Goal: Task Accomplishment & Management: Complete application form

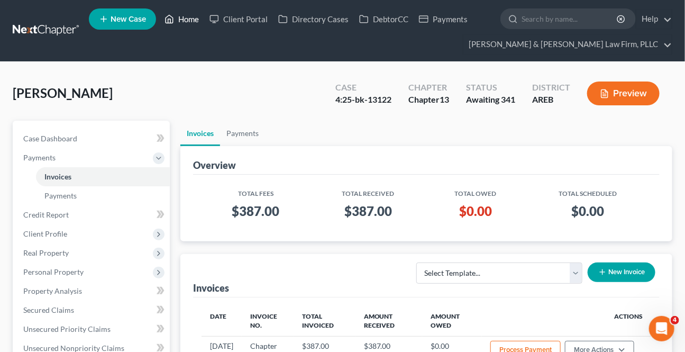
drag, startPoint x: 185, startPoint y: 22, endPoint x: 179, endPoint y: 29, distance: 9.4
click at [185, 21] on link "Home" at bounding box center [181, 19] width 45 height 19
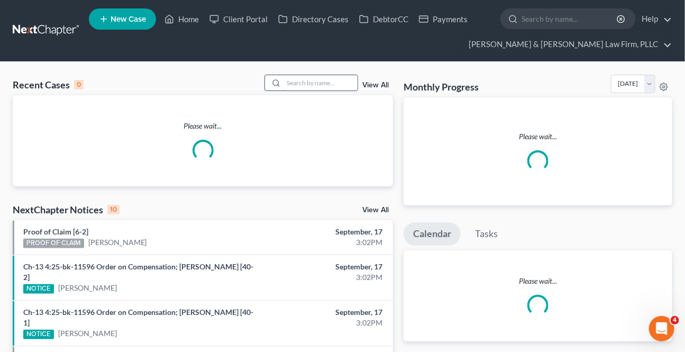
click at [327, 82] on input "search" at bounding box center [321, 82] width 74 height 15
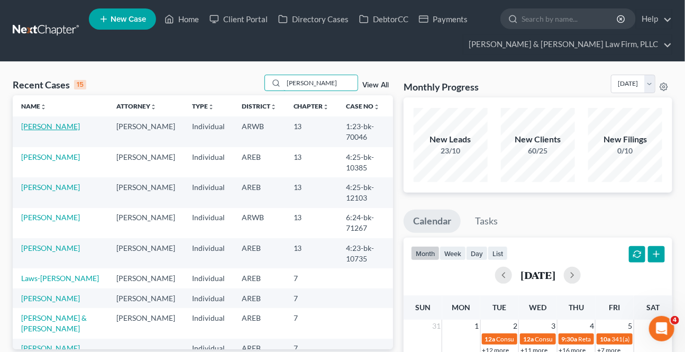
type input "[PERSON_NAME]"
click at [54, 126] on link "[PERSON_NAME]" at bounding box center [50, 126] width 59 height 9
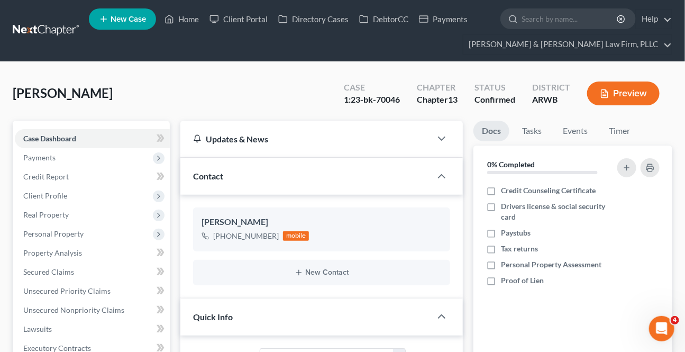
click at [636, 95] on button "Preview" at bounding box center [623, 93] width 72 height 24
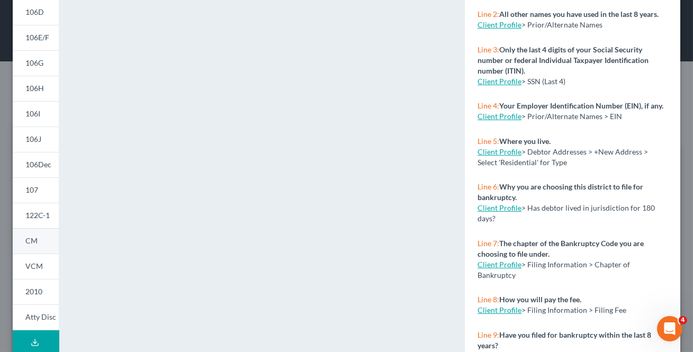
scroll to position [192, 0]
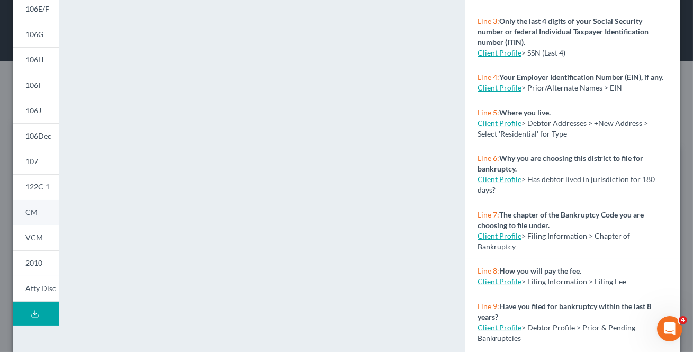
click at [46, 213] on link "CM" at bounding box center [36, 211] width 46 height 25
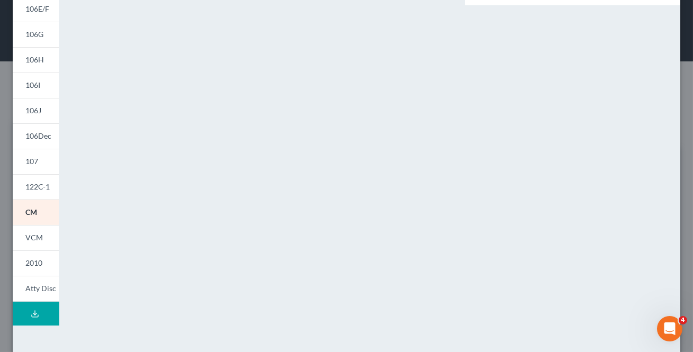
scroll to position [0, 0]
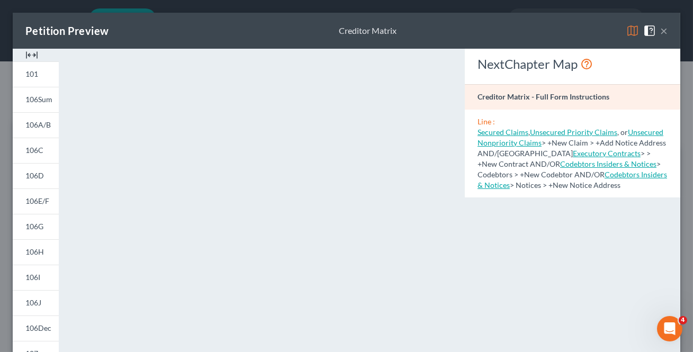
drag, startPoint x: 45, startPoint y: 178, endPoint x: 144, endPoint y: 42, distance: 167.7
click at [45, 178] on link "106D" at bounding box center [36, 175] width 46 height 25
click at [45, 179] on link "106D" at bounding box center [36, 175] width 46 height 25
click at [35, 169] on link "106D" at bounding box center [36, 175] width 46 height 25
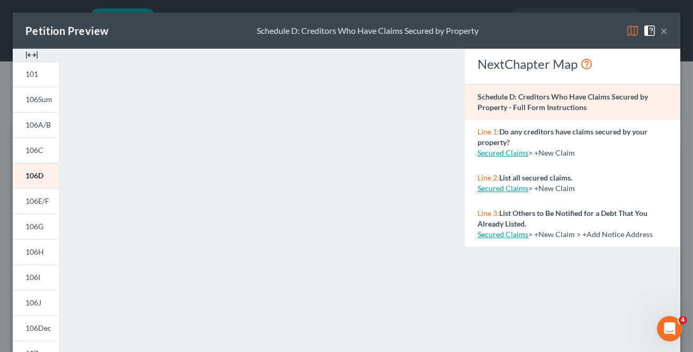
drag, startPoint x: 656, startPoint y: 26, endPoint x: 662, endPoint y: 31, distance: 7.9
click at [660, 26] on button "×" at bounding box center [663, 30] width 7 height 13
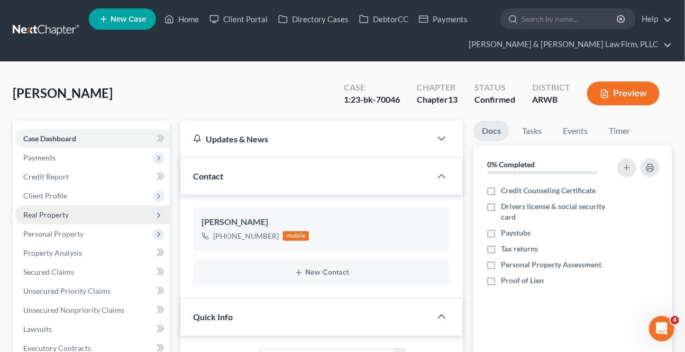
click at [49, 212] on span "Real Property" at bounding box center [45, 214] width 45 height 9
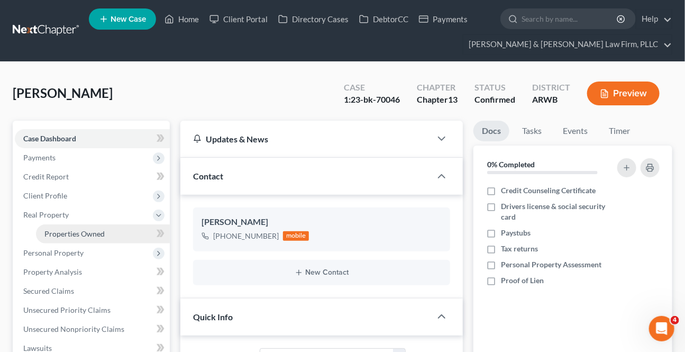
click at [58, 229] on span "Properties Owned" at bounding box center [74, 233] width 60 height 9
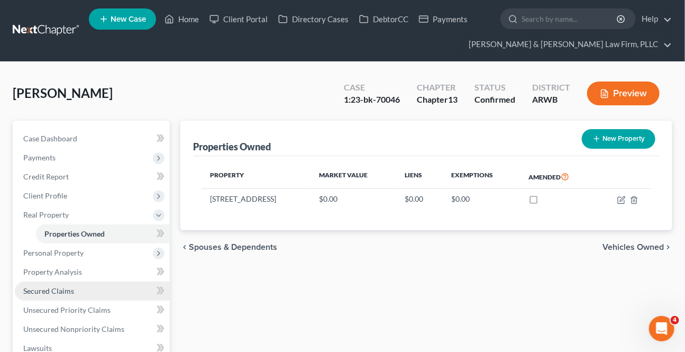
click at [49, 290] on span "Secured Claims" at bounding box center [48, 290] width 51 height 9
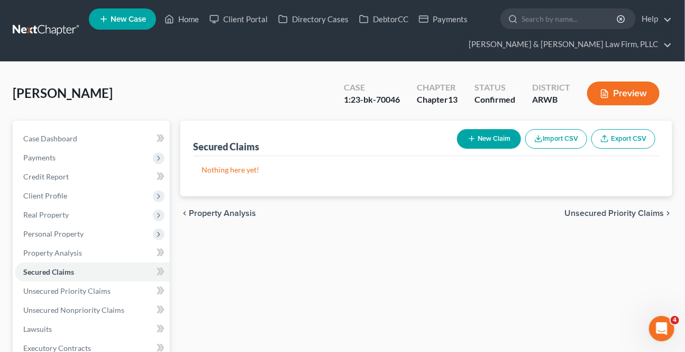
click at [497, 142] on button "New Claim" at bounding box center [489, 139] width 64 height 20
select select "0"
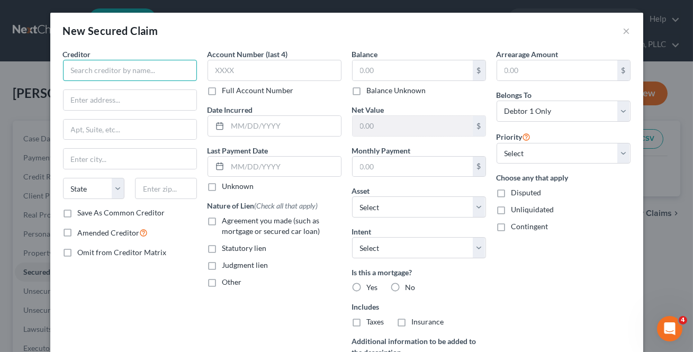
click at [126, 64] on input "text" at bounding box center [130, 70] width 134 height 21
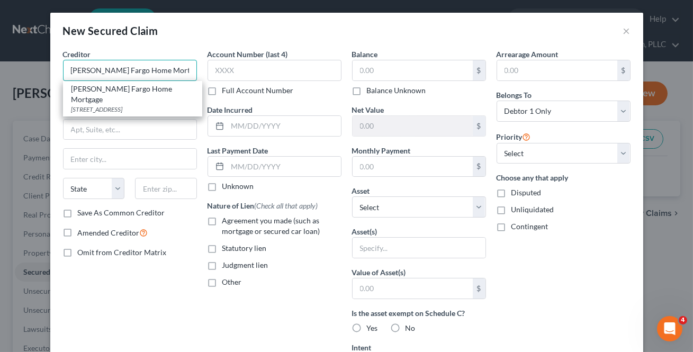
type input "[PERSON_NAME] Fargo Home Mortgage"
type input "[GEOGRAPHIC_DATA]"
select select "9"
type input "32256"
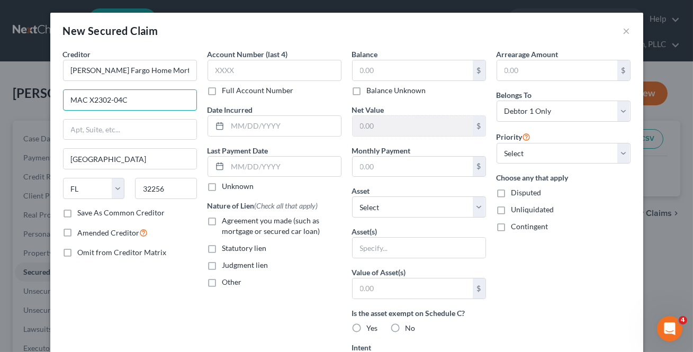
type input "MAC X2302-04C"
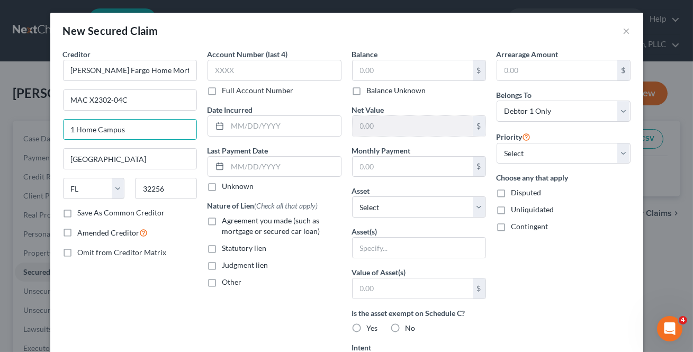
type input "1 Home Campus"
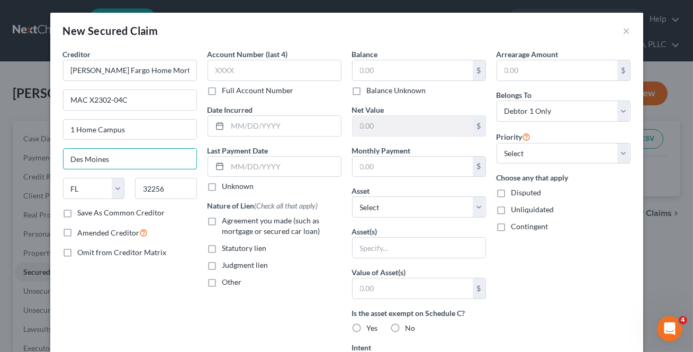
type input "Des Moines"
select select "16"
type input "50328"
click at [78, 215] on label "Save As Common Creditor" at bounding box center [121, 212] width 87 height 11
click at [82, 214] on input "Save As Common Creditor" at bounding box center [85, 210] width 7 height 7
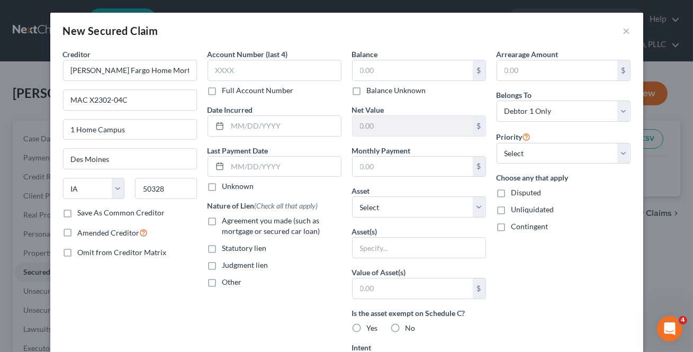
checkbox input "true"
click at [222, 220] on label "Agreement you made (such as mortgage or secured car loan)" at bounding box center [281, 225] width 119 height 21
click at [226, 220] on input "Agreement you made (such as mortgage or secured car loan)" at bounding box center [229, 218] width 7 height 7
checkbox input "true"
click at [280, 72] on input "text" at bounding box center [274, 70] width 134 height 21
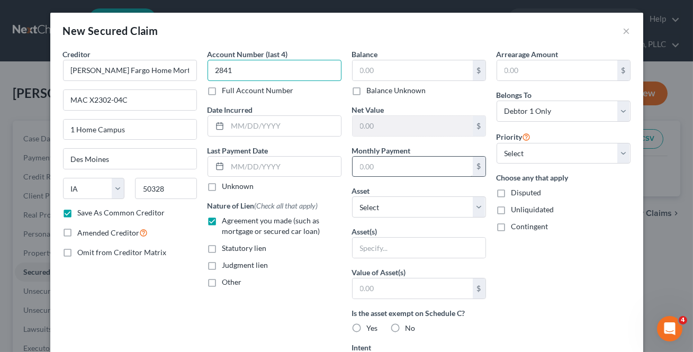
type input "2841"
click at [377, 170] on input "text" at bounding box center [412, 167] width 120 height 20
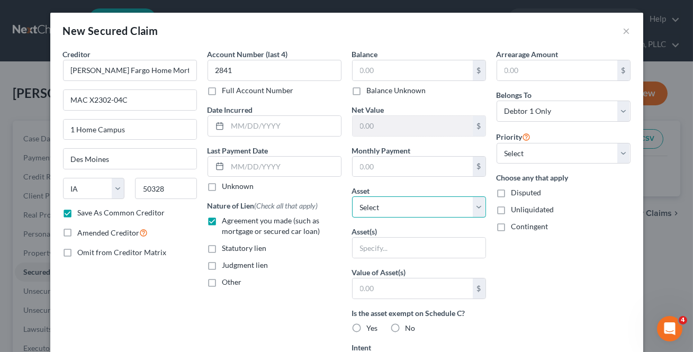
click at [477, 201] on select "Select Other Multiple Assets [STREET_ADDRESS] - $0.0" at bounding box center [419, 206] width 134 height 21
select select "2"
click at [352, 196] on select "Select Other Multiple Assets [STREET_ADDRESS] - $0.0" at bounding box center [419, 206] width 134 height 21
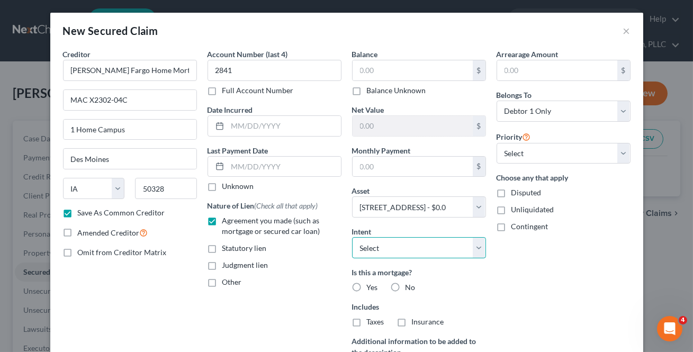
click at [417, 253] on select "Select Surrender Redeem Reaffirm Avoid Other" at bounding box center [419, 247] width 134 height 21
select select "2"
click at [352, 237] on select "Select Surrender Redeem Reaffirm Avoid Other" at bounding box center [419, 247] width 134 height 21
click at [360, 79] on div "$" at bounding box center [419, 70] width 134 height 21
click at [367, 70] on input "text" at bounding box center [412, 70] width 120 height 20
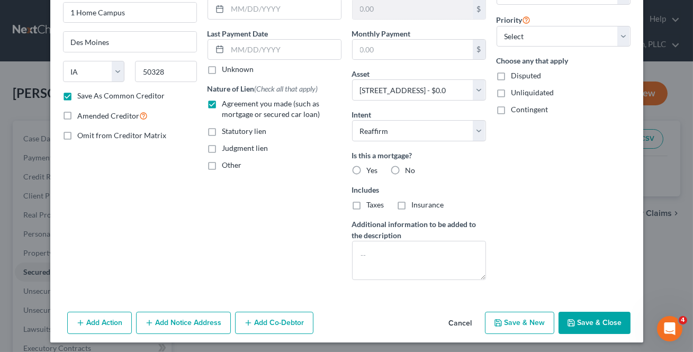
scroll to position [119, 0]
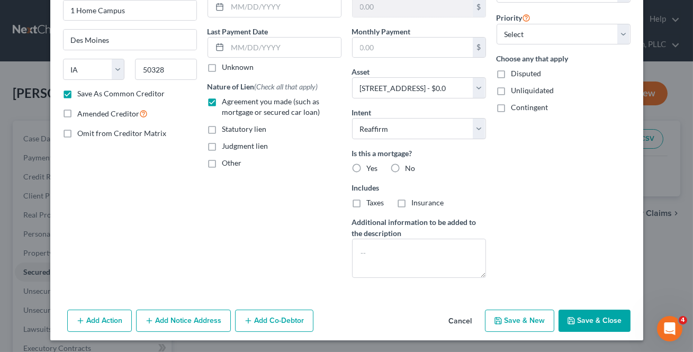
type input "45,000"
drag, startPoint x: 346, startPoint y: 167, endPoint x: 352, endPoint y: 202, distance: 35.4
click at [367, 166] on label "Yes" at bounding box center [372, 168] width 11 height 11
click at [371, 166] on input "Yes" at bounding box center [374, 166] width 7 height 7
radio input "true"
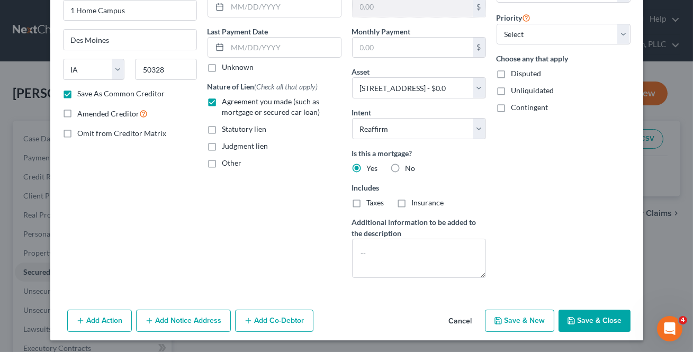
click at [367, 165] on label "Yes" at bounding box center [372, 168] width 11 height 11
click at [371, 165] on input "Yes" at bounding box center [374, 166] width 7 height 7
click at [367, 202] on label "Taxes" at bounding box center [375, 202] width 17 height 11
click at [371, 202] on input "Taxes" at bounding box center [374, 200] width 7 height 7
checkbox input "true"
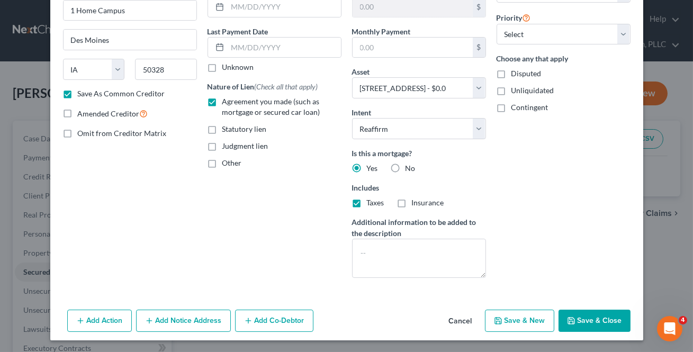
click at [412, 205] on label "Insurance" at bounding box center [428, 202] width 32 height 11
click at [416, 204] on input "Insurance" at bounding box center [419, 200] width 7 height 7
checkbox input "true"
click at [583, 324] on button "Save & Close" at bounding box center [594, 320] width 72 height 22
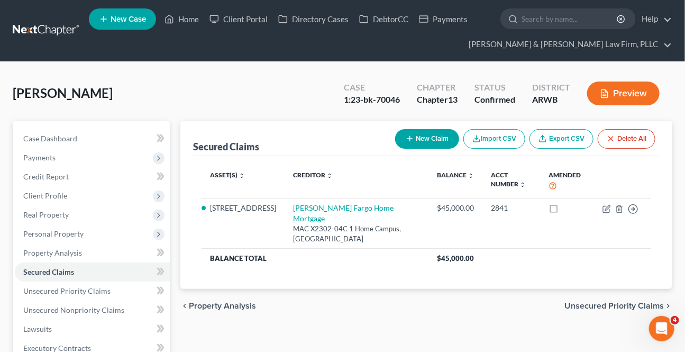
click at [624, 302] on span "Unsecured Priority Claims" at bounding box center [614, 306] width 99 height 8
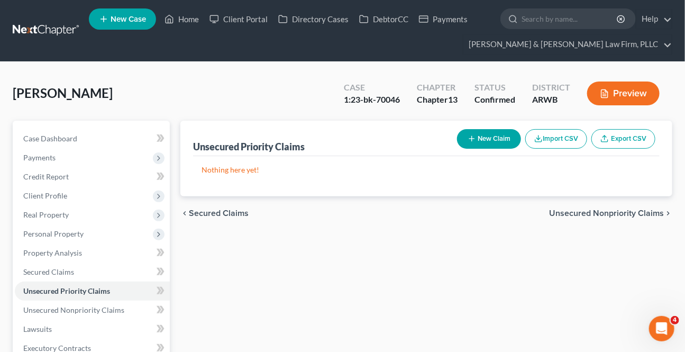
click at [609, 210] on span "Unsecured Nonpriority Claims" at bounding box center [606, 213] width 115 height 8
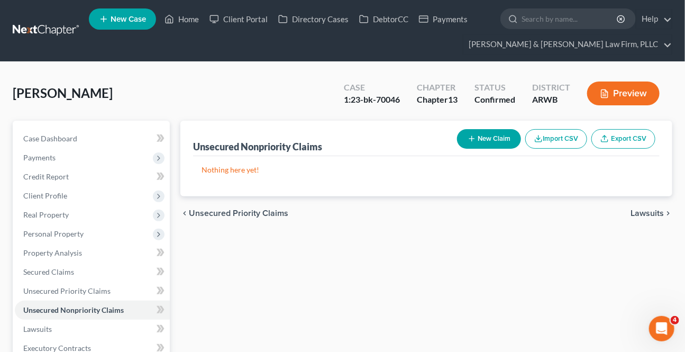
click at [487, 132] on button "New Claim" at bounding box center [489, 139] width 64 height 20
select select "0"
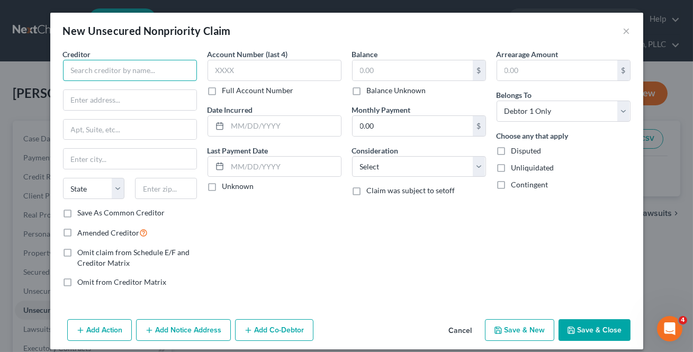
click at [77, 74] on input "text" at bounding box center [130, 70] width 134 height 21
type input "Aes/Pheaa"
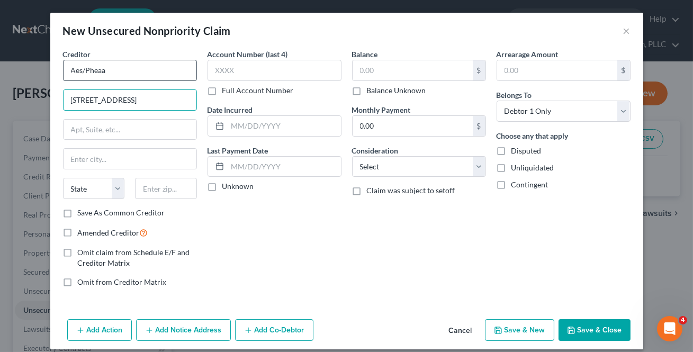
type input "[STREET_ADDRESS]"
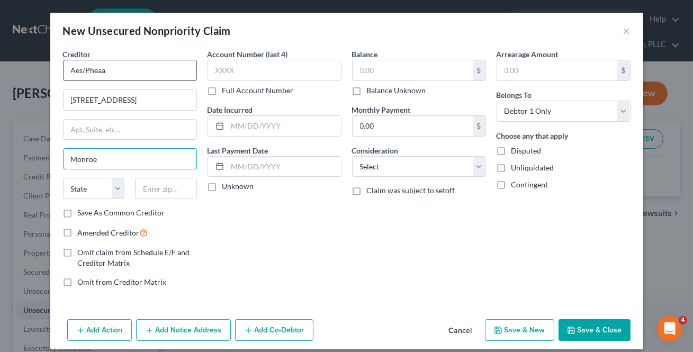
type input "Monroe"
select select "52"
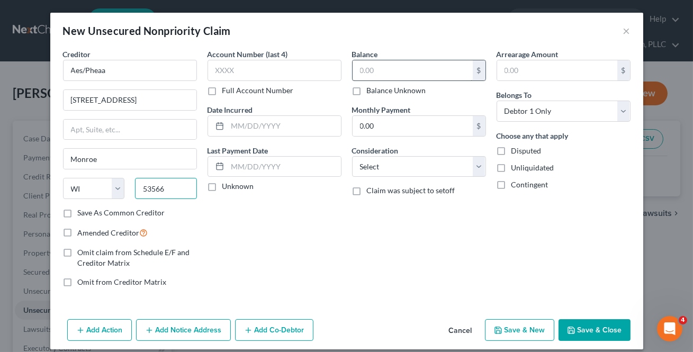
type input "53566"
click at [400, 69] on input "text" at bounding box center [412, 70] width 120 height 20
type input "710"
click at [303, 71] on input "text" at bounding box center [274, 70] width 134 height 21
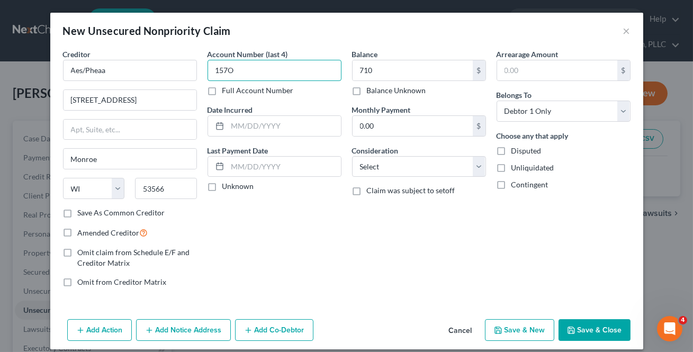
type input "157O"
click at [541, 336] on button "Save & New" at bounding box center [519, 330] width 69 height 22
select select "0"
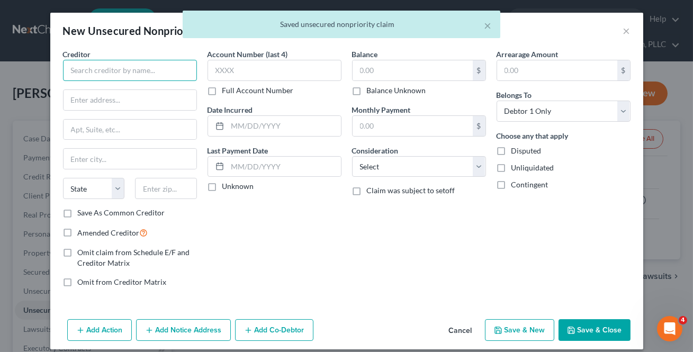
click at [85, 72] on input "text" at bounding box center [130, 70] width 134 height 21
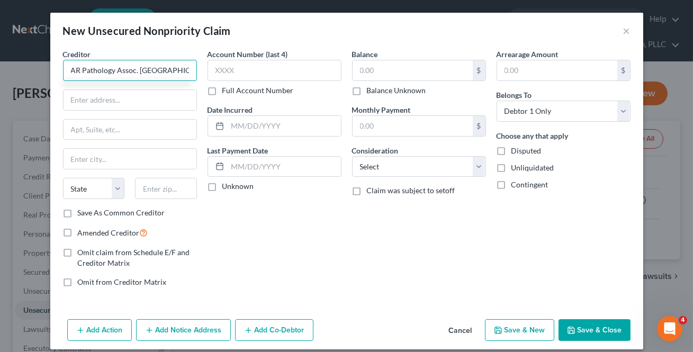
type input "AR Pathology Assoc. [GEOGRAPHIC_DATA]"
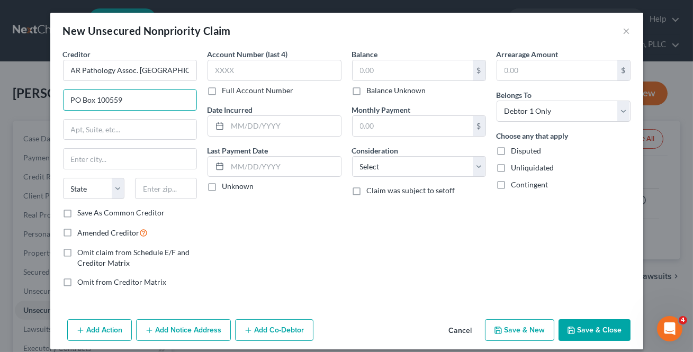
type input "PO Box 100559"
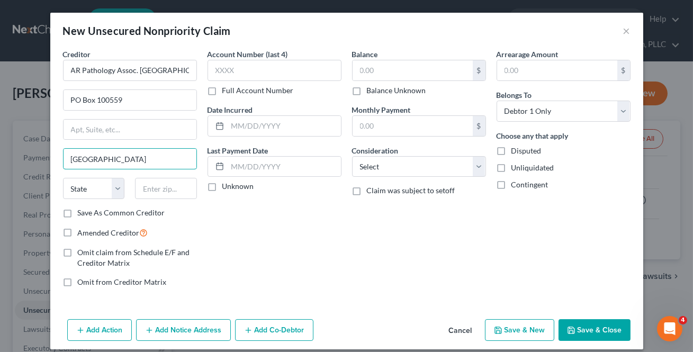
type input "[GEOGRAPHIC_DATA]"
select select "42"
type input "29502"
click at [78, 212] on label "Save As Common Creditor" at bounding box center [121, 212] width 87 height 11
click at [82, 212] on input "Save As Common Creditor" at bounding box center [85, 210] width 7 height 7
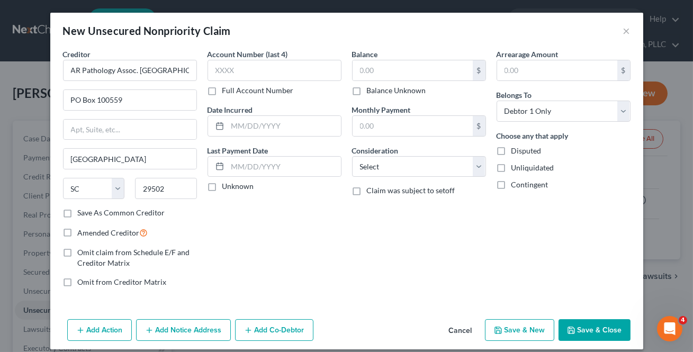
checkbox input "true"
click at [397, 79] on input "text" at bounding box center [412, 70] width 120 height 20
type input "10"
click at [511, 323] on button "Save & New" at bounding box center [519, 330] width 69 height 22
select select "0"
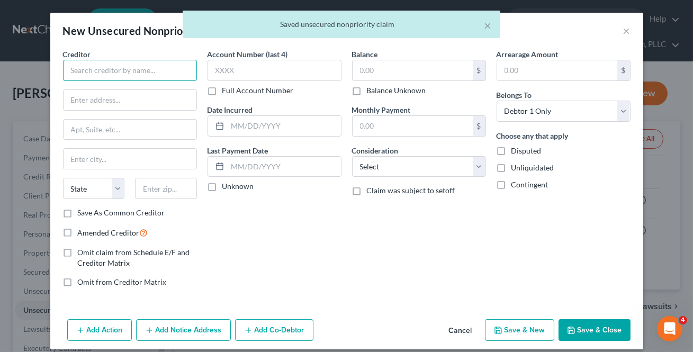
click at [104, 72] on input "text" at bounding box center [130, 70] width 134 height 21
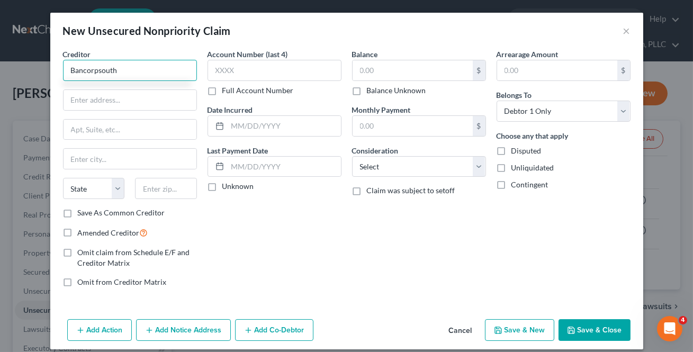
type input "Bancorpsouth"
type input "Attn: Bankruptcy"
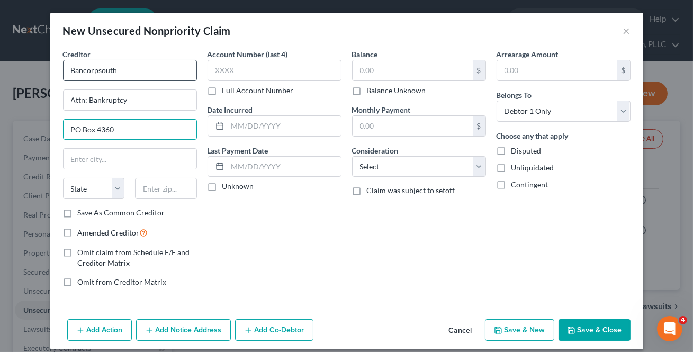
type input "PO Box 4360"
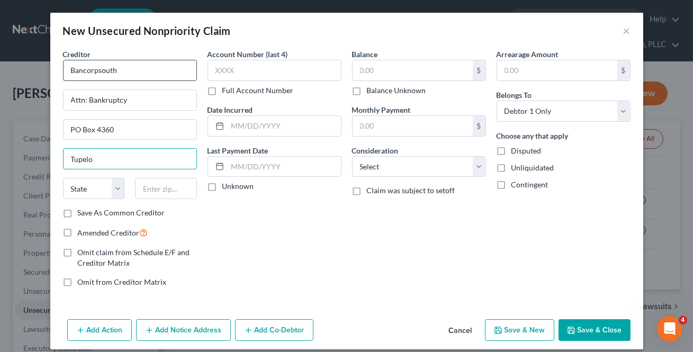
type input "Tupelo"
select select "25"
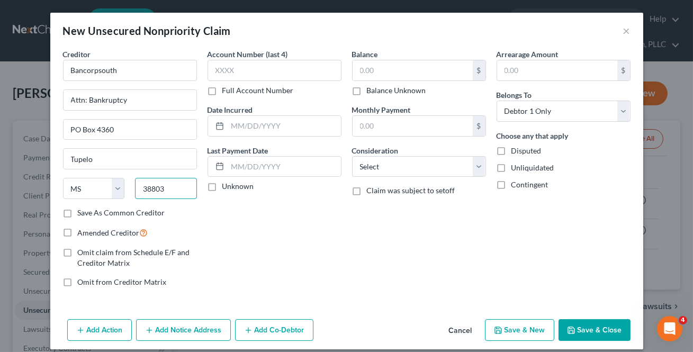
type input "38803"
click at [78, 214] on label "Save As Common Creditor" at bounding box center [121, 212] width 87 height 11
click at [82, 214] on input "Save As Common Creditor" at bounding box center [85, 210] width 7 height 7
checkbox input "true"
click at [429, 66] on input "text" at bounding box center [412, 70] width 120 height 20
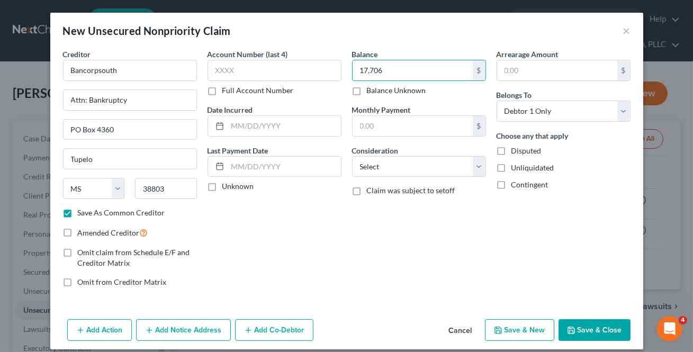
type input "17,706"
click at [521, 327] on button "Save & New" at bounding box center [519, 330] width 69 height 22
select select "0"
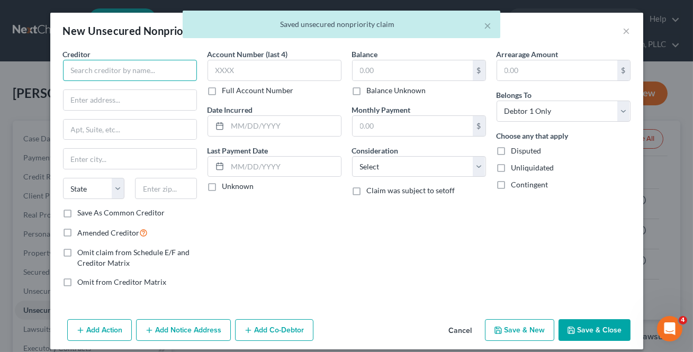
click at [104, 72] on input "text" at bounding box center [130, 70] width 134 height 21
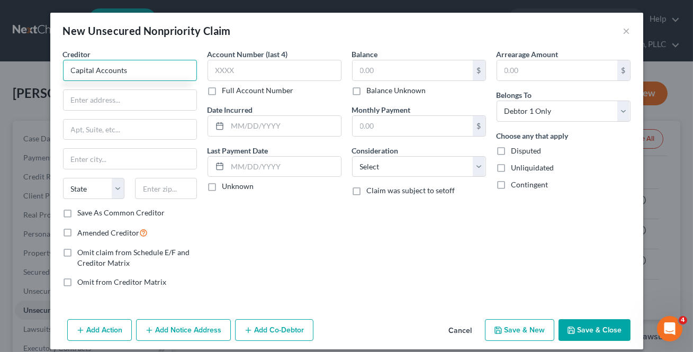
type input "Capital Accounts"
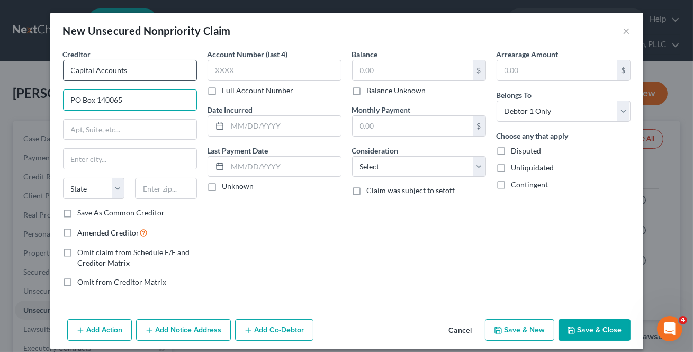
type input "PO Box 140065"
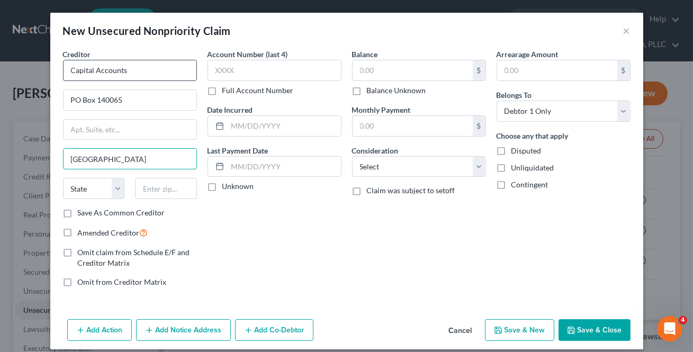
type input "[GEOGRAPHIC_DATA]"
select select "44"
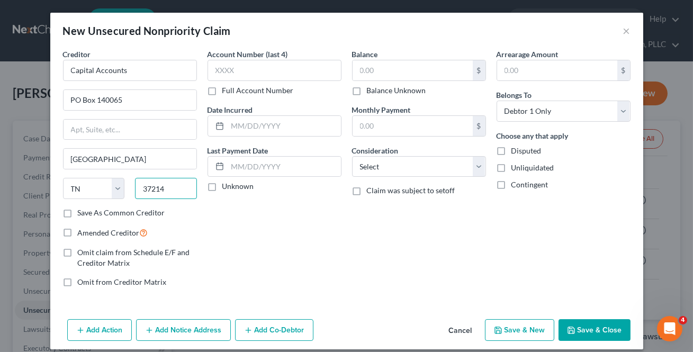
type input "37214"
click at [95, 209] on label "Save As Common Creditor" at bounding box center [121, 212] width 87 height 11
click at [89, 209] on input "Save As Common Creditor" at bounding box center [85, 210] width 7 height 7
checkbox input "true"
click at [283, 75] on input "text" at bounding box center [274, 70] width 134 height 21
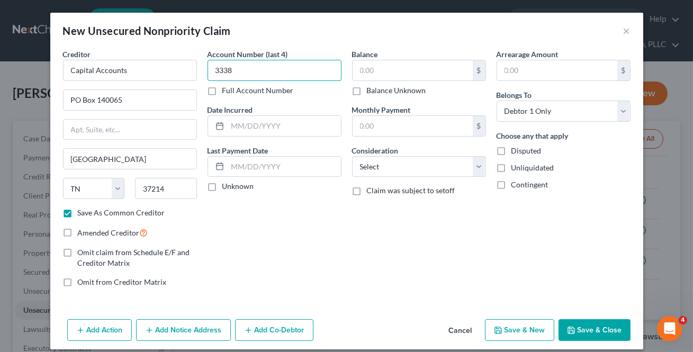
type input "3338"
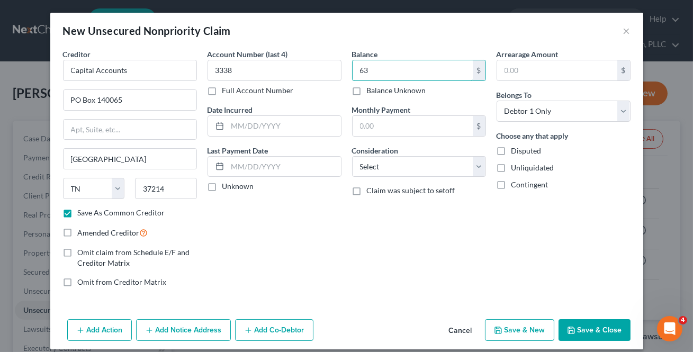
type input "63"
click at [495, 333] on button "Save & New" at bounding box center [519, 330] width 69 height 22
select select "0"
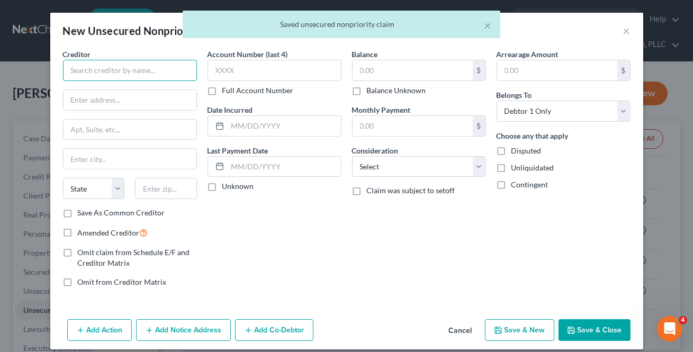
click at [79, 70] on input "text" at bounding box center [130, 70] width 134 height 21
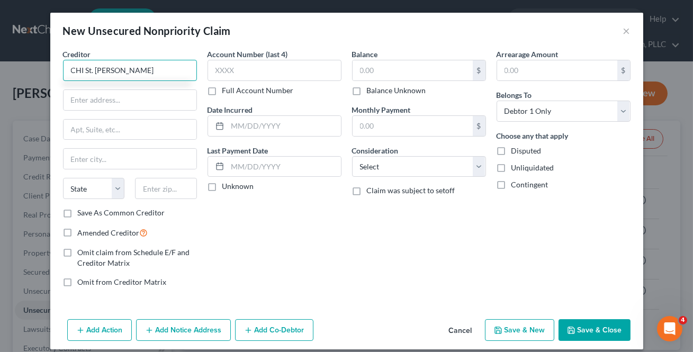
type input "CHI St. [PERSON_NAME]"
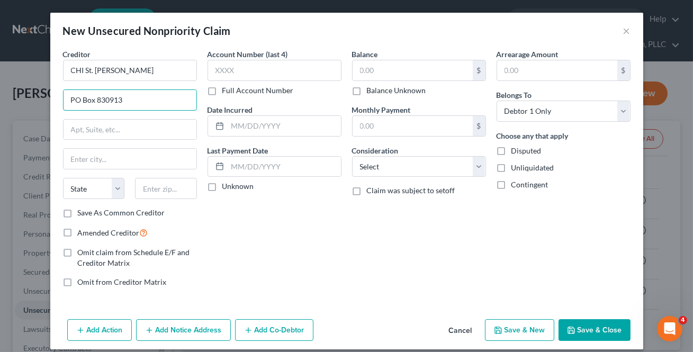
type input "PO Box 830913"
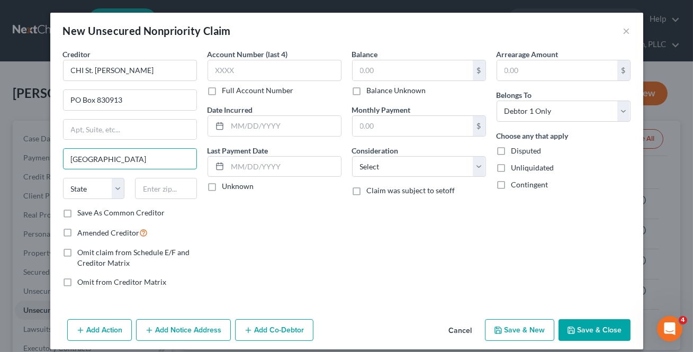
type input "[GEOGRAPHIC_DATA]"
select select "0"
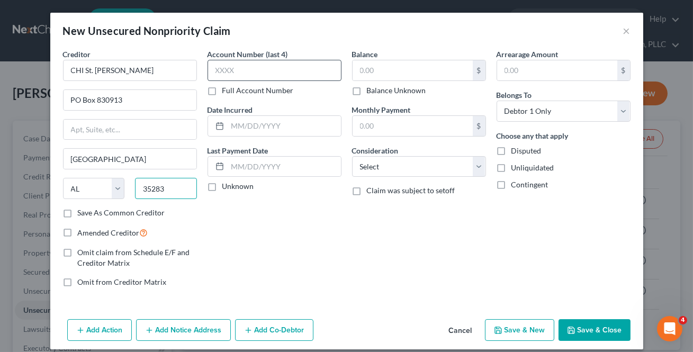
type input "35283"
drag, startPoint x: 212, startPoint y: 71, endPoint x: 228, endPoint y: 67, distance: 16.8
click at [213, 70] on input "text" at bounding box center [274, 70] width 134 height 21
type input "0245"
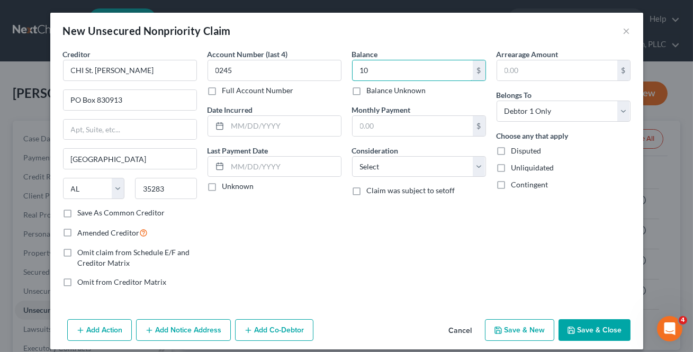
type input "10"
click at [521, 330] on button "Save & New" at bounding box center [519, 330] width 69 height 22
select select "0"
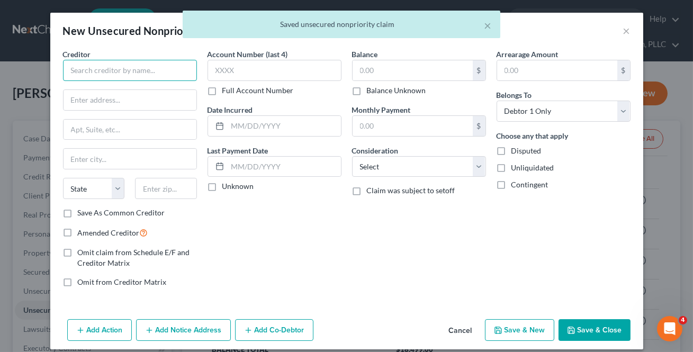
click at [98, 79] on input "text" at bounding box center [130, 70] width 134 height 21
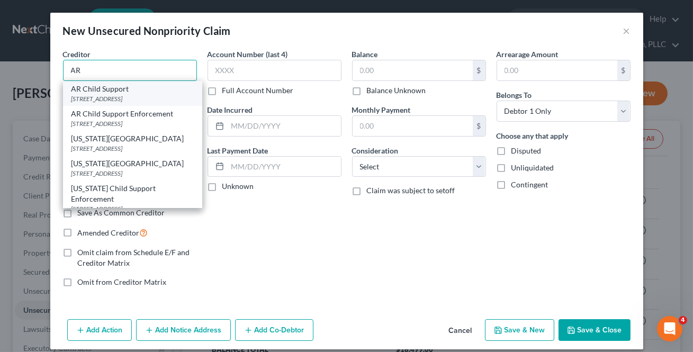
type input "A"
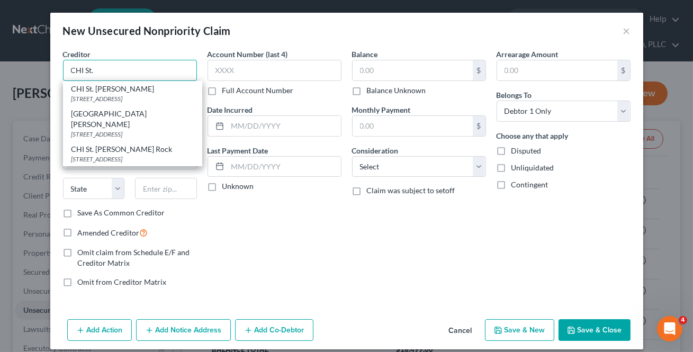
type input "CHI St."
drag, startPoint x: 463, startPoint y: 329, endPoint x: 461, endPoint y: 336, distance: 7.7
click at [480, 337] on div "Add Action Add Notice Address Add Co-Debtor Cancel Save & New Save & Close" at bounding box center [346, 332] width 593 height 35
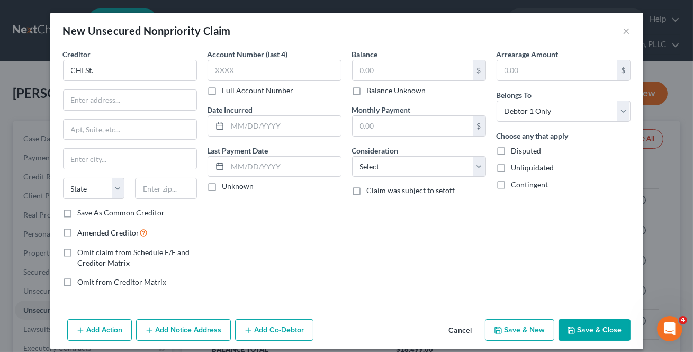
click at [460, 333] on button "Cancel" at bounding box center [460, 330] width 40 height 21
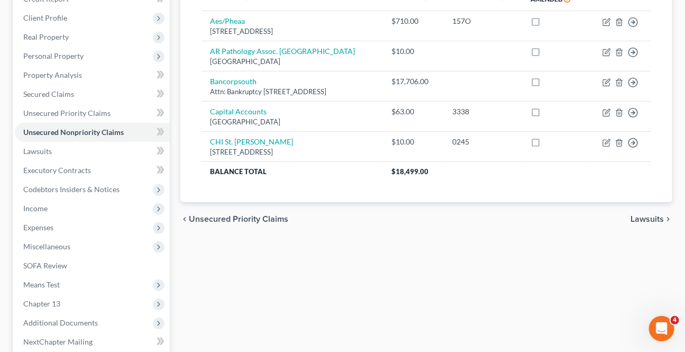
scroll to position [192, 0]
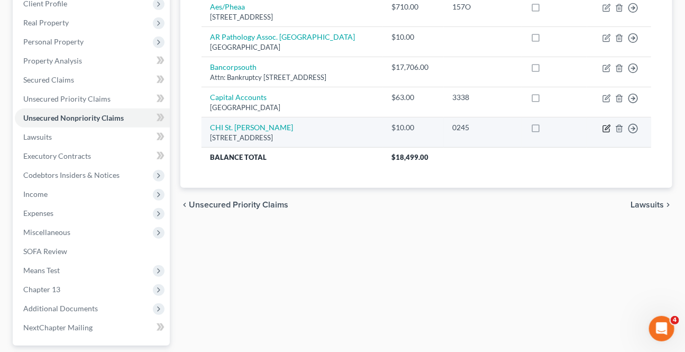
click at [603, 124] on icon "button" at bounding box center [607, 128] width 8 height 8
select select "0"
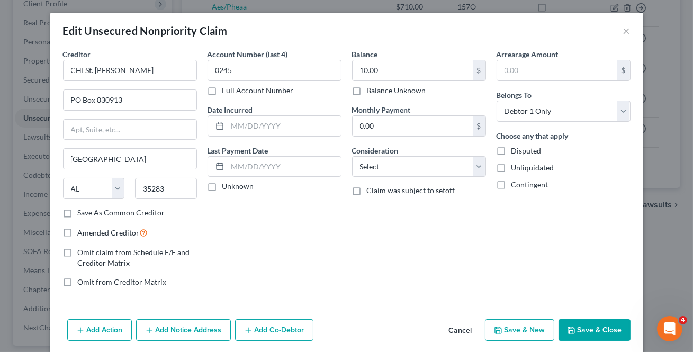
click at [78, 211] on label "Save As Common Creditor" at bounding box center [121, 212] width 87 height 11
click at [82, 211] on input "Save As Common Creditor" at bounding box center [85, 210] width 7 height 7
checkbox input "true"
click at [581, 332] on button "Save & Close" at bounding box center [594, 330] width 72 height 22
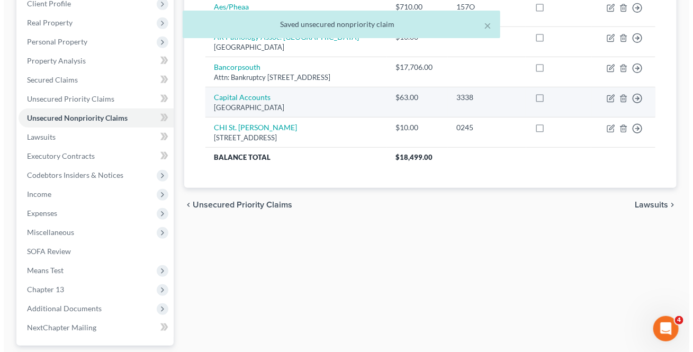
scroll to position [0, 0]
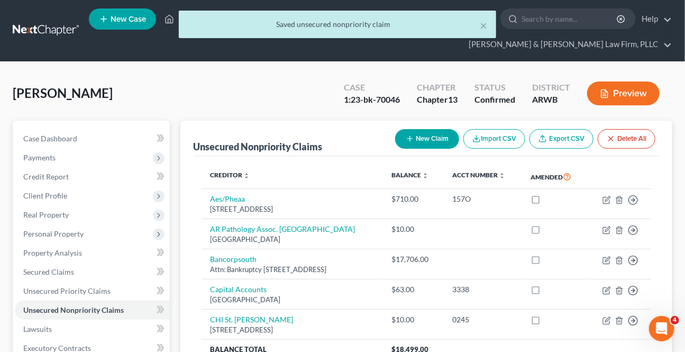
drag, startPoint x: 434, startPoint y: 126, endPoint x: 429, endPoint y: 144, distance: 18.2
click at [434, 128] on div "New Claim Import CSV Export CSV Delete All" at bounding box center [525, 139] width 269 height 28
click at [429, 144] on button "New Claim" at bounding box center [427, 139] width 64 height 20
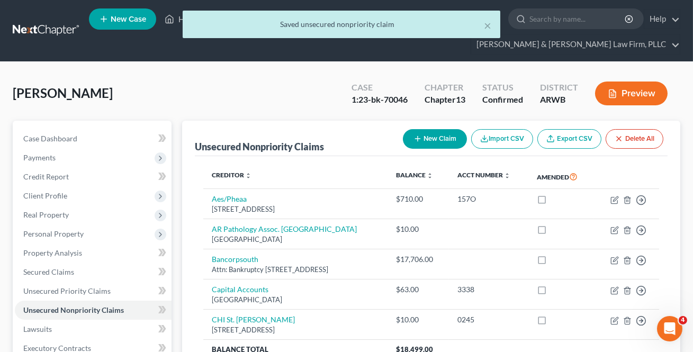
select select "0"
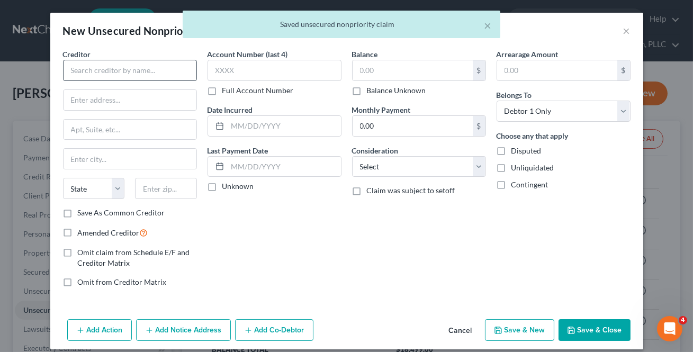
click at [114, 62] on div "Creditor *" at bounding box center [130, 65] width 134 height 32
click at [107, 76] on input "text" at bounding box center [130, 70] width 134 height 21
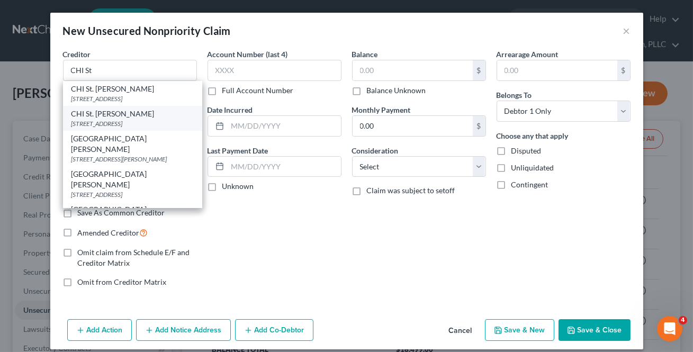
click at [112, 119] on div "[STREET_ADDRESS]" at bounding box center [132, 123] width 122 height 9
type input "CHI St. [PERSON_NAME]"
type input "PO Box 830913"
type input "[GEOGRAPHIC_DATA]"
select select "0"
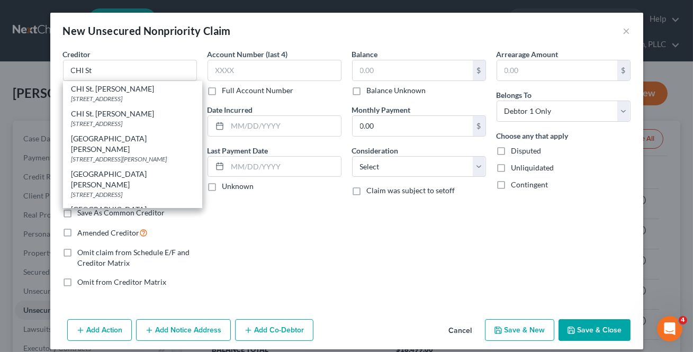
type input "35283"
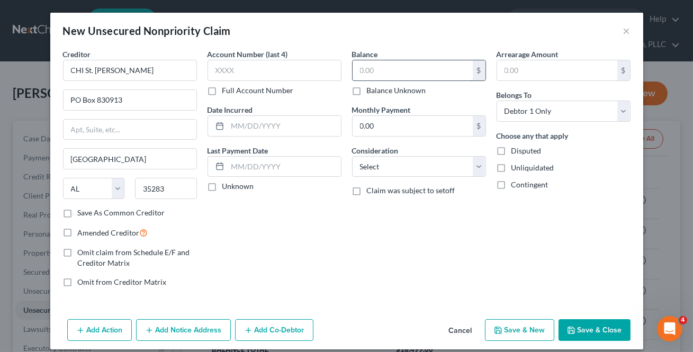
click at [388, 75] on input "text" at bounding box center [412, 70] width 120 height 20
type input "15"
click at [541, 334] on button "Save & New" at bounding box center [519, 330] width 69 height 22
select select "0"
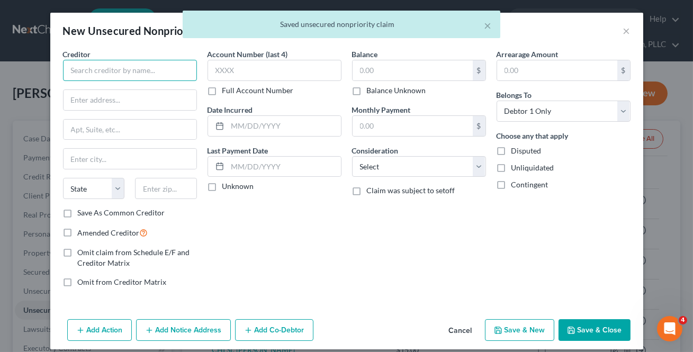
click at [119, 66] on input "text" at bounding box center [130, 70] width 134 height 21
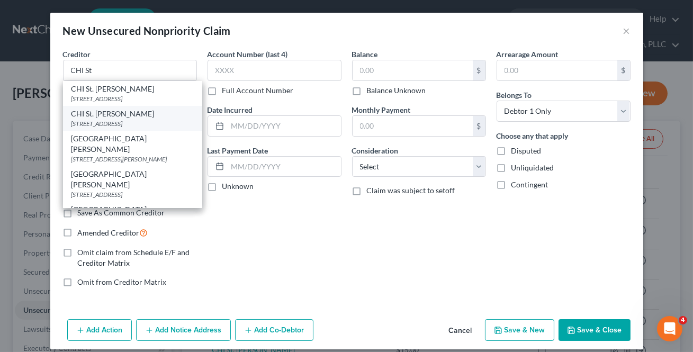
click at [110, 114] on div "CHI St. [PERSON_NAME]" at bounding box center [132, 113] width 122 height 11
type input "CHI St. [PERSON_NAME]"
type input "PO Box 830913"
type input "[GEOGRAPHIC_DATA]"
select select "0"
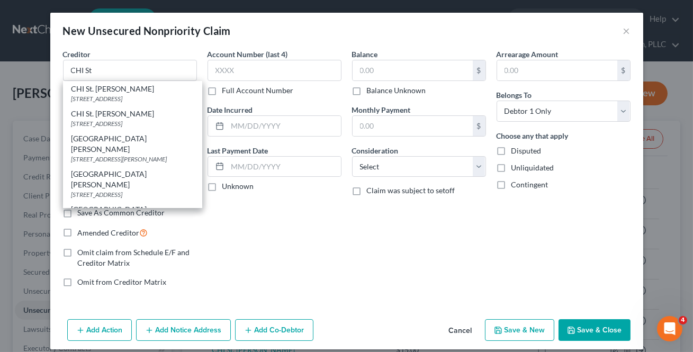
type input "35283"
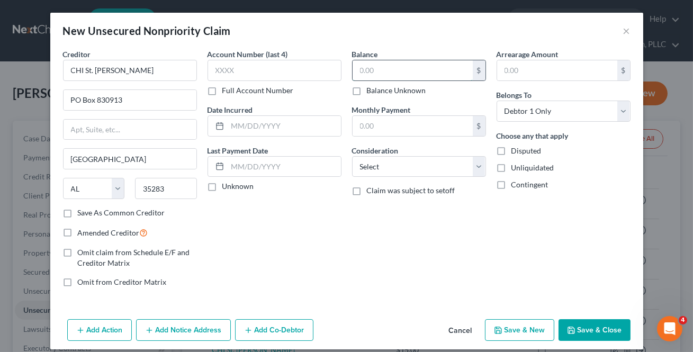
click at [358, 77] on input "text" at bounding box center [412, 70] width 120 height 20
type input "20"
click at [518, 324] on button "Save & New" at bounding box center [519, 330] width 69 height 22
select select "0"
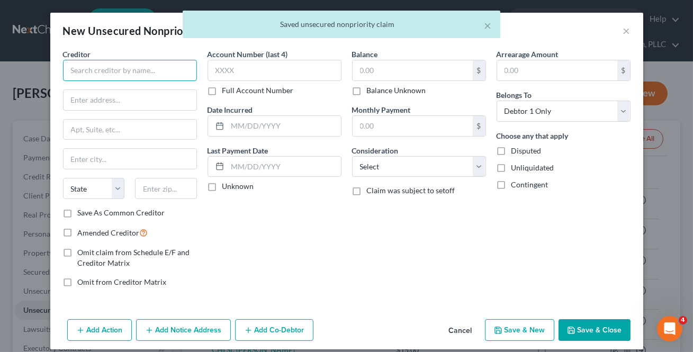
click at [88, 76] on input "text" at bounding box center [130, 70] width 134 height 21
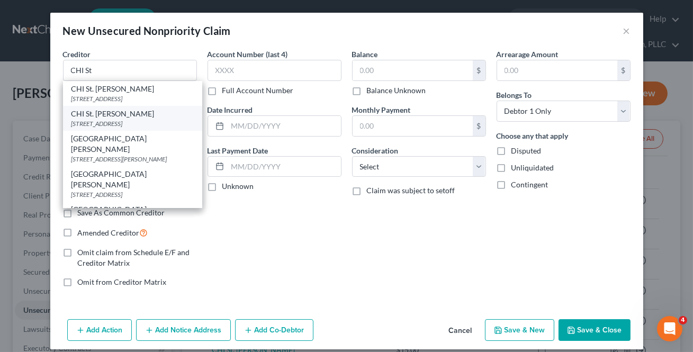
click at [114, 122] on div "[STREET_ADDRESS]" at bounding box center [132, 123] width 122 height 9
type input "CHI St. [PERSON_NAME]"
type input "PO Box 830913"
type input "[GEOGRAPHIC_DATA]"
select select "0"
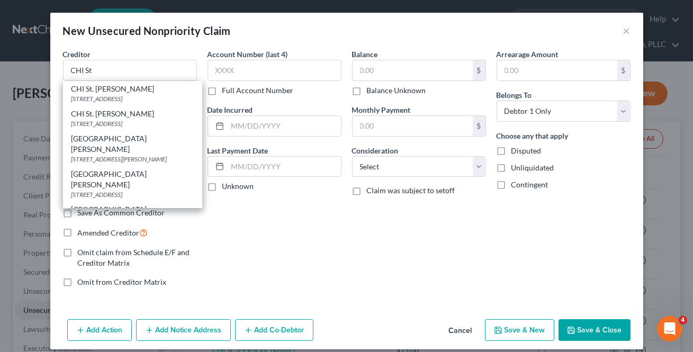
type input "35283"
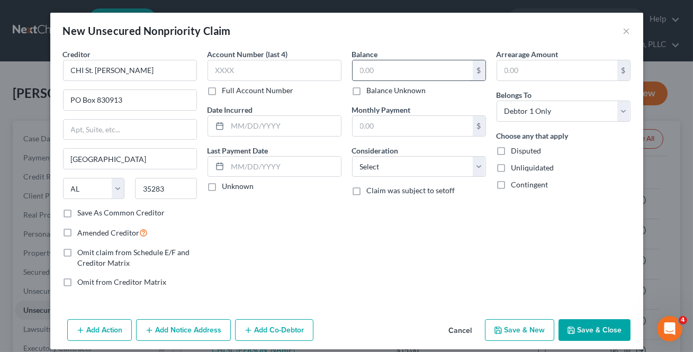
click at [386, 70] on input "text" at bounding box center [412, 70] width 120 height 20
type input "39.34"
click at [508, 333] on button "Save & New" at bounding box center [519, 330] width 69 height 22
select select "0"
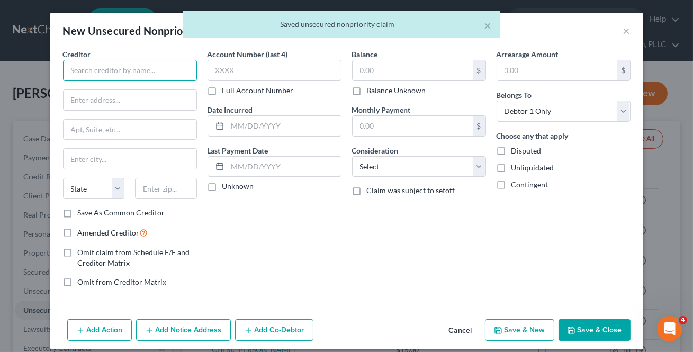
click at [101, 77] on input "text" at bounding box center [130, 70] width 134 height 21
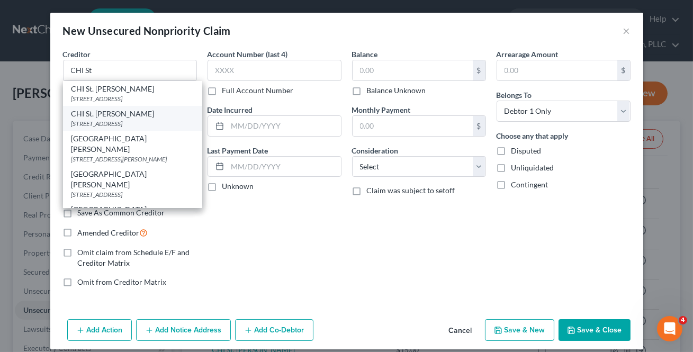
click at [140, 125] on div "[STREET_ADDRESS]" at bounding box center [132, 123] width 122 height 9
type input "CHI St. [PERSON_NAME]"
type input "PO Box 830913"
type input "[GEOGRAPHIC_DATA]"
select select "0"
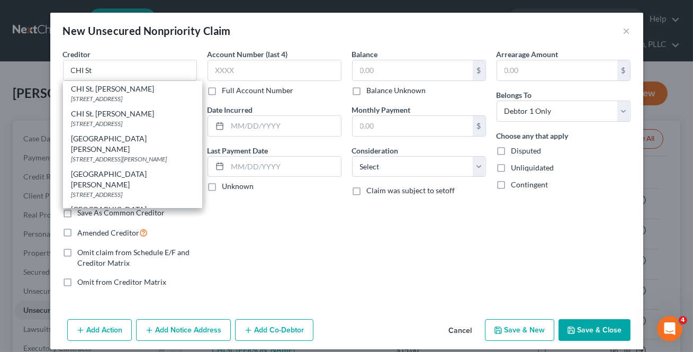
type input "35283"
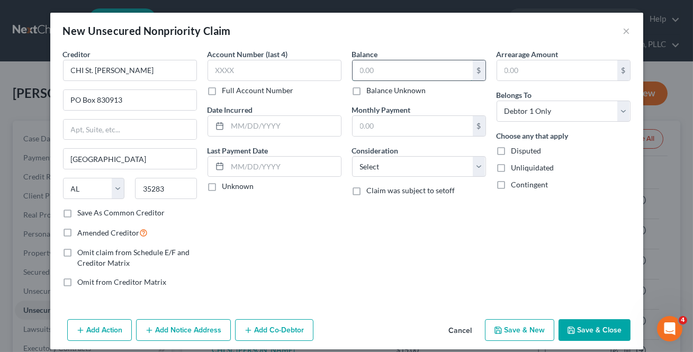
click at [368, 75] on input "text" at bounding box center [412, 70] width 120 height 20
type input "18.34"
click at [500, 331] on button "Save & New" at bounding box center [519, 330] width 69 height 22
select select "0"
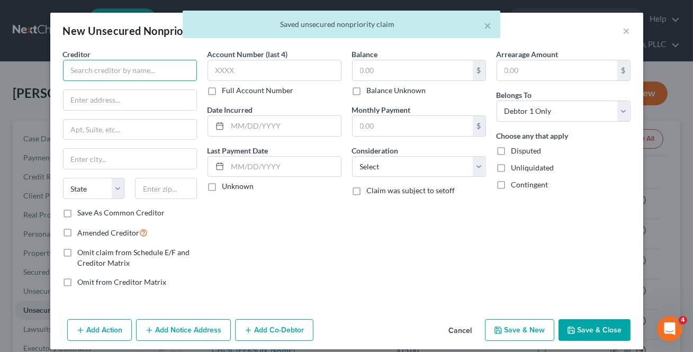
click at [95, 63] on input "text" at bounding box center [130, 70] width 134 height 21
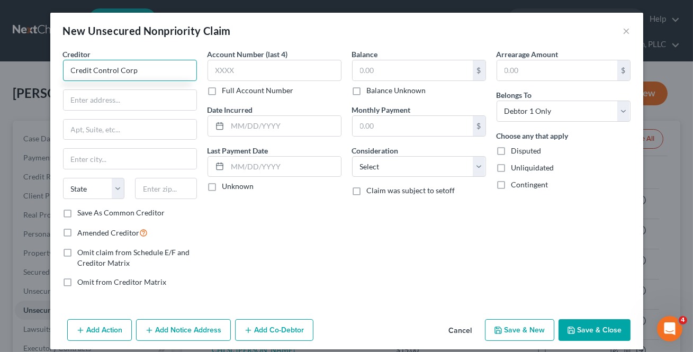
type input "Credit Control Corp"
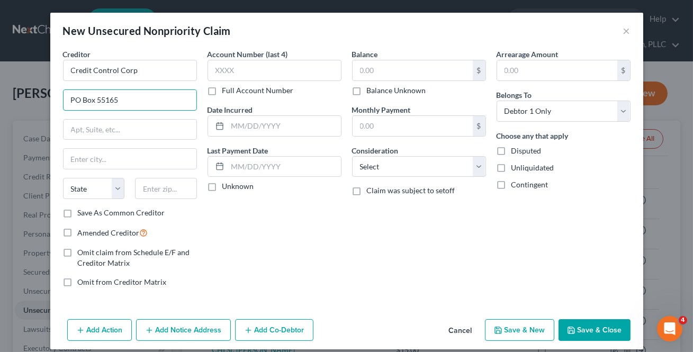
type input "PO Box 55165"
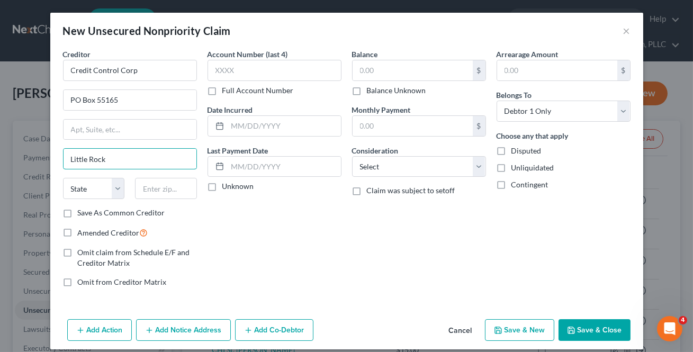
type input "Little Rock"
select select "2"
type input "72215"
click at [78, 208] on label "Save As Common Creditor" at bounding box center [121, 212] width 87 height 11
click at [82, 208] on input "Save As Common Creditor" at bounding box center [85, 210] width 7 height 7
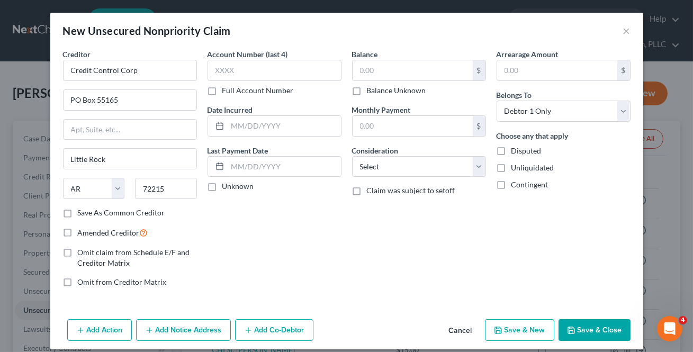
checkbox input "true"
click at [367, 85] on label "Balance Unknown" at bounding box center [396, 90] width 59 height 11
click at [371, 85] on input "Balance Unknown" at bounding box center [374, 88] width 7 height 7
checkbox input "true"
type input "0.00"
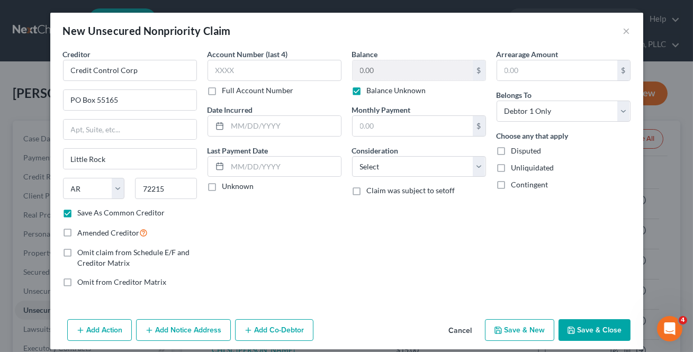
click at [367, 92] on label "Balance Unknown" at bounding box center [396, 90] width 59 height 11
click at [371, 92] on input "Balance Unknown" at bounding box center [374, 88] width 7 height 7
checkbox input "false"
drag, startPoint x: 371, startPoint y: 76, endPoint x: 376, endPoint y: 67, distance: 10.2
click at [371, 76] on input "0.00" at bounding box center [412, 70] width 120 height 20
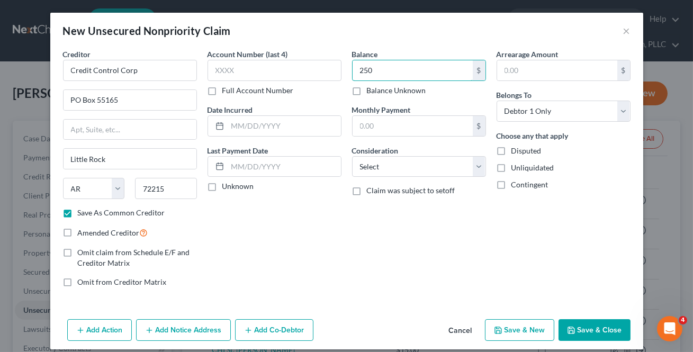
type input "250"
click at [532, 327] on button "Save & New" at bounding box center [519, 330] width 69 height 22
select select "0"
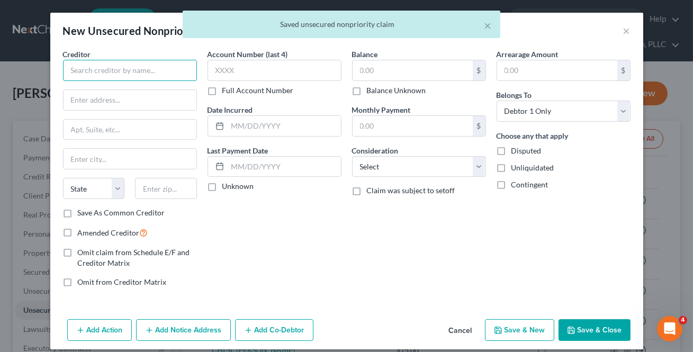
click at [85, 61] on input "text" at bounding box center [130, 70] width 134 height 21
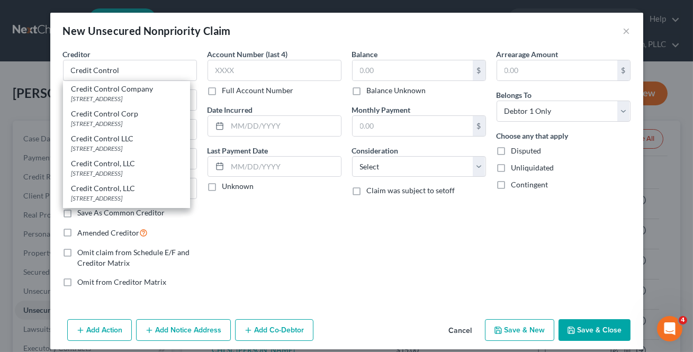
drag, startPoint x: 109, startPoint y: 117, endPoint x: 312, endPoint y: 85, distance: 205.2
click at [109, 117] on div "Credit Control Corp" at bounding box center [126, 113] width 110 height 11
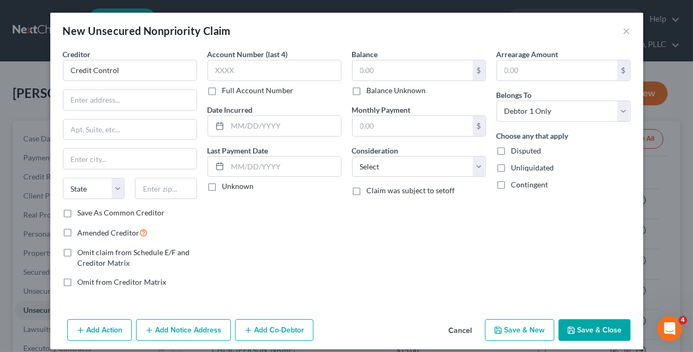
type input "Credit Control Corp"
type input "PO Box 55165"
type input "Little Rock"
select select "2"
type input "72215"
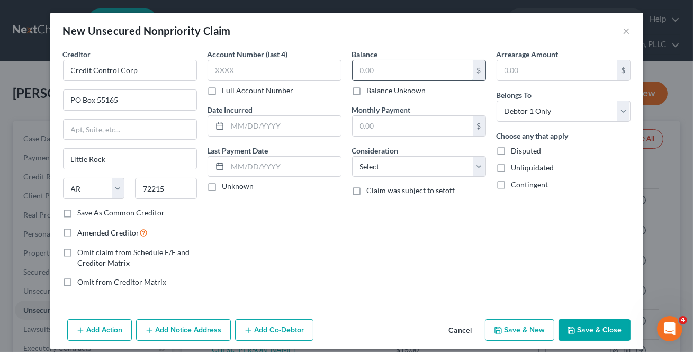
click at [387, 78] on input "text" at bounding box center [412, 70] width 120 height 20
type input "380"
click at [505, 328] on button "Save & New" at bounding box center [519, 330] width 69 height 22
select select "0"
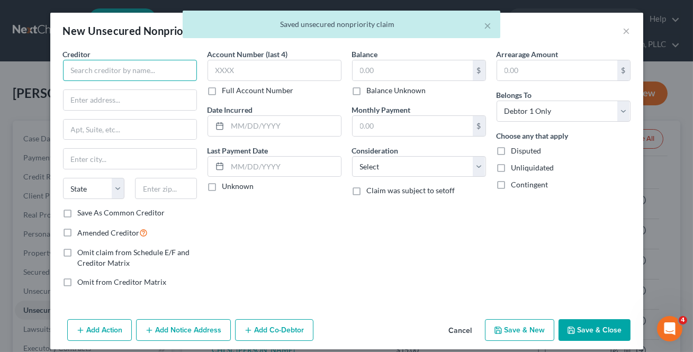
click at [82, 62] on input "text" at bounding box center [130, 70] width 134 height 21
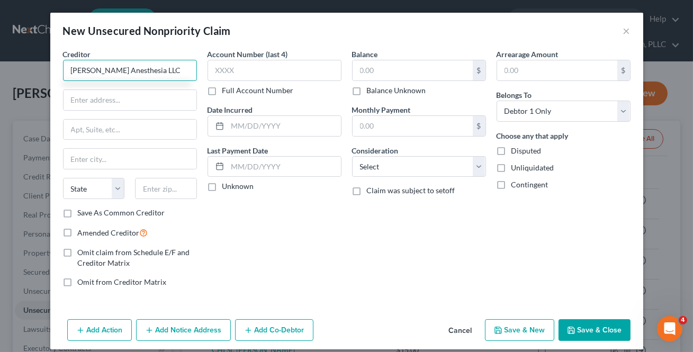
type input "[PERSON_NAME] Anesthesia LLC"
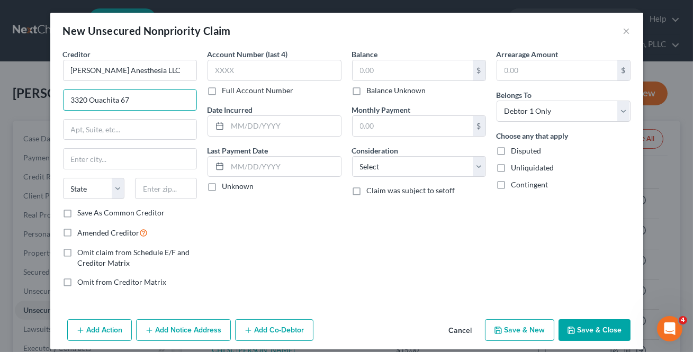
type input "3320 Ouachita 67"
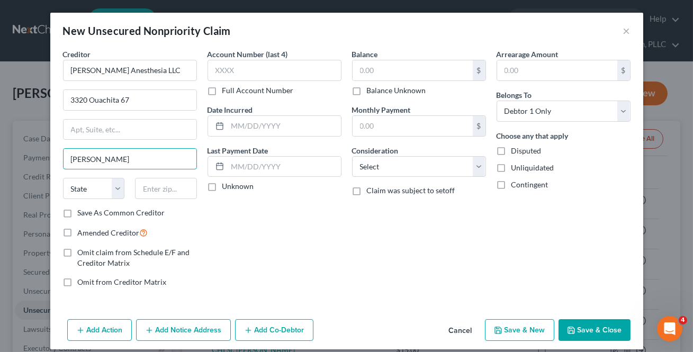
type input "[PERSON_NAME]"
select select "2"
type input "71751"
click at [78, 208] on label "Save As Common Creditor" at bounding box center [121, 212] width 87 height 11
click at [82, 208] on input "Save As Common Creditor" at bounding box center [85, 210] width 7 height 7
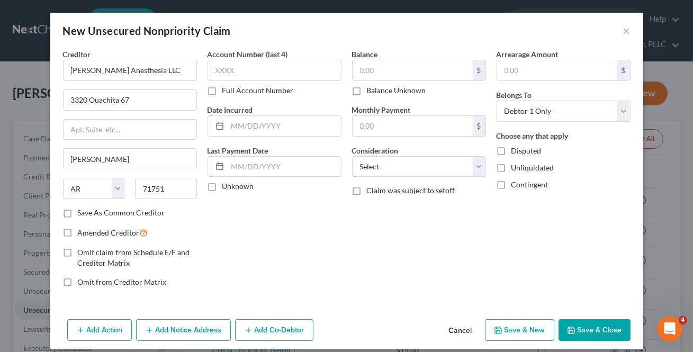
checkbox input "true"
click at [363, 70] on input "text" at bounding box center [412, 70] width 120 height 20
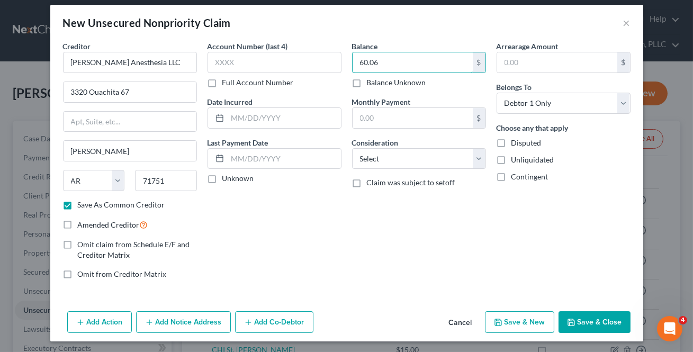
scroll to position [10, 0]
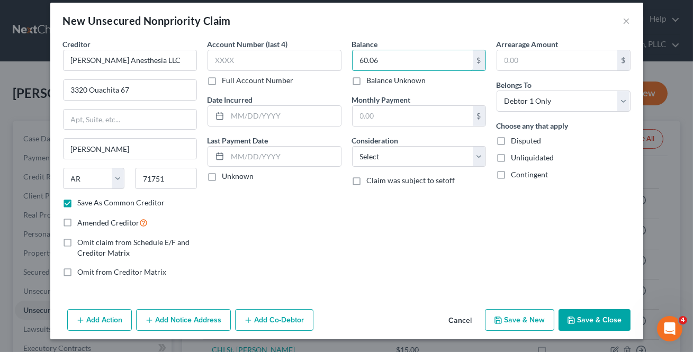
type input "60.06"
click at [518, 316] on button "Save & New" at bounding box center [519, 320] width 69 height 22
select select "0"
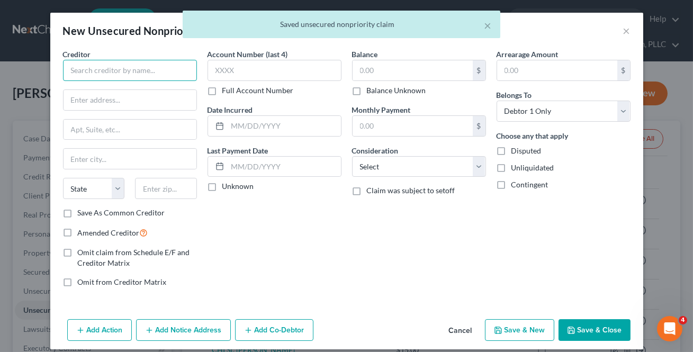
drag, startPoint x: 95, startPoint y: 74, endPoint x: 105, endPoint y: 74, distance: 9.5
click at [95, 74] on input "text" at bounding box center [130, 70] width 134 height 21
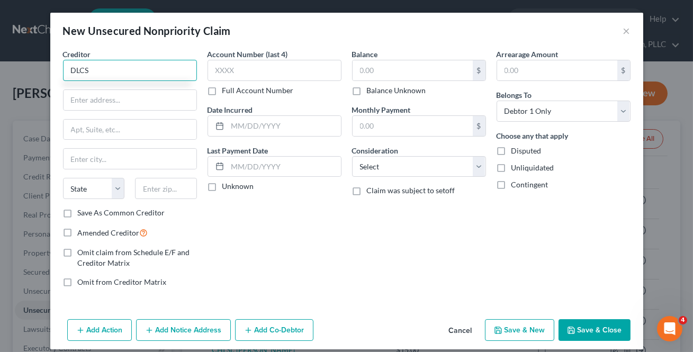
type input "DLCS"
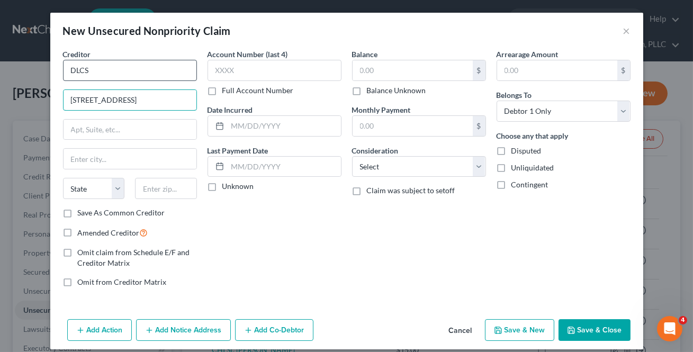
type input "[STREET_ADDRESS]"
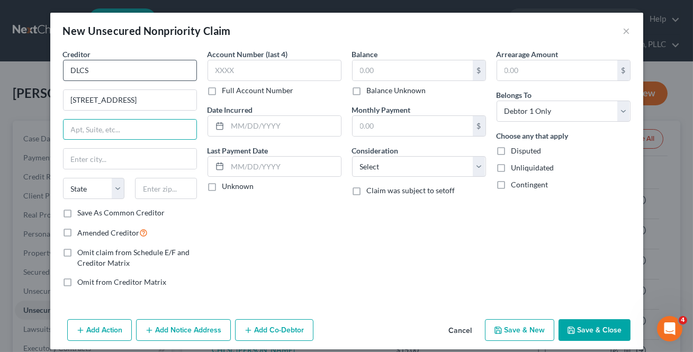
type input "D"
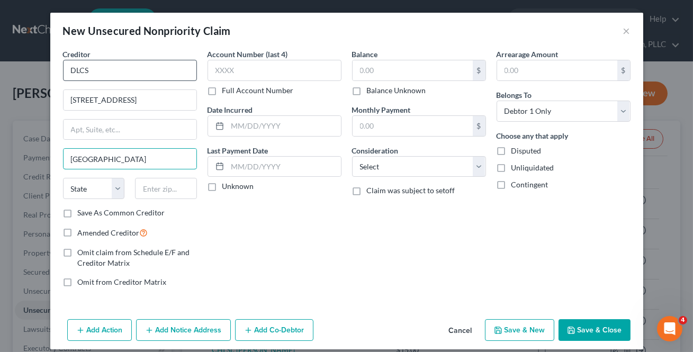
type input "[GEOGRAPHIC_DATA]"
select select "36"
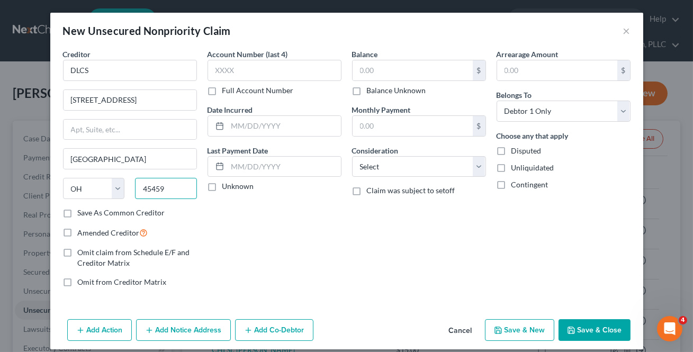
type input "45459"
click at [78, 215] on label "Save As Common Creditor" at bounding box center [121, 212] width 87 height 11
click at [82, 214] on input "Save As Common Creditor" at bounding box center [85, 210] width 7 height 7
checkbox input "true"
click at [375, 72] on input "text" at bounding box center [412, 70] width 120 height 20
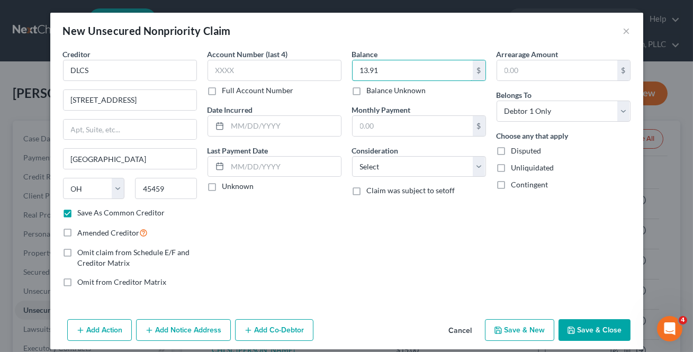
type input "13.91"
click at [527, 330] on button "Save & New" at bounding box center [519, 330] width 69 height 22
select select "0"
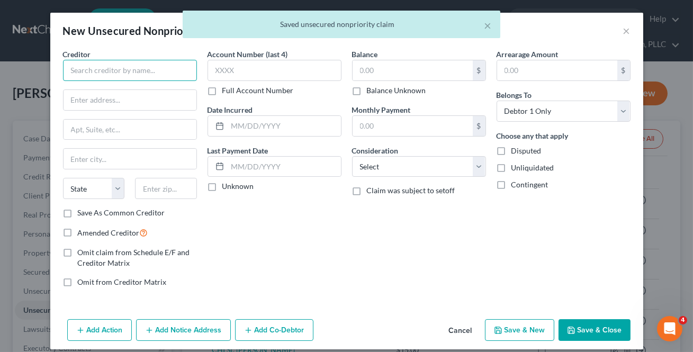
click at [122, 65] on input "text" at bounding box center [130, 70] width 134 height 21
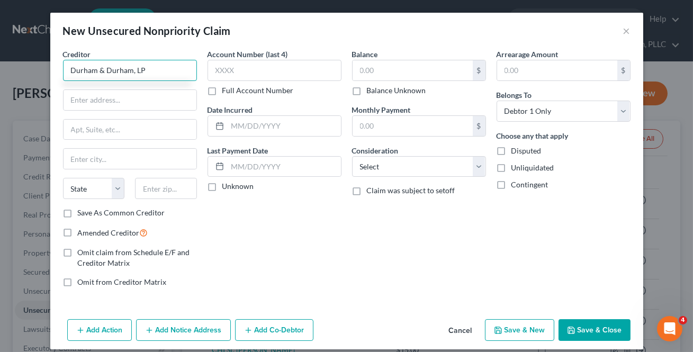
type input "Durham & Durham, LP"
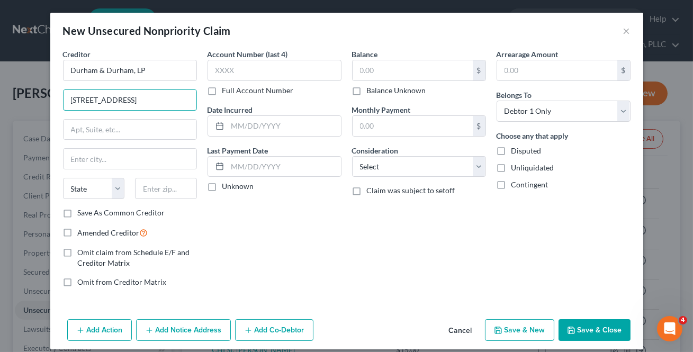
type input "[STREET_ADDRESS]"
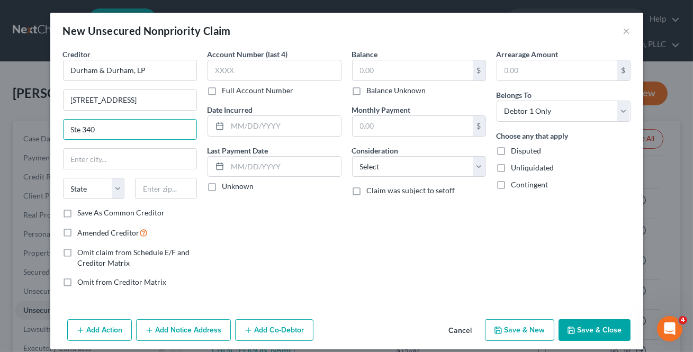
type input "Ste 340"
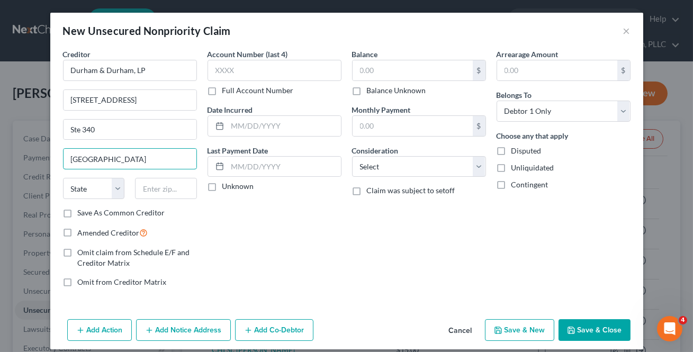
type input "[GEOGRAPHIC_DATA]"
select select "10"
type input "30301"
click at [78, 214] on label "Save As Common Creditor" at bounding box center [121, 212] width 87 height 11
click at [82, 214] on input "Save As Common Creditor" at bounding box center [85, 210] width 7 height 7
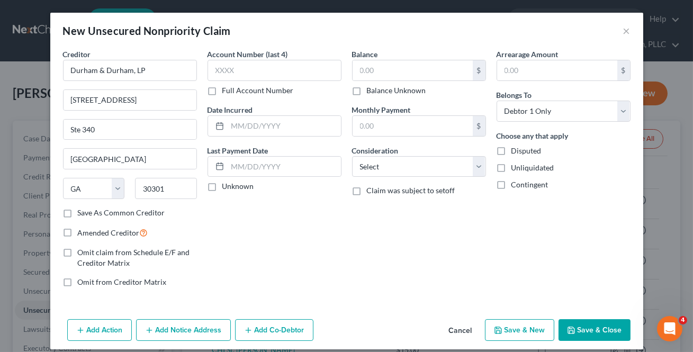
checkbox input "true"
click at [385, 62] on input "text" at bounding box center [412, 70] width 120 height 20
type input "22.21"
click at [499, 330] on icon "button" at bounding box center [498, 330] width 8 height 8
select select "0"
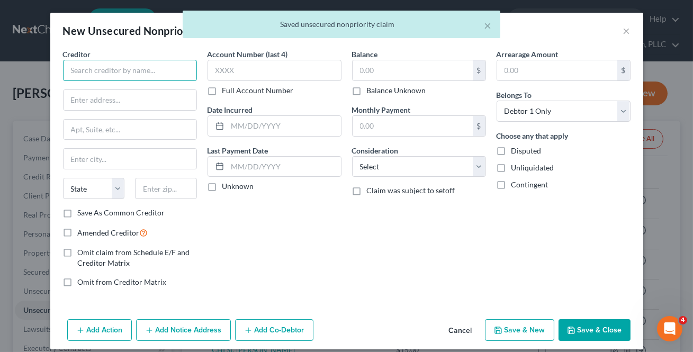
click at [107, 75] on input "text" at bounding box center [130, 70] width 134 height 21
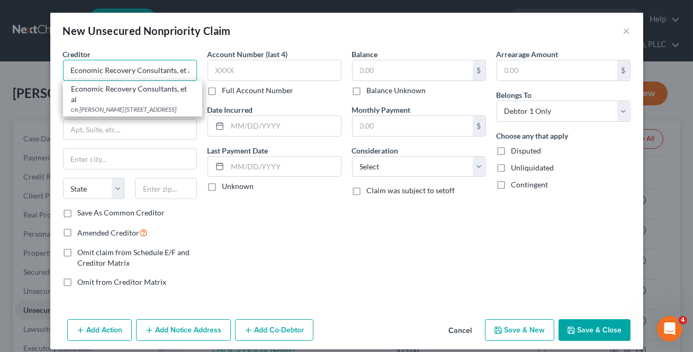
type input "Economic Recovery Consultants, et al"
type input "c/o [PERSON_NAME]"
type input "PO Box 200"
type input "[PERSON_NAME]"
select select "2"
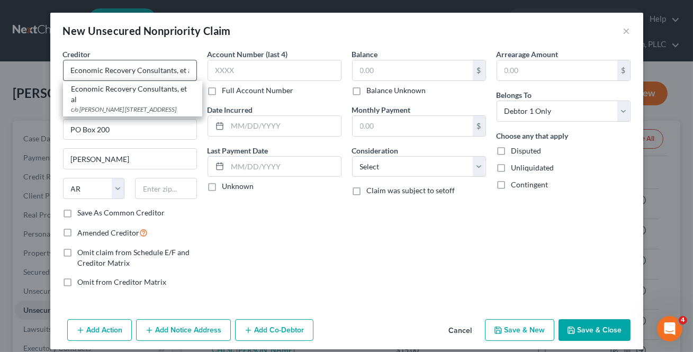
type input "72143"
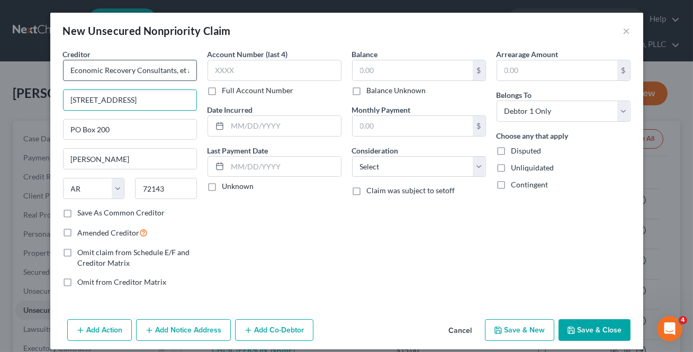
type input "[STREET_ADDRESS]"
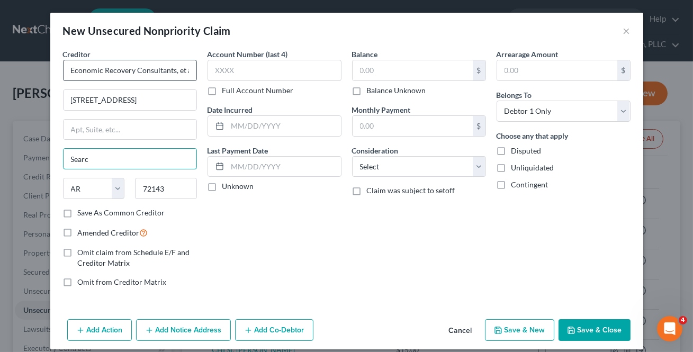
type input "[PERSON_NAME]"
click at [404, 67] on input "text" at bounding box center [412, 70] width 120 height 20
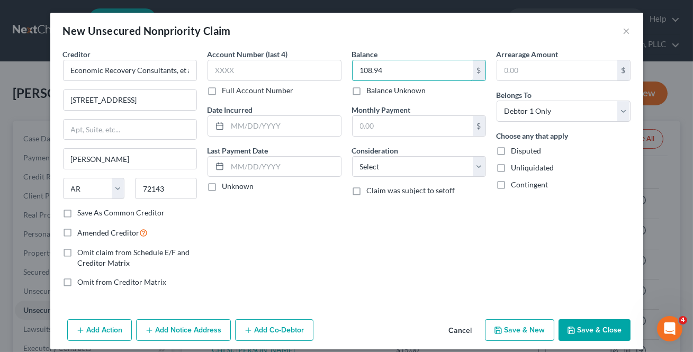
type input "108.94"
click at [511, 326] on button "Save & New" at bounding box center [519, 330] width 69 height 22
select select "0"
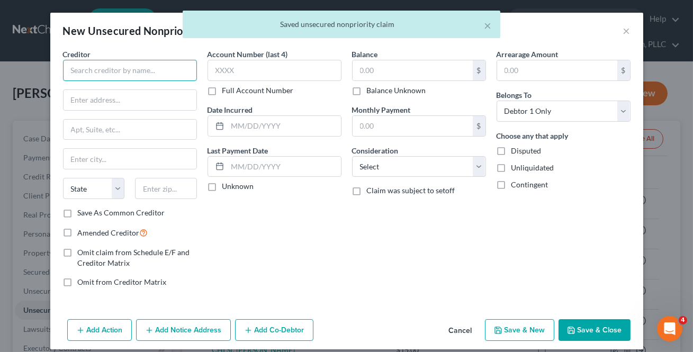
click at [88, 77] on input "text" at bounding box center [130, 70] width 134 height 21
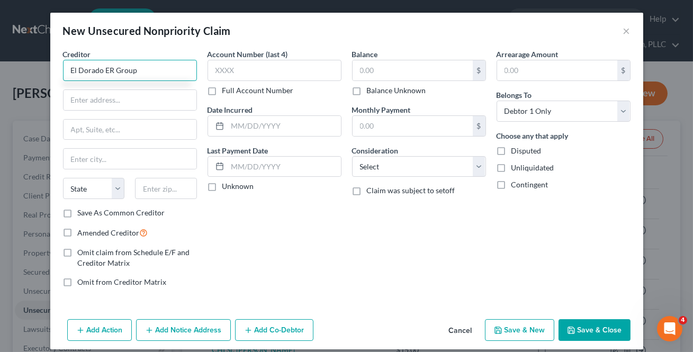
type input "El Dorado ER Group"
type input "PO Box 400"
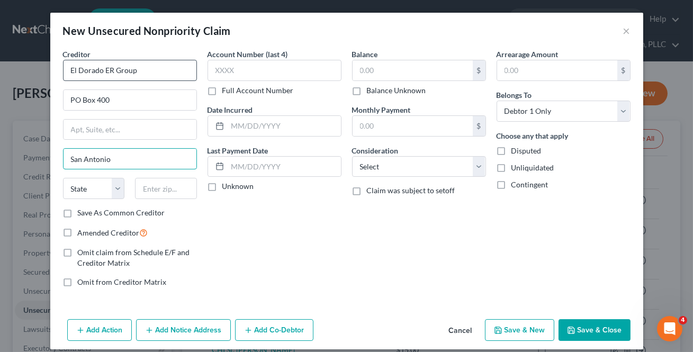
type input "San Antonio"
select select "45"
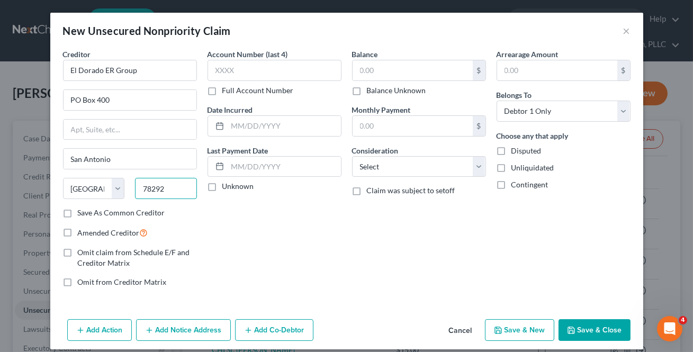
type input "78292"
click at [78, 207] on label "Save As Common Creditor" at bounding box center [121, 212] width 87 height 11
click at [82, 207] on input "Save As Common Creditor" at bounding box center [85, 210] width 7 height 7
checkbox input "true"
click at [360, 67] on input "text" at bounding box center [412, 70] width 120 height 20
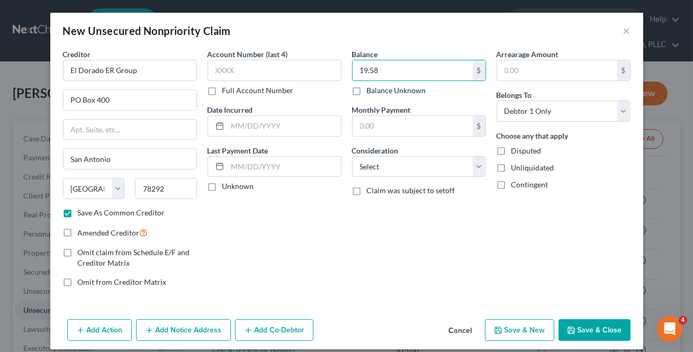
type input "19.58"
click at [527, 330] on button "Save & New" at bounding box center [519, 330] width 69 height 22
select select "0"
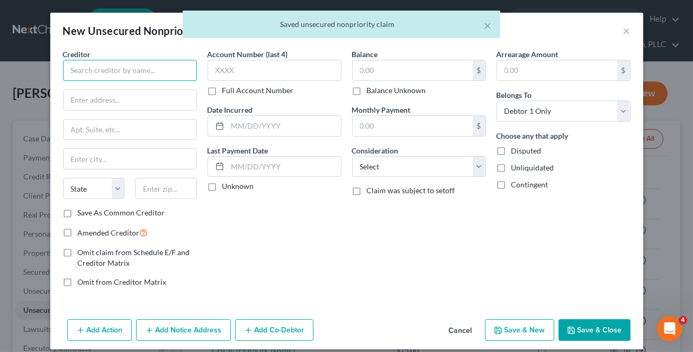
click at [86, 71] on input "text" at bounding box center [130, 70] width 134 height 21
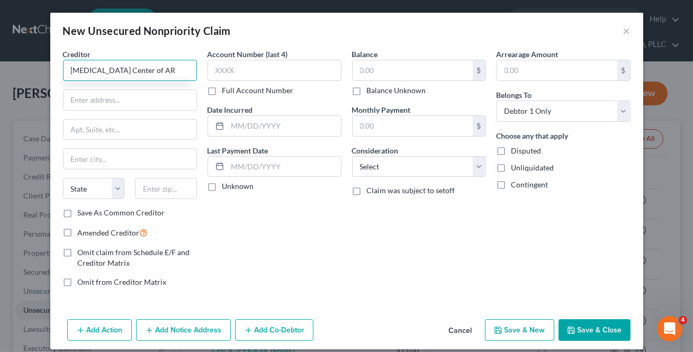
type input "[MEDICAL_DATA] Center of AR"
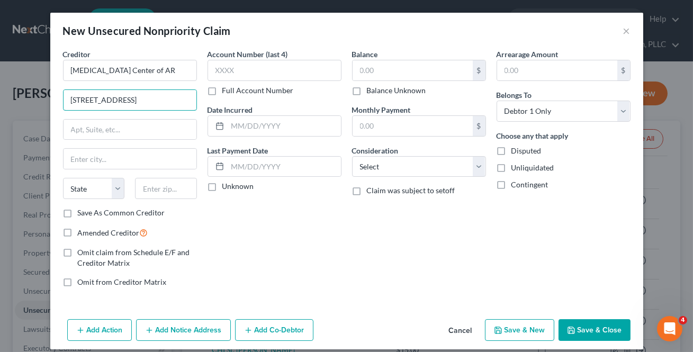
type input "[STREET_ADDRESS]"
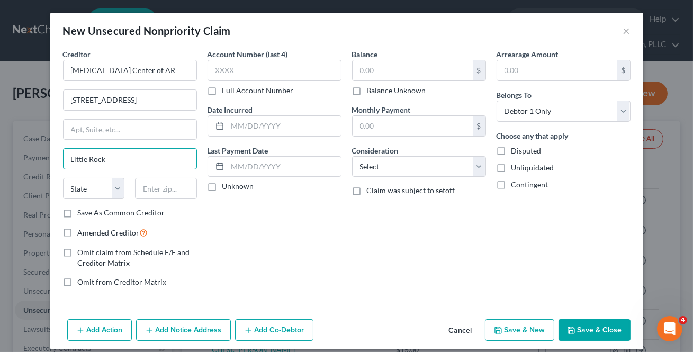
type input "Little Rock"
select select "2"
type input "72207"
drag, startPoint x: 61, startPoint y: 213, endPoint x: 351, endPoint y: 62, distance: 327.0
click at [78, 212] on label "Save As Common Creditor" at bounding box center [121, 212] width 87 height 11
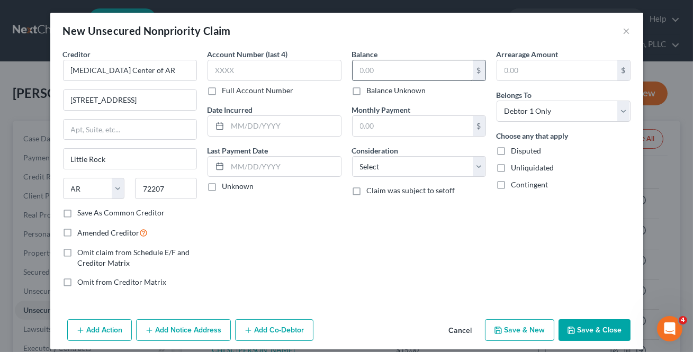
click at [82, 212] on input "Save As Common Creditor" at bounding box center [85, 210] width 7 height 7
checkbox input "true"
click at [354, 63] on input "text" at bounding box center [412, 70] width 120 height 20
type input "1"
click at [493, 323] on button "Save & New" at bounding box center [519, 330] width 69 height 22
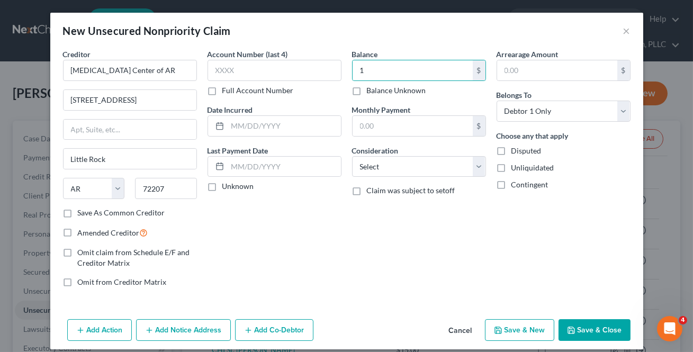
select select "0"
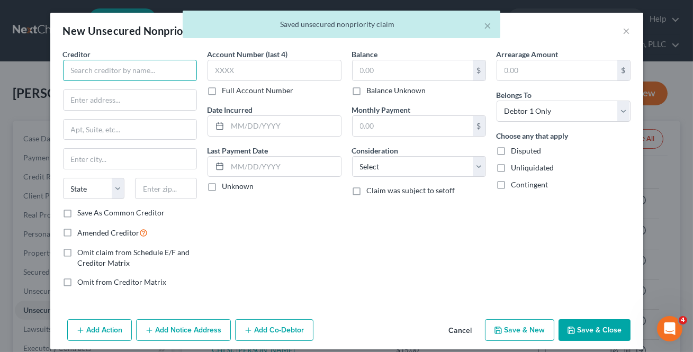
click at [147, 69] on input "text" at bounding box center [130, 70] width 134 height 21
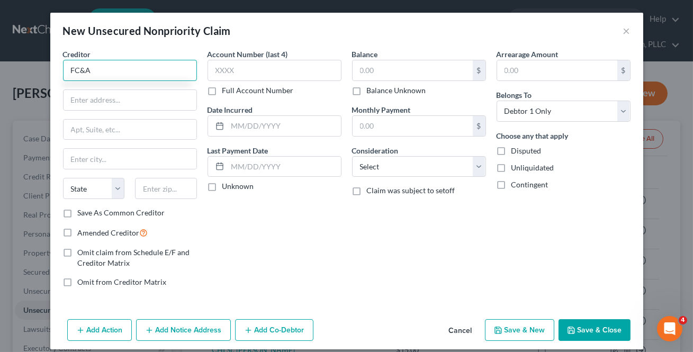
type input "FC&A"
type input "PO Box 2062"
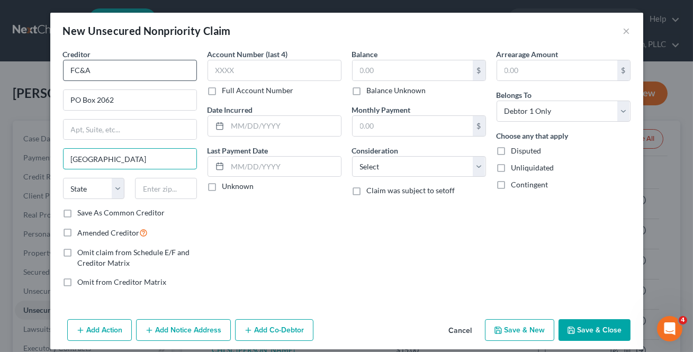
type input "[GEOGRAPHIC_DATA]"
select select "10"
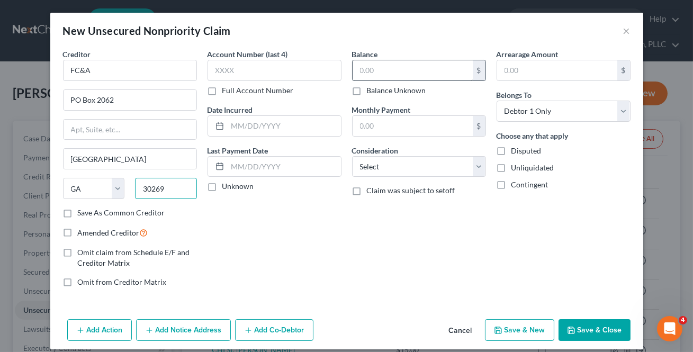
type input "30269"
click at [399, 70] on input "text" at bounding box center [412, 70] width 120 height 20
type input "40.96"
click at [529, 331] on button "Save & New" at bounding box center [519, 330] width 69 height 22
select select "0"
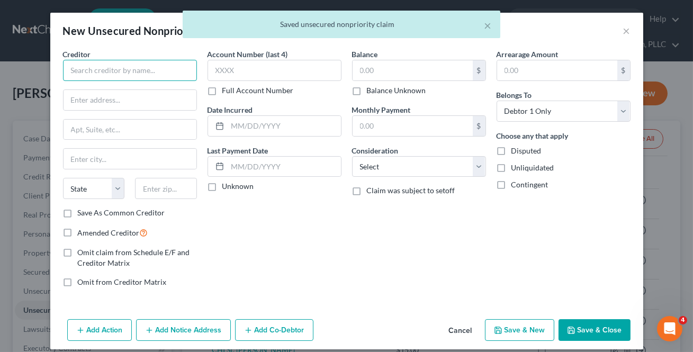
click at [166, 67] on input "text" at bounding box center [130, 70] width 134 height 21
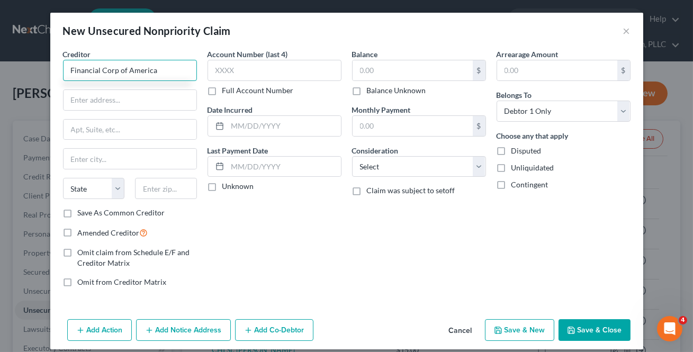
type input "Financial Corp of America"
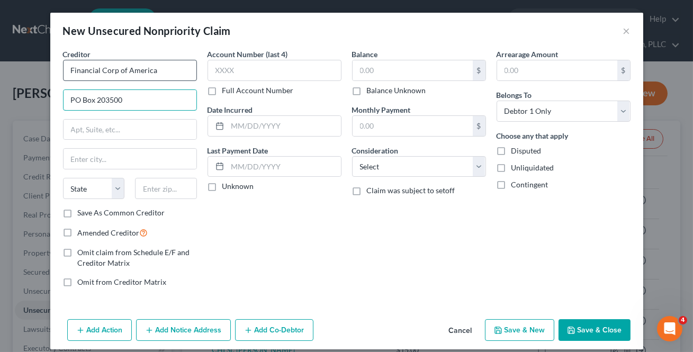
type input "PO Box 203500"
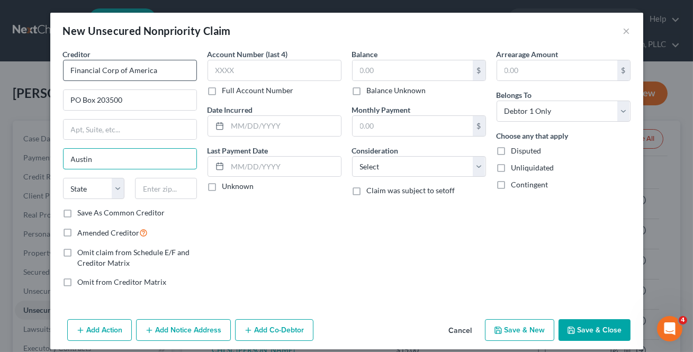
type input "Austin"
click at [129, 161] on input "Austin" at bounding box center [129, 159] width 133 height 20
select select "45"
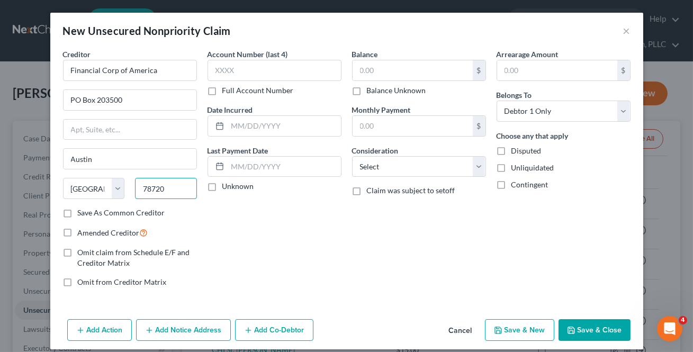
type input "78720"
click at [78, 214] on label "Save As Common Creditor" at bounding box center [121, 212] width 87 height 11
click at [82, 214] on input "Save As Common Creditor" at bounding box center [85, 210] width 7 height 7
checkbox input "true"
click at [402, 73] on input "text" at bounding box center [412, 70] width 120 height 20
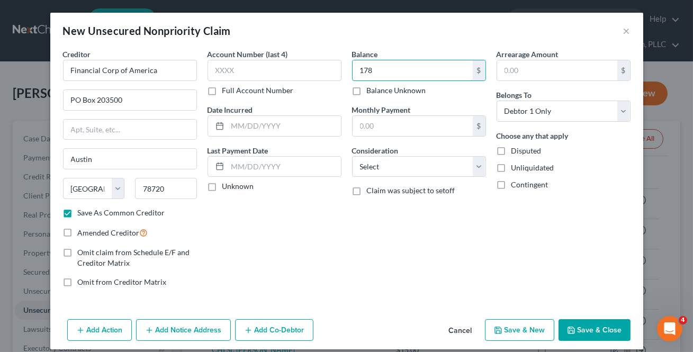
type input "178"
click at [517, 333] on button "Save & New" at bounding box center [519, 330] width 69 height 22
select select "0"
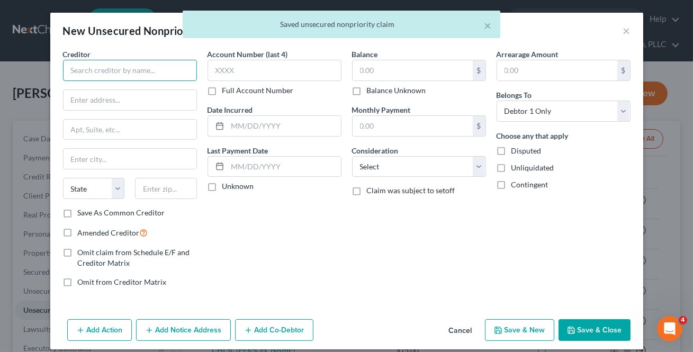
drag, startPoint x: 65, startPoint y: 69, endPoint x: 78, endPoint y: 76, distance: 14.9
click at [67, 71] on input "text" at bounding box center [130, 70] width 134 height 21
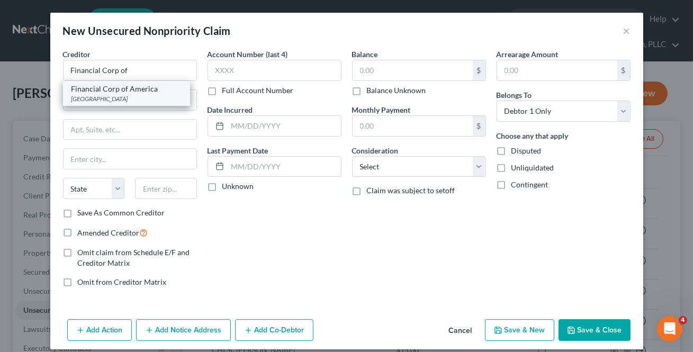
click at [96, 85] on div "Financial Corp of America" at bounding box center [126, 89] width 110 height 11
type input "Financial Corp of America"
type input "PO Box 203500"
type input "Austin"
select select "45"
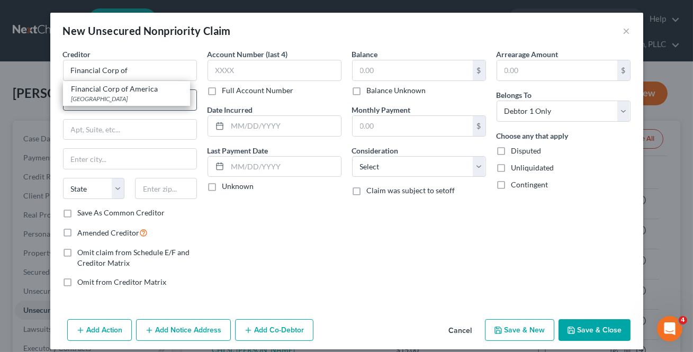
type input "78720"
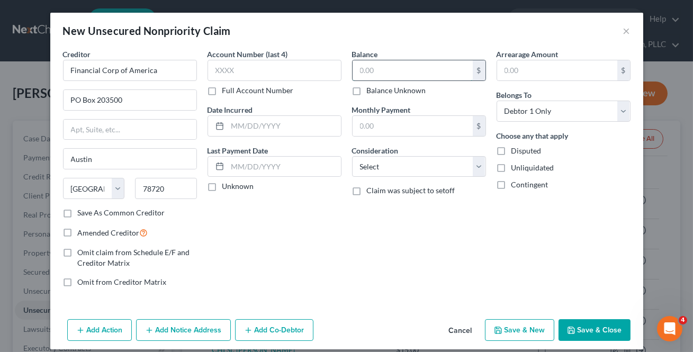
click at [380, 65] on input "text" at bounding box center [412, 70] width 120 height 20
type input "84"
click at [517, 331] on button "Save & New" at bounding box center [519, 330] width 69 height 22
select select "0"
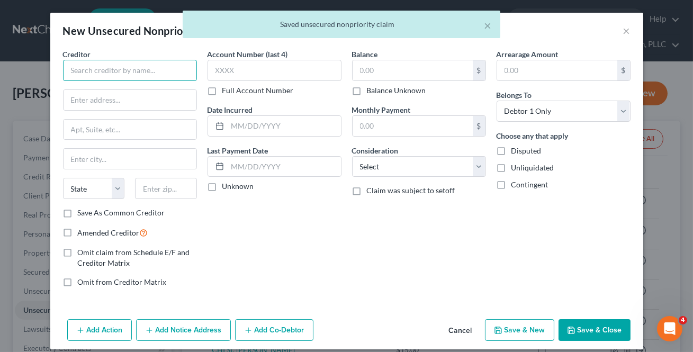
click at [132, 66] on input "text" at bounding box center [130, 70] width 134 height 21
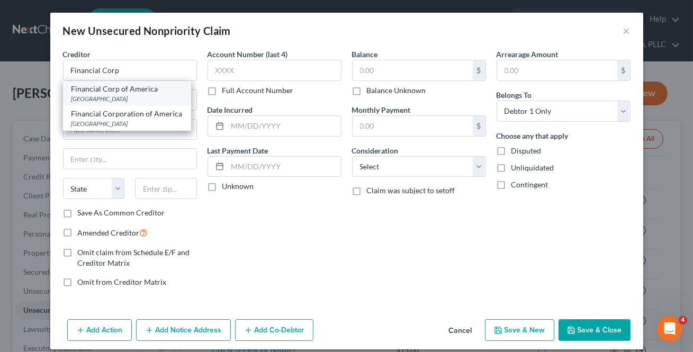
click at [128, 89] on div "Financial Corp of America" at bounding box center [126, 89] width 111 height 11
type input "Financial Corp of America"
type input "PO Box 203500"
type input "Austin"
select select "45"
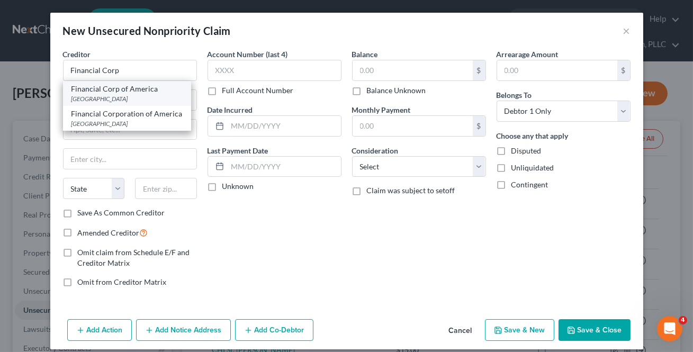
type input "78720"
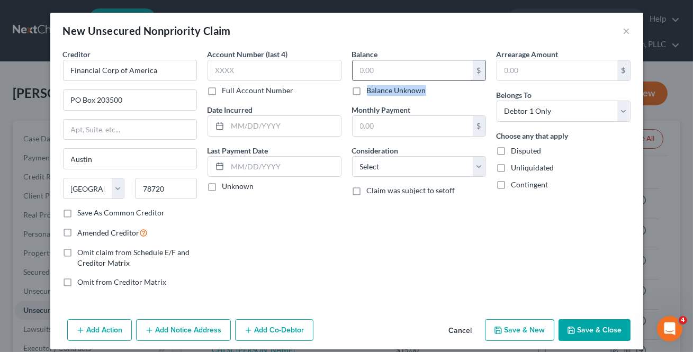
drag, startPoint x: 352, startPoint y: 86, endPoint x: 373, endPoint y: 68, distance: 27.4
click at [360, 79] on div "$ Balance Unknown" at bounding box center [419, 78] width 134 height 36
click at [365, 76] on input "text" at bounding box center [412, 70] width 120 height 20
click at [372, 66] on input "text" at bounding box center [412, 70] width 120 height 20
click at [390, 52] on div "Balance $ Balance Unknown Balance Undetermined $ Balance Unknown" at bounding box center [419, 72] width 134 height 47
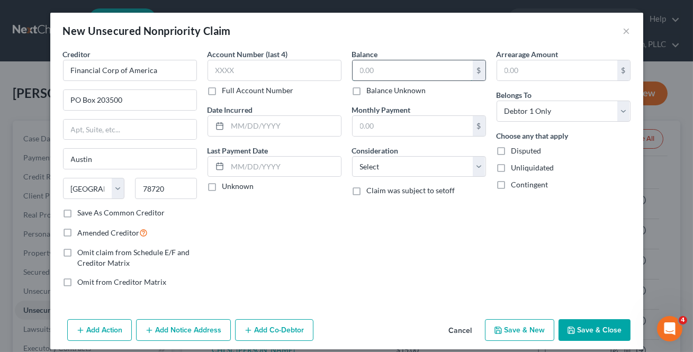
click at [386, 70] on input "text" at bounding box center [412, 70] width 120 height 20
click at [370, 72] on input "text" at bounding box center [412, 70] width 120 height 20
type input "51"
click at [540, 325] on button "Save & New" at bounding box center [519, 330] width 69 height 22
select select "0"
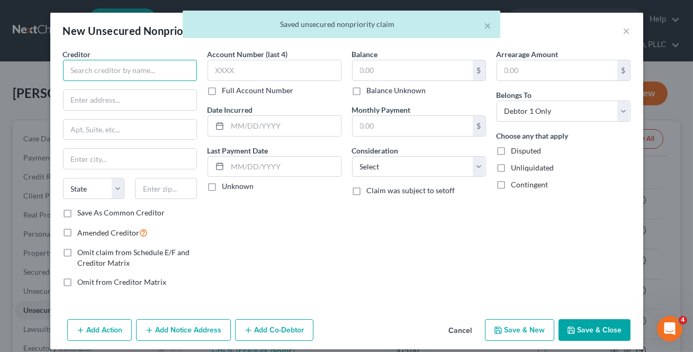
click at [180, 73] on input "text" at bounding box center [130, 70] width 134 height 21
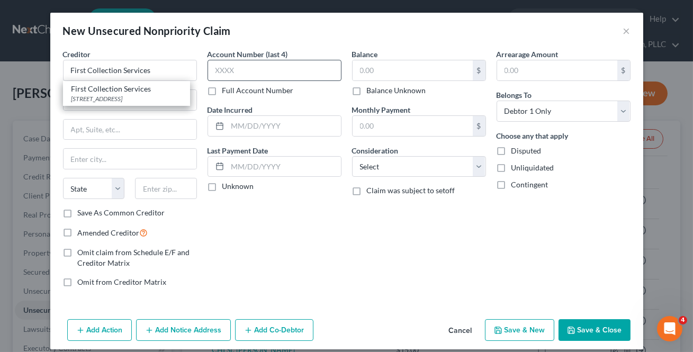
drag, startPoint x: 144, startPoint y: 97, endPoint x: 316, endPoint y: 66, distance: 174.7
click at [144, 96] on div "[STREET_ADDRESS]" at bounding box center [126, 98] width 110 height 9
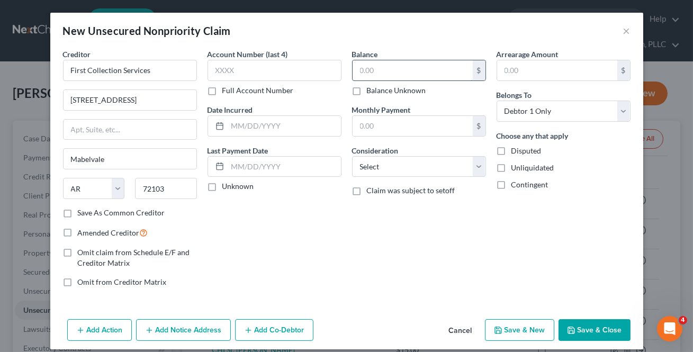
click at [359, 67] on input "text" at bounding box center [412, 70] width 120 height 20
click at [534, 329] on button "Save & New" at bounding box center [519, 330] width 69 height 22
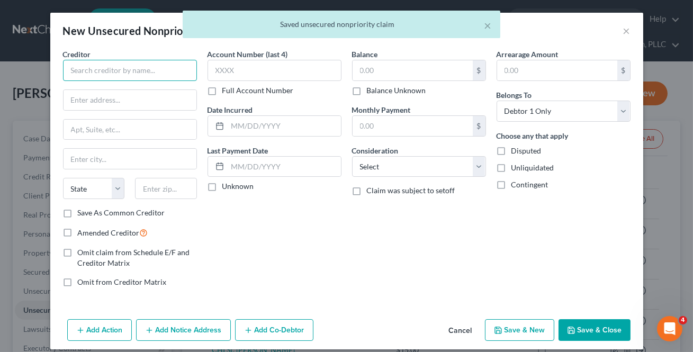
click at [130, 75] on input "text" at bounding box center [130, 70] width 134 height 21
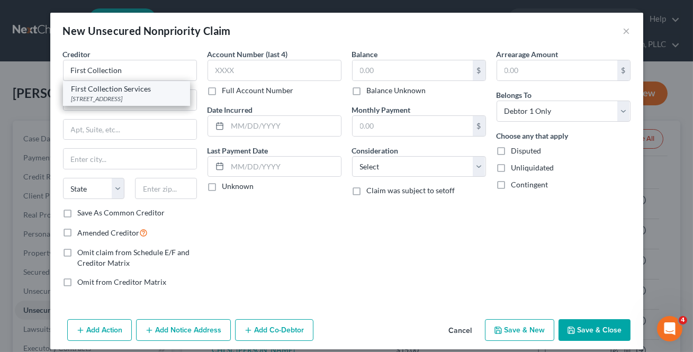
click at [126, 97] on div "[STREET_ADDRESS]" at bounding box center [126, 98] width 110 height 9
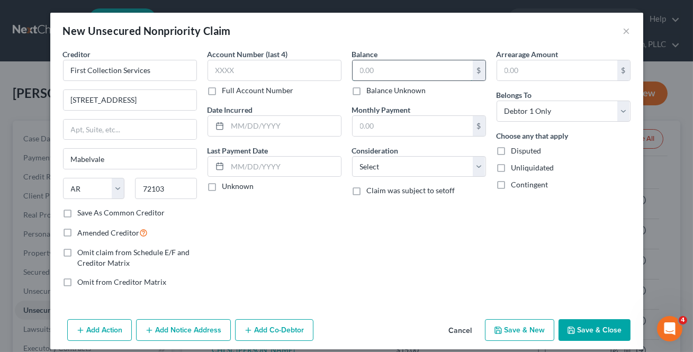
click at [397, 69] on input "text" at bounding box center [412, 70] width 120 height 20
click at [499, 332] on icon "button" at bounding box center [498, 330] width 6 height 6
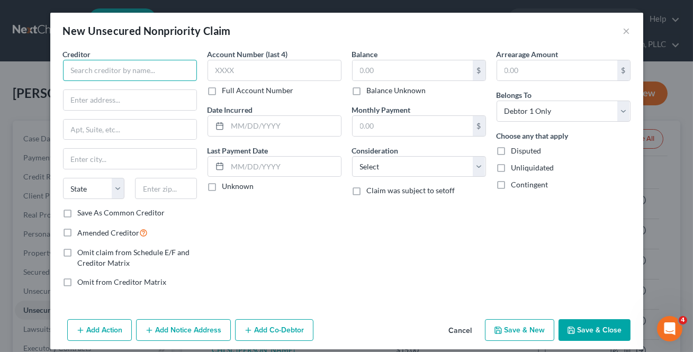
click at [99, 73] on input "text" at bounding box center [130, 70] width 134 height 21
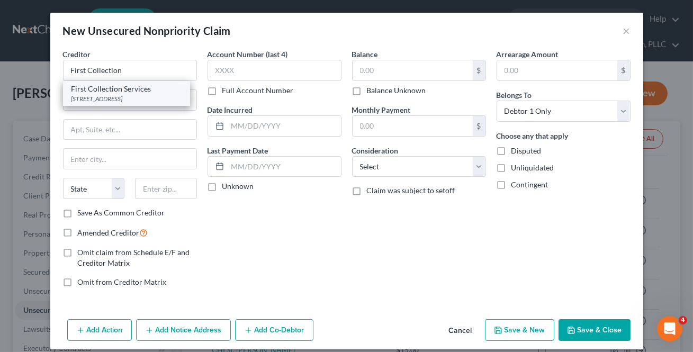
click at [111, 95] on div "[STREET_ADDRESS]" at bounding box center [126, 98] width 110 height 9
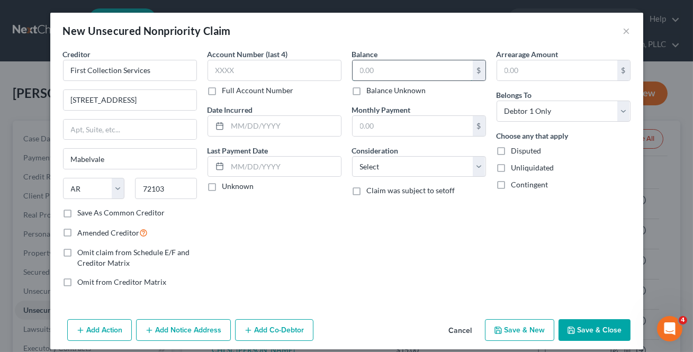
click at [371, 69] on input "text" at bounding box center [412, 70] width 120 height 20
click at [517, 320] on button "Save & New" at bounding box center [519, 330] width 69 height 22
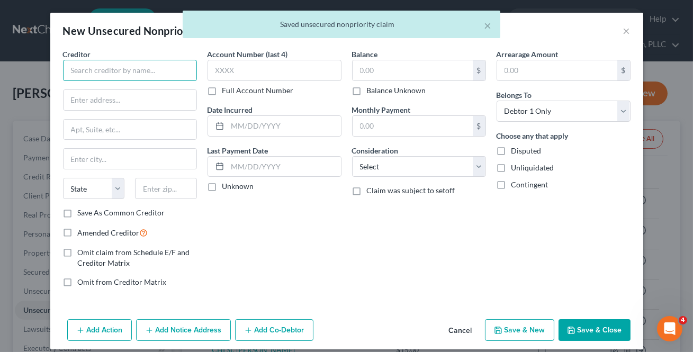
click at [101, 77] on input "text" at bounding box center [130, 70] width 134 height 21
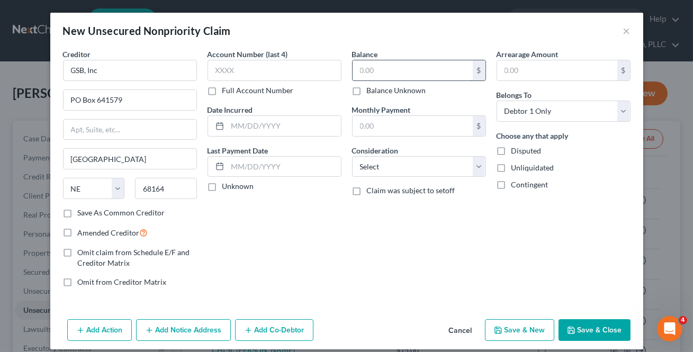
drag, startPoint x: 65, startPoint y: 214, endPoint x: 374, endPoint y: 74, distance: 339.3
click at [78, 212] on label "Save As Common Creditor" at bounding box center [121, 212] width 87 height 11
click at [82, 212] on input "Save As Common Creditor" at bounding box center [85, 210] width 7 height 7
click at [376, 72] on input "text" at bounding box center [412, 70] width 120 height 20
click at [374, 74] on input "text" at bounding box center [412, 70] width 120 height 20
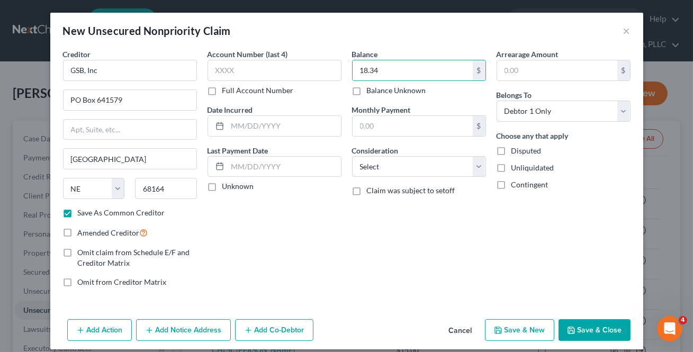
click at [529, 324] on button "Save & New" at bounding box center [519, 330] width 69 height 22
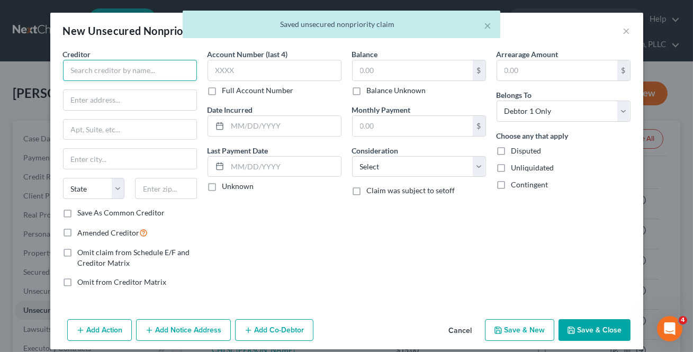
click at [120, 66] on input "text" at bounding box center [130, 70] width 134 height 21
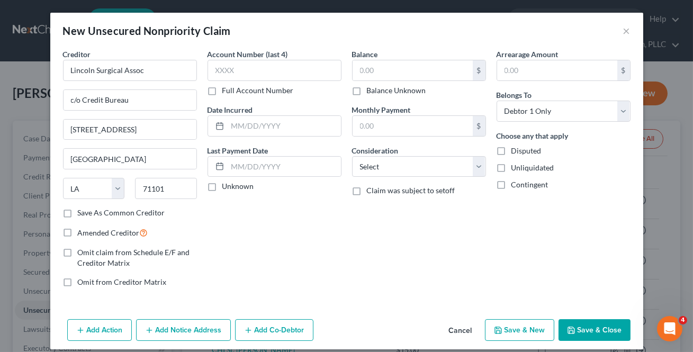
click at [78, 216] on label "Save As Common Creditor" at bounding box center [121, 212] width 87 height 11
click at [82, 214] on input "Save As Common Creditor" at bounding box center [85, 210] width 7 height 7
drag, startPoint x: 377, startPoint y: 76, endPoint x: 381, endPoint y: 80, distance: 6.7
click at [377, 76] on input "text" at bounding box center [412, 70] width 120 height 20
click at [500, 329] on button "Save & New" at bounding box center [519, 330] width 69 height 22
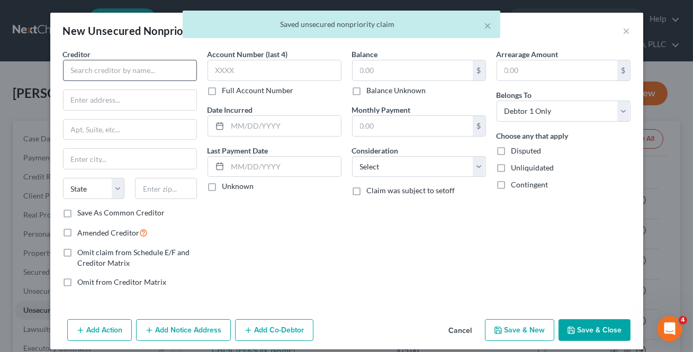
drag, startPoint x: 500, startPoint y: 329, endPoint x: 112, endPoint y: 72, distance: 465.9
click at [112, 81] on div "Creditor * State [US_STATE] AK AR AZ CA CO [GEOGRAPHIC_DATA] DE DC [GEOGRAPHIC_…" at bounding box center [130, 128] width 134 height 159
click at [113, 69] on input "text" at bounding box center [130, 70] width 134 height 21
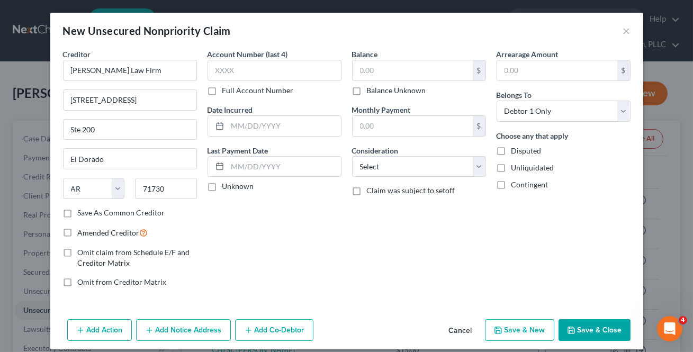
click at [78, 212] on label "Save As Common Creditor" at bounding box center [121, 212] width 87 height 11
click at [82, 212] on input "Save As Common Creditor" at bounding box center [85, 210] width 7 height 7
click at [371, 67] on input "text" at bounding box center [412, 70] width 120 height 20
click at [523, 328] on button "Save & New" at bounding box center [519, 330] width 69 height 22
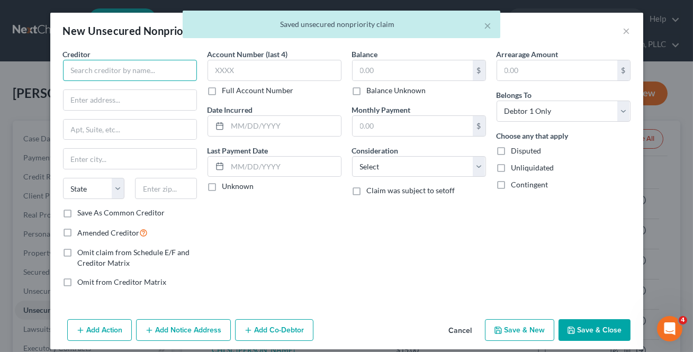
click at [117, 73] on input "text" at bounding box center [130, 70] width 134 height 21
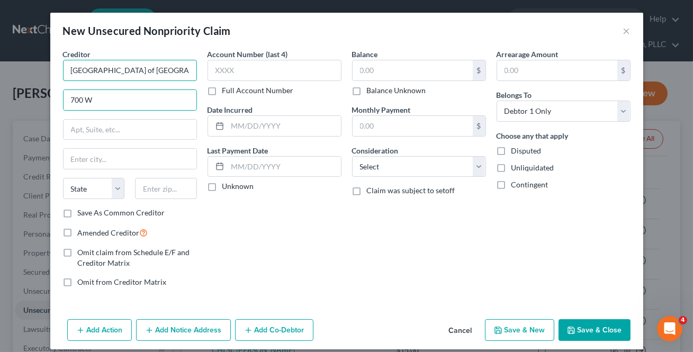
click at [182, 72] on input "[GEOGRAPHIC_DATA] of [GEOGRAPHIC_DATA][US_STATE]" at bounding box center [130, 70] width 134 height 21
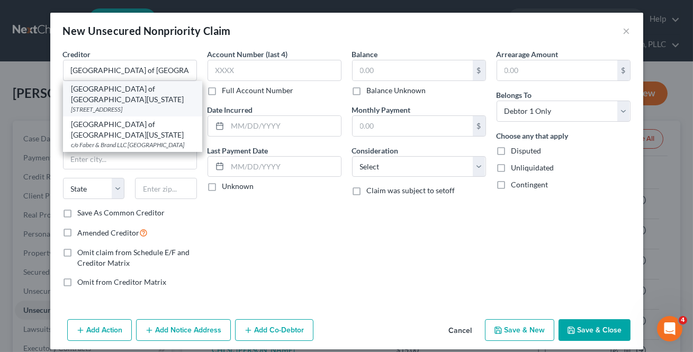
click at [143, 93] on div "[GEOGRAPHIC_DATA] of [GEOGRAPHIC_DATA][US_STATE]" at bounding box center [132, 94] width 122 height 21
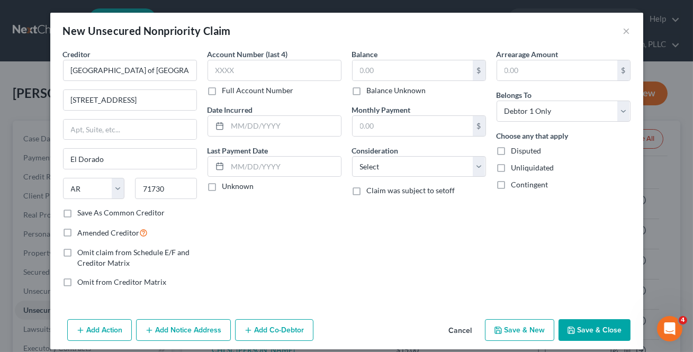
click at [386, 80] on div "$ Balance Unknown" at bounding box center [419, 78] width 134 height 36
click at [374, 68] on input "text" at bounding box center [412, 70] width 120 height 20
drag, startPoint x: 267, startPoint y: 53, endPoint x: 373, endPoint y: 70, distance: 107.2
click at [267, 53] on label "Account Number (last 4)" at bounding box center [247, 54] width 80 height 11
click at [373, 70] on input "text" at bounding box center [412, 70] width 120 height 20
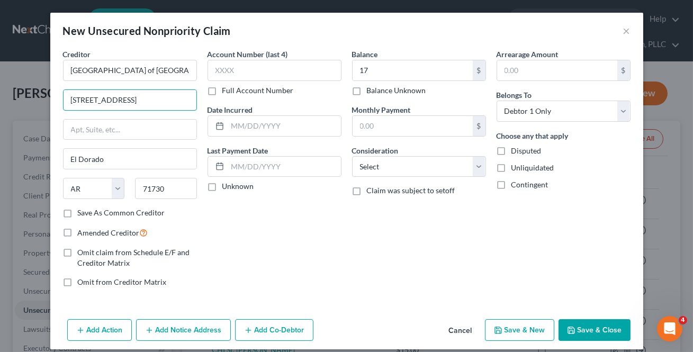
drag, startPoint x: 79, startPoint y: 101, endPoint x: 116, endPoint y: 111, distance: 38.2
click at [79, 102] on input "[STREET_ADDRESS]" at bounding box center [129, 100] width 133 height 20
click at [78, 208] on label "Save As Common Creditor" at bounding box center [121, 212] width 87 height 11
click at [82, 208] on input "Save As Common Creditor" at bounding box center [85, 210] width 7 height 7
click at [539, 333] on button "Save & New" at bounding box center [519, 330] width 69 height 22
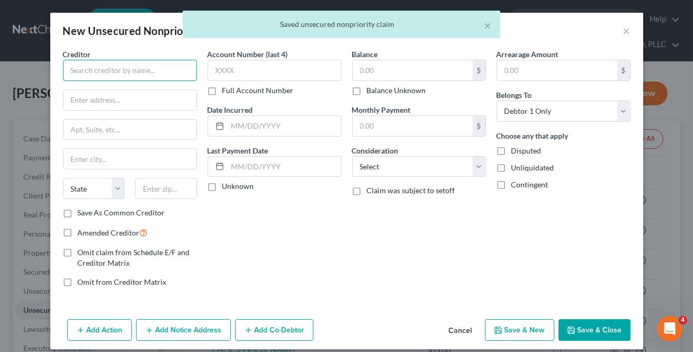
drag, startPoint x: 122, startPoint y: 74, endPoint x: 134, endPoint y: 74, distance: 12.2
click at [122, 74] on input "text" at bounding box center [130, 70] width 134 height 21
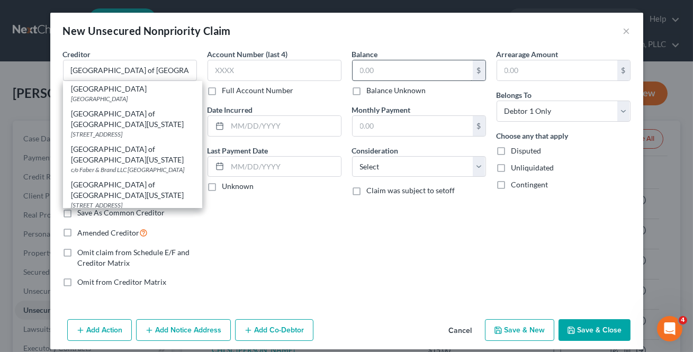
drag, startPoint x: 125, startPoint y: 123, endPoint x: 361, endPoint y: 76, distance: 241.1
click at [125, 130] on div "[STREET_ADDRESS]" at bounding box center [132, 134] width 122 height 9
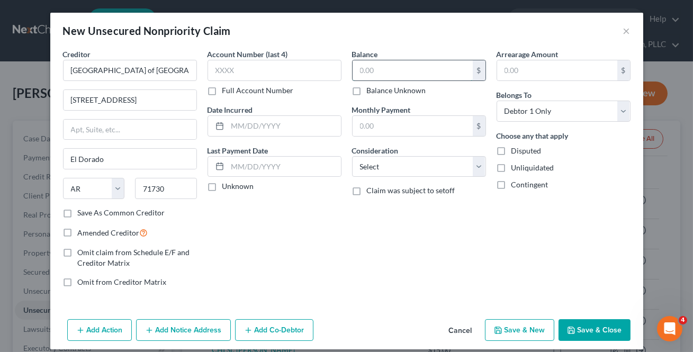
click at [377, 68] on input "text" at bounding box center [412, 70] width 120 height 20
click at [521, 328] on button "Save & New" at bounding box center [519, 330] width 69 height 22
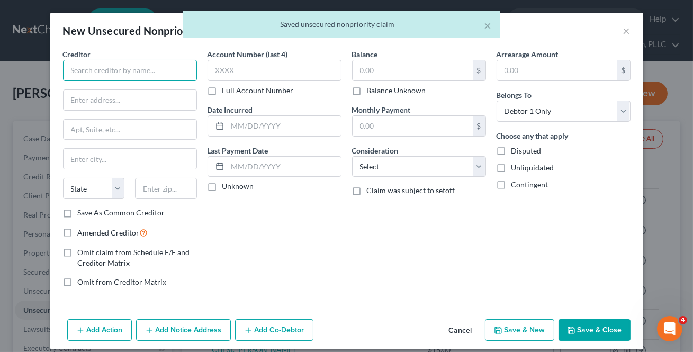
click at [115, 70] on input "text" at bounding box center [130, 70] width 134 height 21
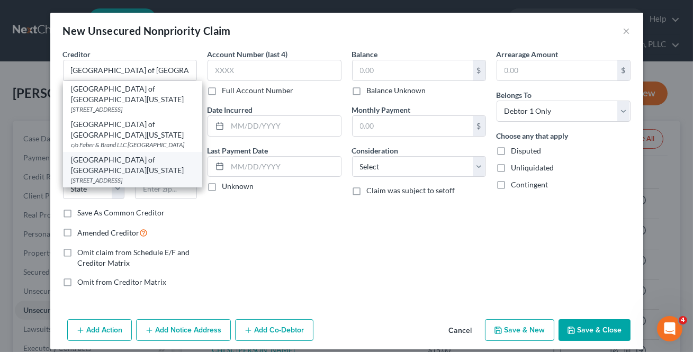
click at [101, 154] on div "[GEOGRAPHIC_DATA] of [GEOGRAPHIC_DATA][US_STATE]" at bounding box center [132, 164] width 122 height 21
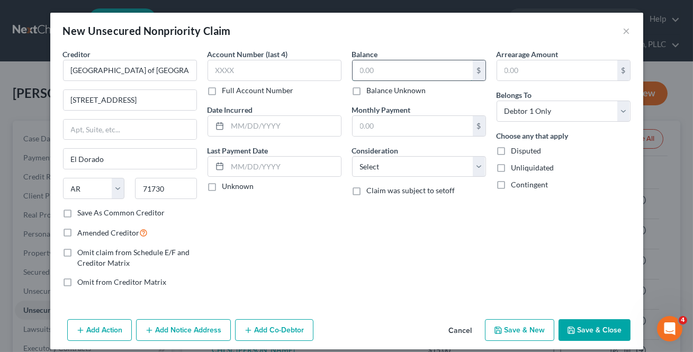
click at [381, 76] on input "text" at bounding box center [412, 70] width 120 height 20
click at [532, 331] on button "Save & New" at bounding box center [519, 330] width 69 height 22
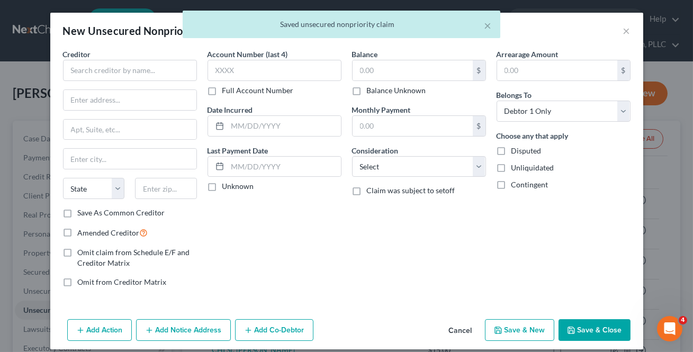
click at [96, 81] on div "Creditor * State [US_STATE] AK AR AZ CA CO [GEOGRAPHIC_DATA] DE DC [GEOGRAPHIC_…" at bounding box center [130, 128] width 134 height 159
click at [98, 76] on input "text" at bounding box center [130, 70] width 134 height 21
click at [94, 68] on input "text" at bounding box center [130, 70] width 134 height 21
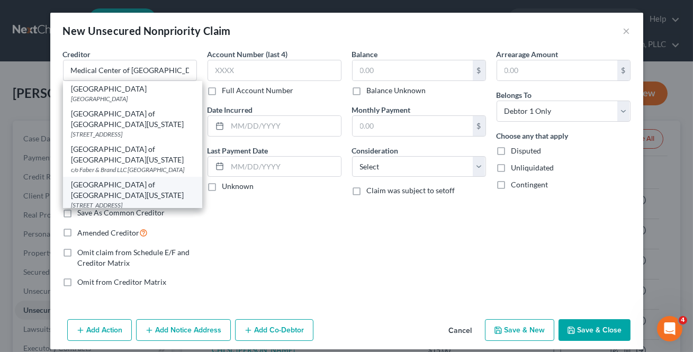
click at [115, 201] on div "[STREET_ADDRESS]" at bounding box center [132, 205] width 122 height 9
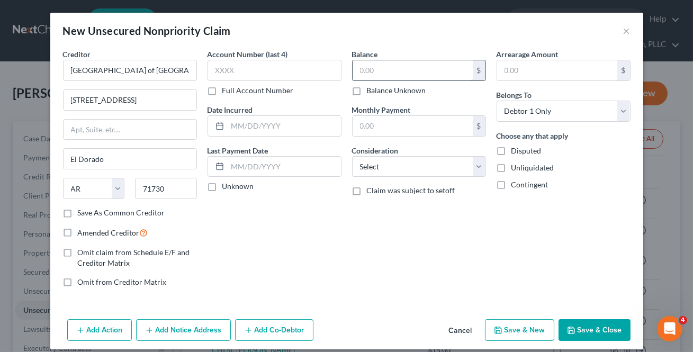
click at [375, 78] on input "text" at bounding box center [412, 70] width 120 height 20
click at [536, 325] on button "Save & New" at bounding box center [519, 330] width 69 height 22
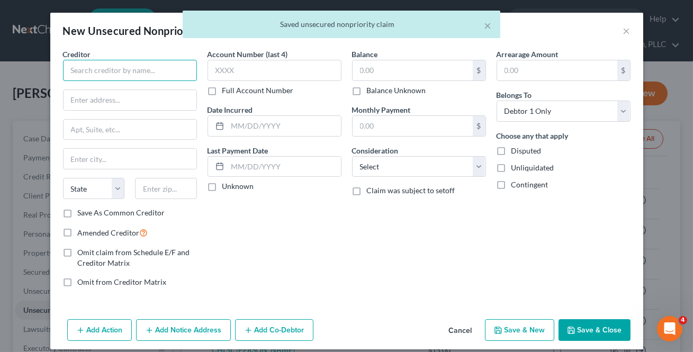
click at [79, 70] on input "text" at bounding box center [130, 70] width 134 height 21
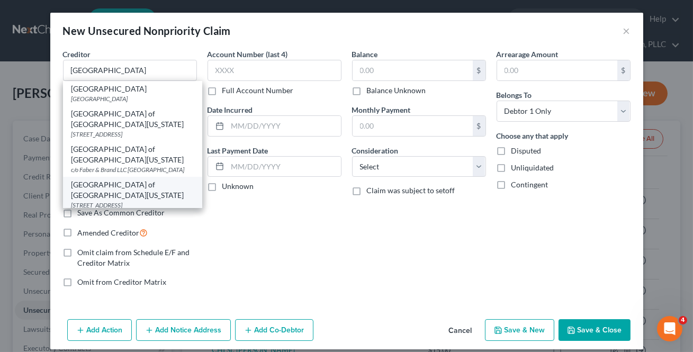
click at [106, 201] on div "[STREET_ADDRESS]" at bounding box center [132, 205] width 122 height 9
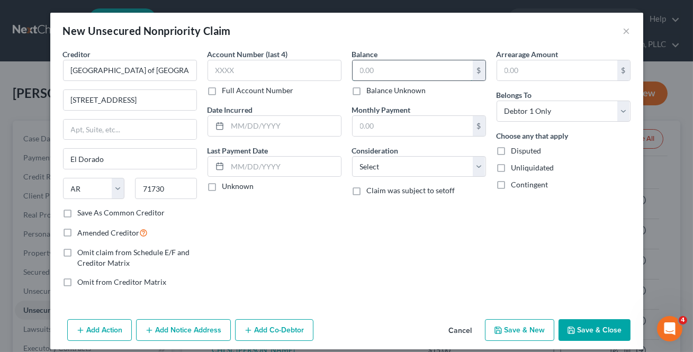
click at [406, 78] on input "text" at bounding box center [412, 70] width 120 height 20
click at [177, 68] on input "[GEOGRAPHIC_DATA] of [GEOGRAPHIC_DATA][US_STATE]" at bounding box center [130, 70] width 134 height 21
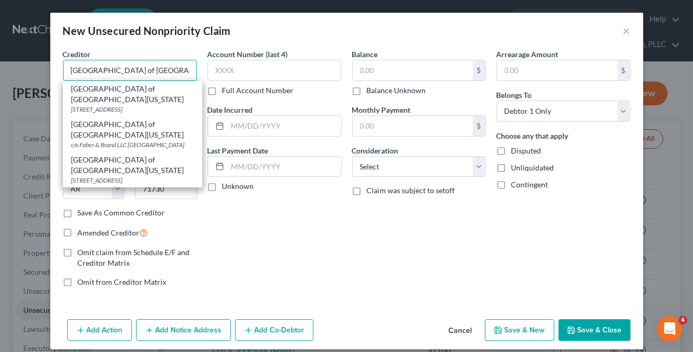
click at [179, 74] on input "[GEOGRAPHIC_DATA] of [GEOGRAPHIC_DATA][US_STATE]" at bounding box center [130, 70] width 134 height 21
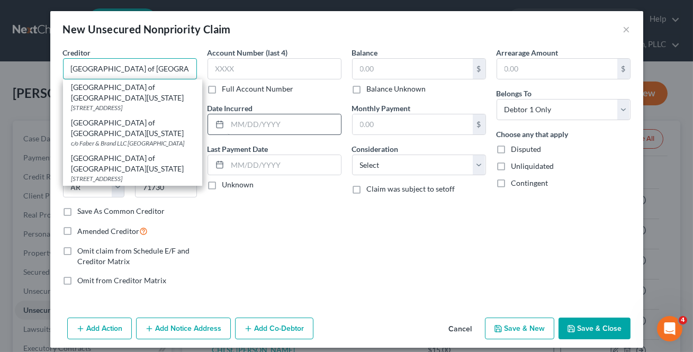
scroll to position [0, 0]
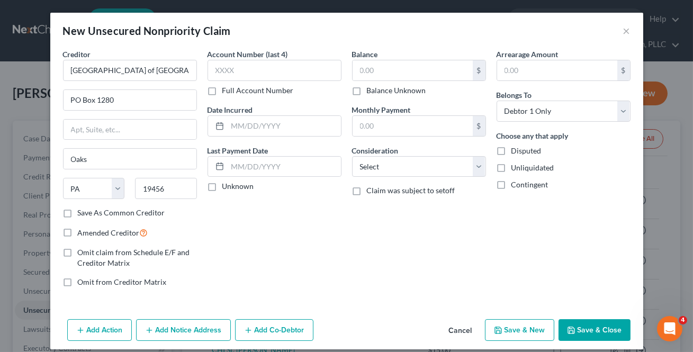
click at [90, 208] on label "Save As Common Creditor" at bounding box center [121, 212] width 87 height 11
click at [89, 208] on input "Save As Common Creditor" at bounding box center [85, 210] width 7 height 7
click at [383, 61] on input "text" at bounding box center [412, 70] width 120 height 20
click at [534, 328] on button "Save & New" at bounding box center [519, 330] width 69 height 22
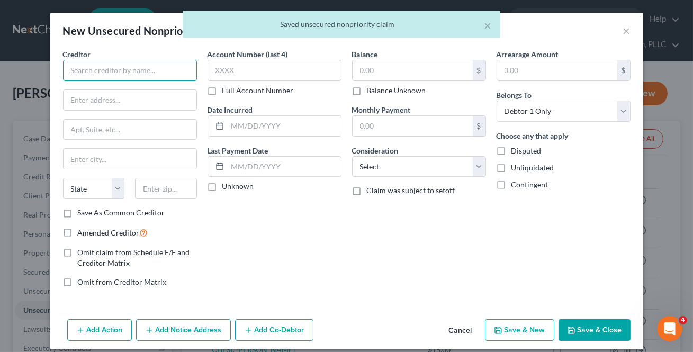
click at [147, 67] on input "text" at bounding box center [130, 70] width 134 height 21
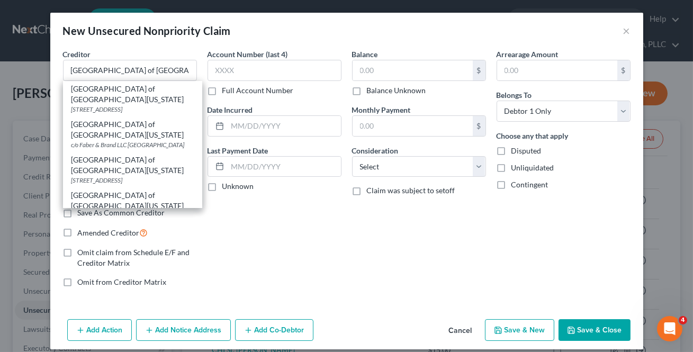
drag, startPoint x: 92, startPoint y: 183, endPoint x: 375, endPoint y: 80, distance: 300.4
click at [92, 211] on div "[STREET_ADDRESS]" at bounding box center [132, 215] width 122 height 9
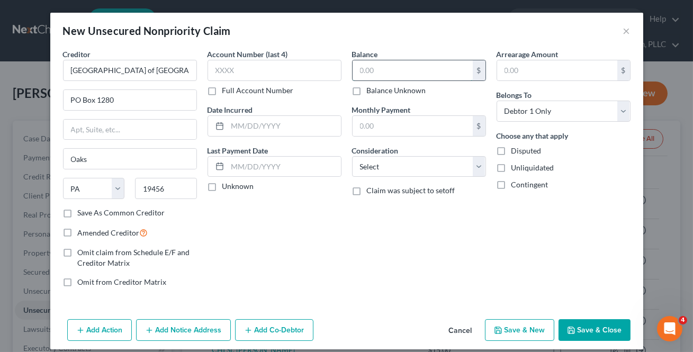
click at [372, 72] on input "text" at bounding box center [412, 70] width 120 height 20
click at [506, 328] on button "Save & New" at bounding box center [519, 330] width 69 height 22
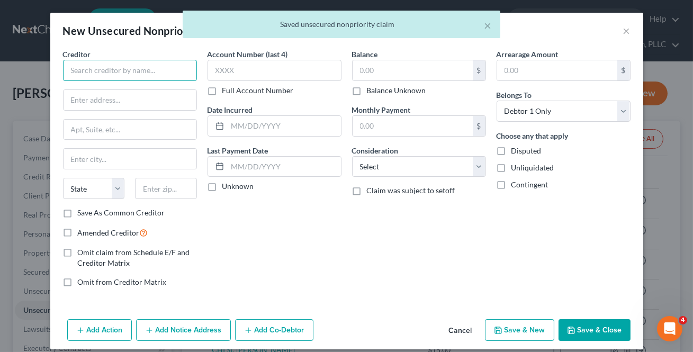
click at [107, 76] on input "text" at bounding box center [130, 70] width 134 height 21
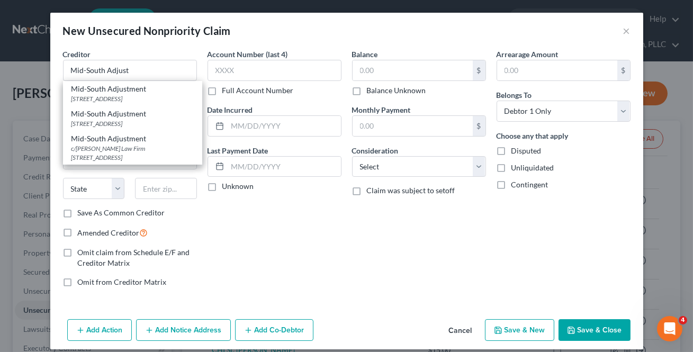
drag, startPoint x: 130, startPoint y: 81, endPoint x: 143, endPoint y: 86, distance: 13.4
click at [130, 82] on div "Mid-South Adjustment [STREET_ADDRESS]" at bounding box center [132, 93] width 139 height 25
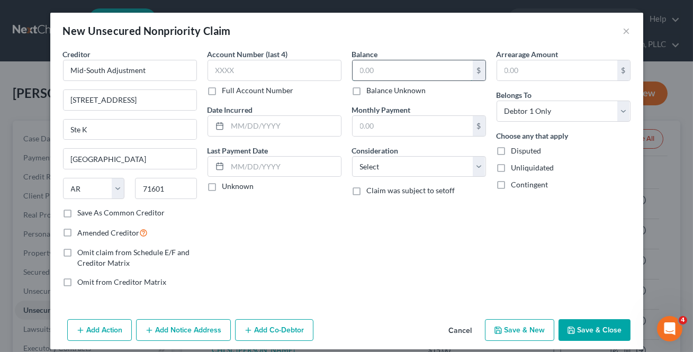
click at [368, 70] on input "text" at bounding box center [412, 70] width 120 height 20
click at [511, 325] on button "Save & New" at bounding box center [519, 330] width 69 height 22
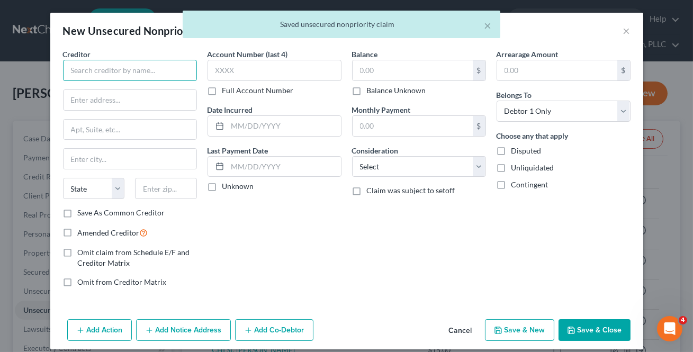
click at [108, 74] on input "text" at bounding box center [130, 70] width 134 height 21
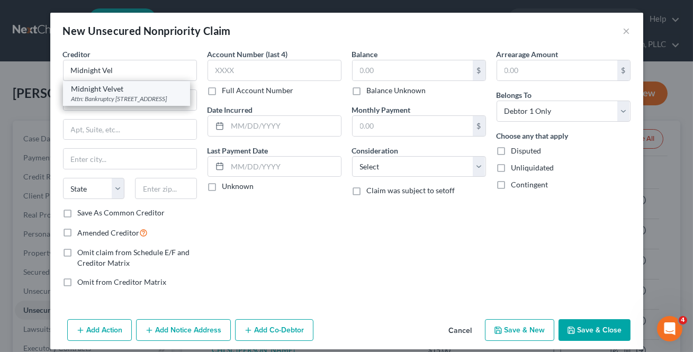
click at [110, 94] on div "Attn: Bankruptcy [STREET_ADDRESS]" at bounding box center [126, 98] width 110 height 9
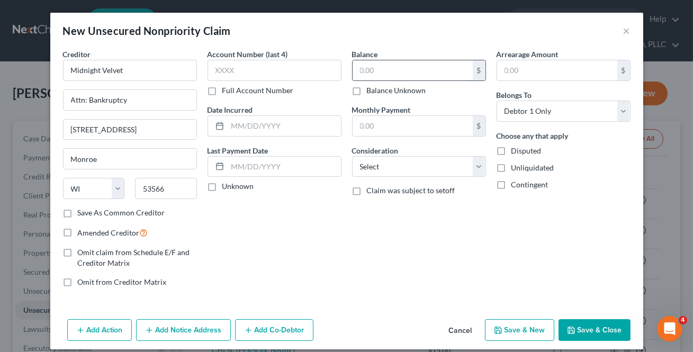
click at [424, 69] on input "text" at bounding box center [412, 70] width 120 height 20
click at [518, 331] on button "Save & New" at bounding box center [519, 330] width 69 height 22
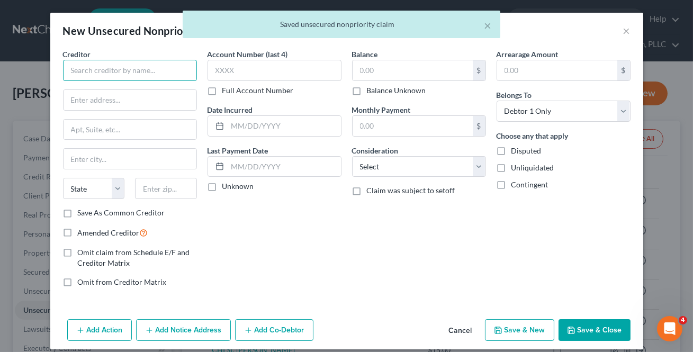
click at [115, 67] on input "text" at bounding box center [130, 70] width 134 height 21
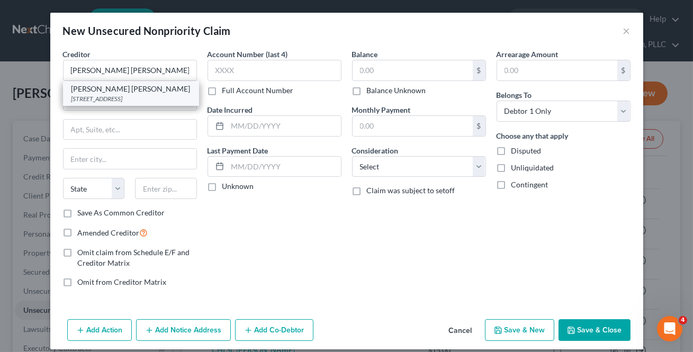
click at [105, 101] on div "[STREET_ADDRESS]" at bounding box center [130, 98] width 119 height 9
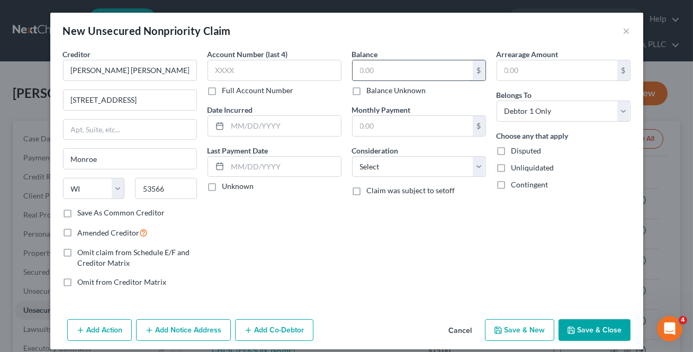
click at [399, 70] on input "text" at bounding box center [412, 70] width 120 height 20
click at [513, 328] on button "Save & New" at bounding box center [519, 330] width 69 height 22
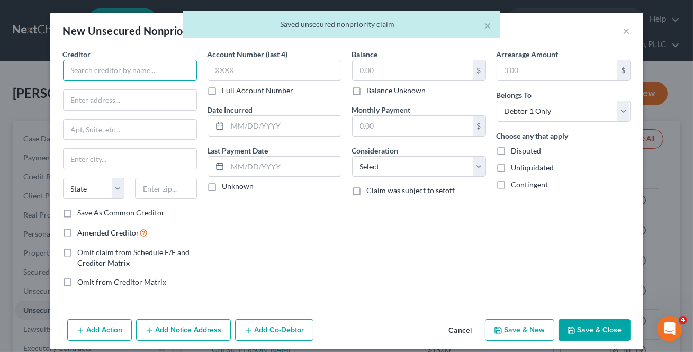
drag, startPoint x: 513, startPoint y: 328, endPoint x: 82, endPoint y: 70, distance: 501.8
click at [82, 70] on input "text" at bounding box center [130, 70] width 134 height 21
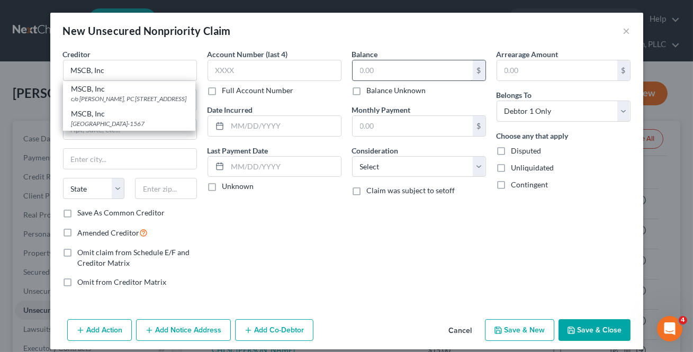
drag, startPoint x: 131, startPoint y: 131, endPoint x: 381, endPoint y: 75, distance: 256.5
click at [132, 128] on div "[GEOGRAPHIC_DATA]-1567" at bounding box center [128, 123] width 115 height 9
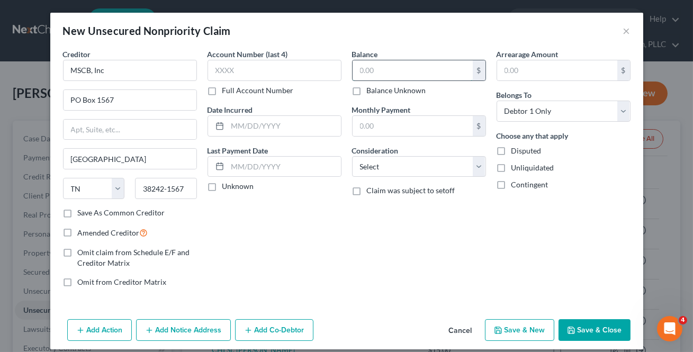
click at [383, 68] on input "text" at bounding box center [412, 70] width 120 height 20
click at [520, 330] on button "Save & New" at bounding box center [519, 330] width 69 height 22
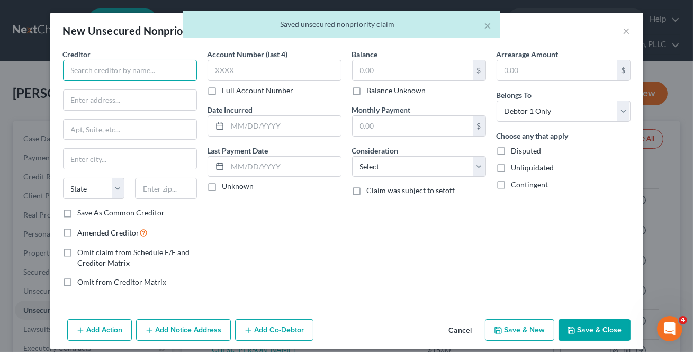
drag, startPoint x: 99, startPoint y: 66, endPoint x: 108, endPoint y: 68, distance: 8.6
click at [99, 65] on input "text" at bounding box center [130, 70] width 134 height 21
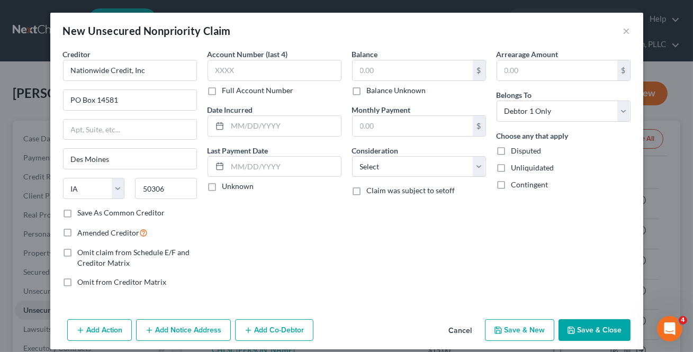
click at [78, 212] on label "Save As Common Creditor" at bounding box center [121, 212] width 87 height 11
click at [82, 212] on input "Save As Common Creditor" at bounding box center [85, 210] width 7 height 7
click at [365, 74] on input "text" at bounding box center [412, 70] width 120 height 20
click at [535, 327] on button "Save & New" at bounding box center [519, 330] width 69 height 22
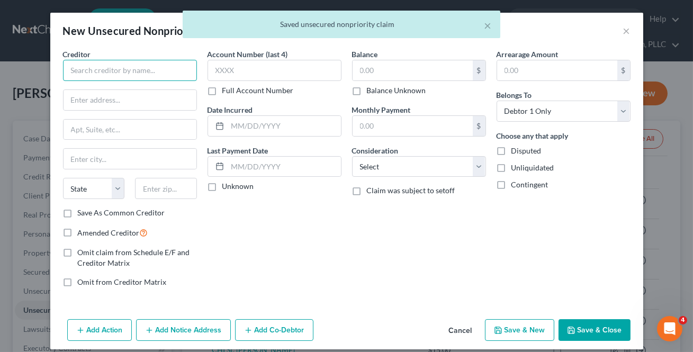
click at [98, 70] on input "text" at bounding box center [130, 70] width 134 height 21
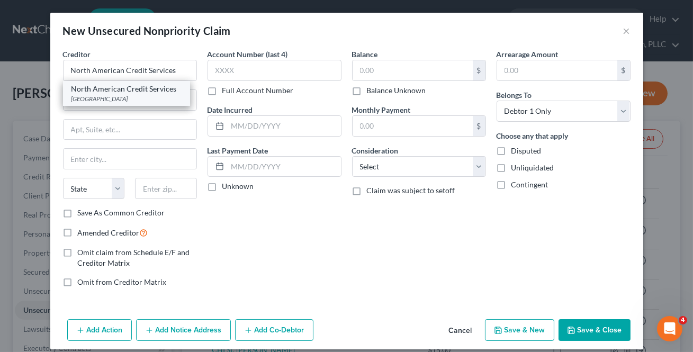
click at [156, 92] on div "North American Credit Services" at bounding box center [126, 89] width 110 height 11
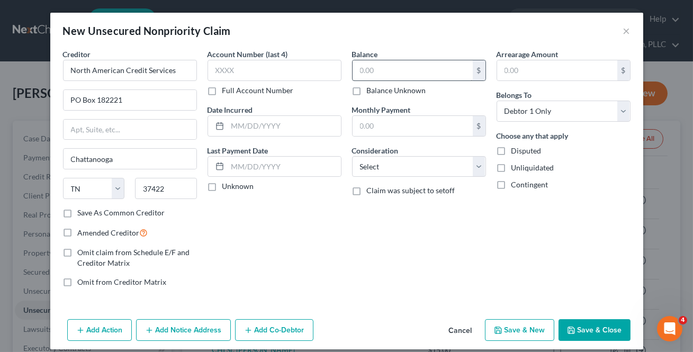
drag, startPoint x: 375, startPoint y: 82, endPoint x: 374, endPoint y: 72, distance: 9.6
click at [375, 81] on div "$ Balance Unknown" at bounding box center [419, 78] width 134 height 36
click at [374, 72] on input "text" at bounding box center [412, 70] width 120 height 20
drag, startPoint x: 127, startPoint y: 102, endPoint x: -84, endPoint y: 73, distance: 212.5
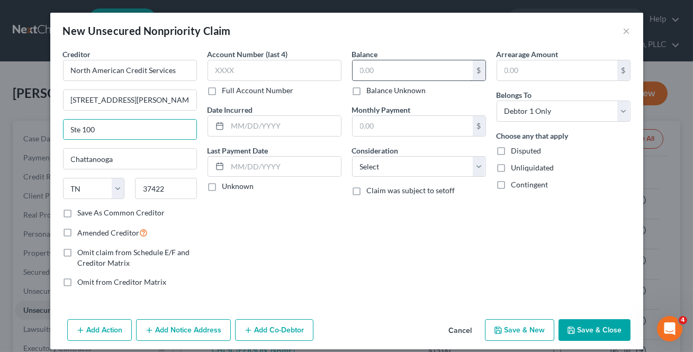
drag, startPoint x: 68, startPoint y: 212, endPoint x: 406, endPoint y: 73, distance: 365.6
click at [78, 212] on label "Save As Common Creditor" at bounding box center [121, 212] width 87 height 11
click at [82, 212] on input "Save As Common Creditor" at bounding box center [85, 210] width 7 height 7
click at [405, 68] on input "text" at bounding box center [412, 70] width 120 height 20
click at [399, 73] on input "text" at bounding box center [412, 70] width 120 height 20
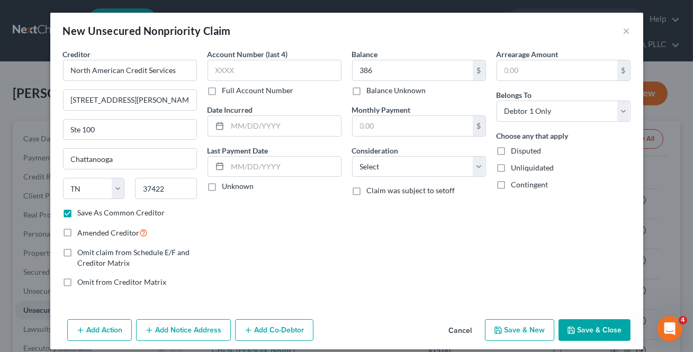
click at [506, 326] on button "Save & New" at bounding box center [519, 330] width 69 height 22
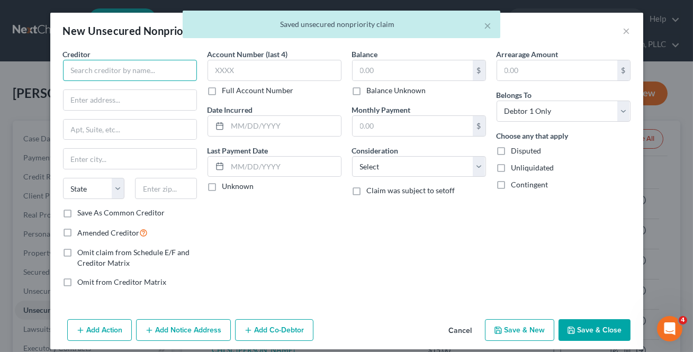
click at [95, 69] on input "text" at bounding box center [130, 70] width 134 height 21
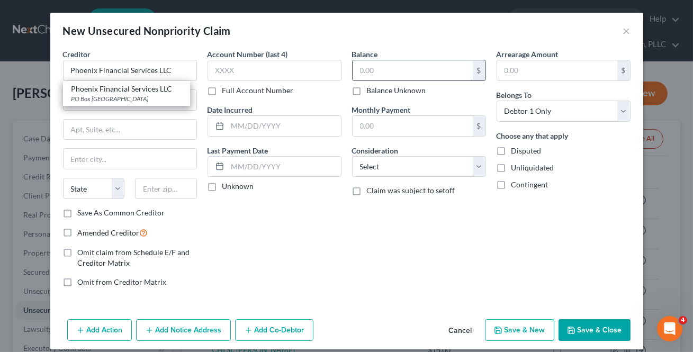
click at [132, 93] on div "Phoenix Financial Services LLC" at bounding box center [126, 89] width 110 height 11
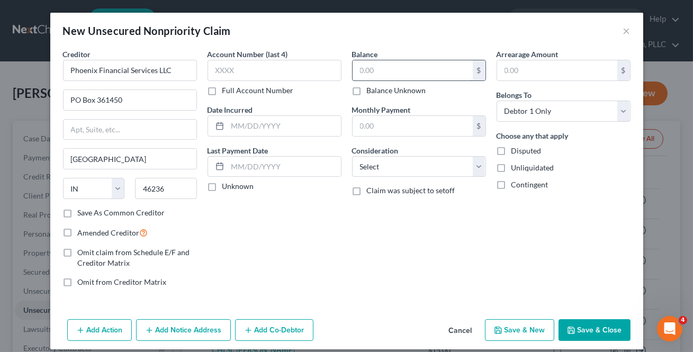
click at [380, 66] on input "text" at bounding box center [412, 70] width 120 height 20
click at [523, 326] on button "Save & New" at bounding box center [519, 330] width 69 height 22
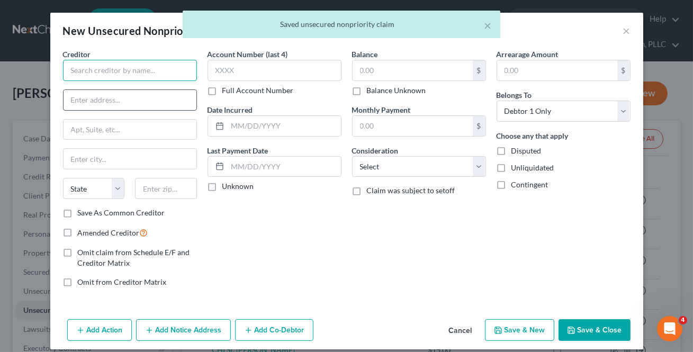
click at [104, 76] on input "text" at bounding box center [130, 70] width 134 height 21
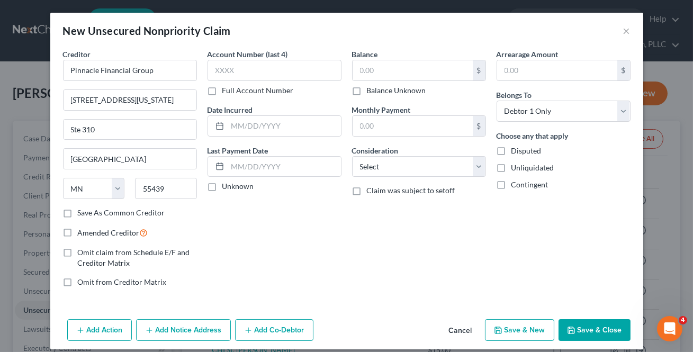
click at [122, 212] on label "Save As Common Creditor" at bounding box center [121, 212] width 87 height 11
click at [89, 212] on input "Save As Common Creditor" at bounding box center [85, 210] width 7 height 7
click at [397, 60] on div "$" at bounding box center [419, 70] width 134 height 21
click at [523, 327] on button "Save & New" at bounding box center [519, 330] width 69 height 22
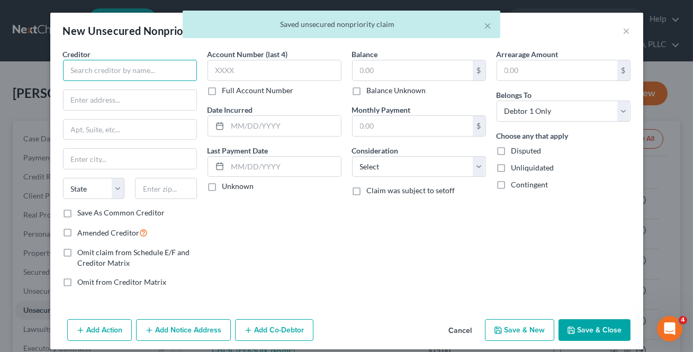
drag, startPoint x: 168, startPoint y: 70, endPoint x: 175, endPoint y: 67, distance: 7.8
click at [169, 70] on input "text" at bounding box center [130, 70] width 134 height 21
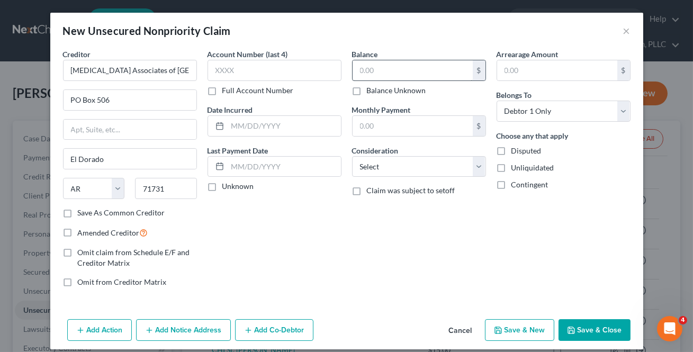
drag, startPoint x: 63, startPoint y: 213, endPoint x: 391, endPoint y: 72, distance: 356.9
click at [78, 212] on label "Save As Common Creditor" at bounding box center [121, 212] width 87 height 11
click at [82, 212] on input "Save As Common Creditor" at bounding box center [85, 210] width 7 height 7
click at [391, 71] on input "text" at bounding box center [412, 70] width 120 height 20
click at [512, 330] on button "Save & New" at bounding box center [519, 330] width 69 height 22
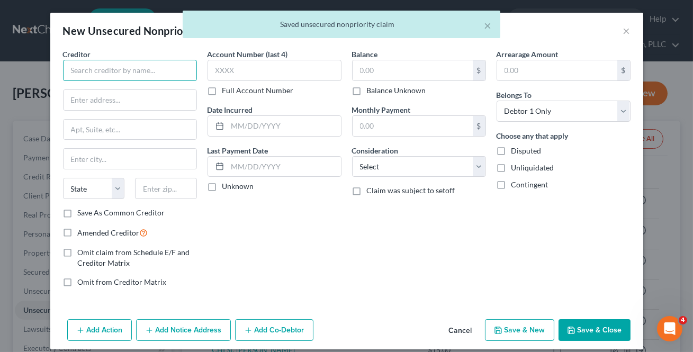
click at [91, 75] on input "text" at bounding box center [130, 70] width 134 height 21
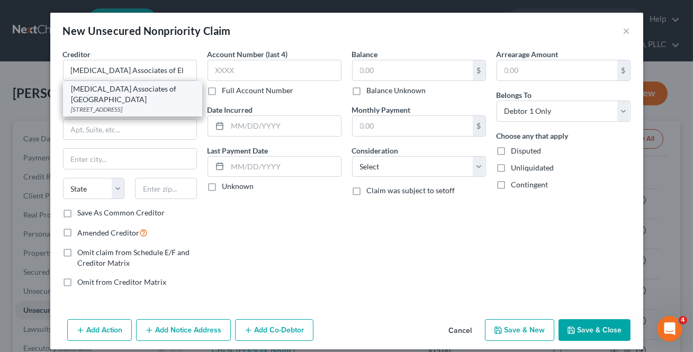
click at [100, 105] on div "[STREET_ADDRESS]" at bounding box center [132, 109] width 122 height 9
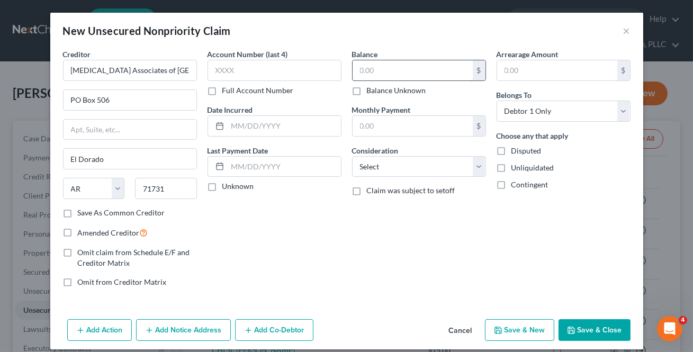
click at [374, 69] on input "text" at bounding box center [412, 70] width 120 height 20
click at [523, 331] on button "Save & New" at bounding box center [519, 330] width 69 height 22
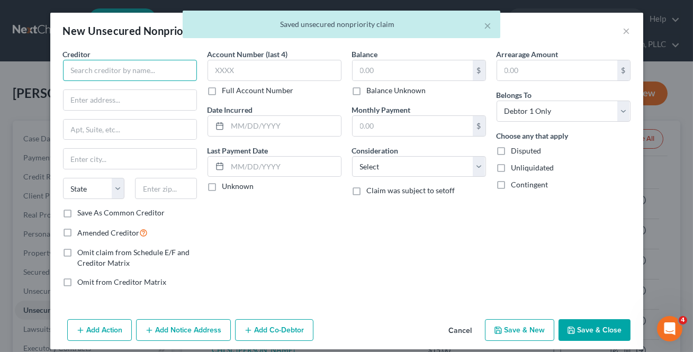
click at [142, 74] on input "text" at bounding box center [130, 70] width 134 height 21
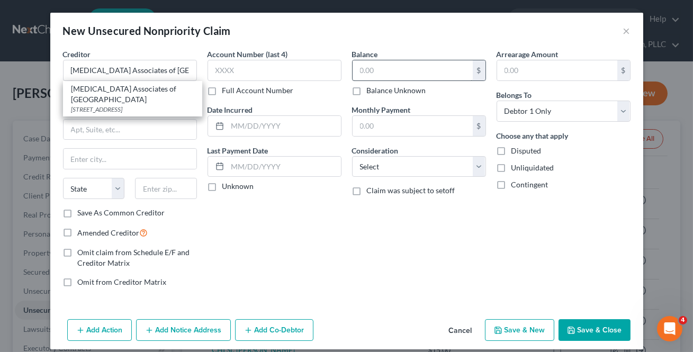
drag, startPoint x: 139, startPoint y: 95, endPoint x: 396, endPoint y: 75, distance: 257.9
click at [139, 105] on div "[STREET_ADDRESS]" at bounding box center [132, 109] width 122 height 9
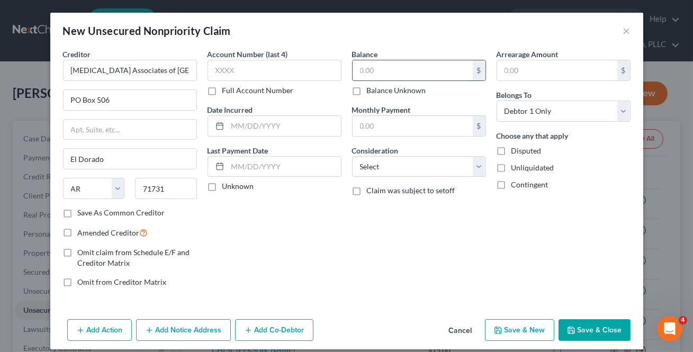
drag, startPoint x: 396, startPoint y: 74, endPoint x: 402, endPoint y: 76, distance: 6.2
click at [396, 74] on input "text" at bounding box center [412, 70] width 120 height 20
click at [515, 335] on button "Save & New" at bounding box center [519, 330] width 69 height 22
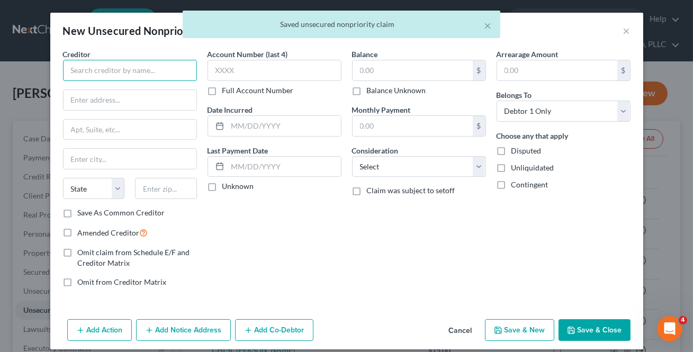
click at [95, 70] on input "text" at bounding box center [130, 70] width 134 height 21
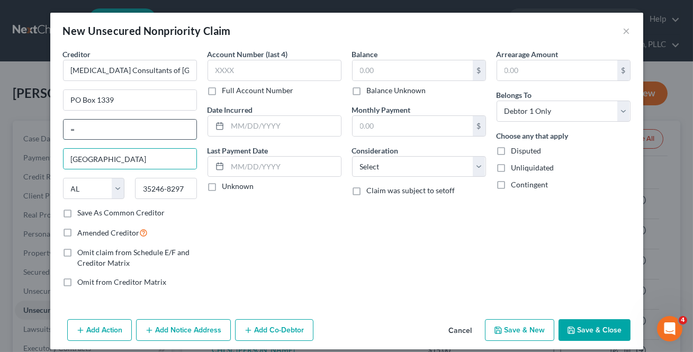
click at [84, 135] on input "=" at bounding box center [129, 130] width 133 height 20
click at [78, 212] on label "Save As Common Creditor" at bounding box center [121, 212] width 87 height 11
click at [82, 212] on input "Save As Common Creditor" at bounding box center [85, 210] width 7 height 7
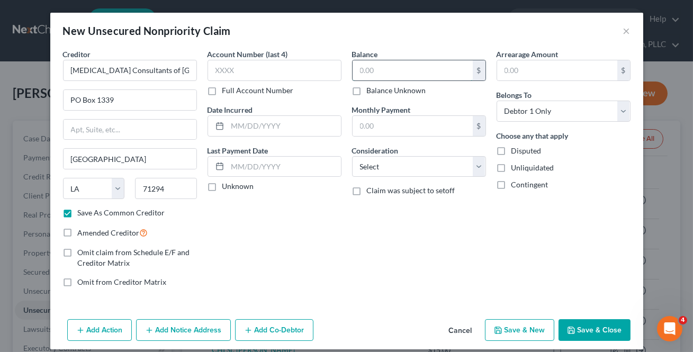
click at [380, 69] on input "text" at bounding box center [412, 70] width 120 height 20
click at [541, 334] on button "Save & New" at bounding box center [519, 330] width 69 height 22
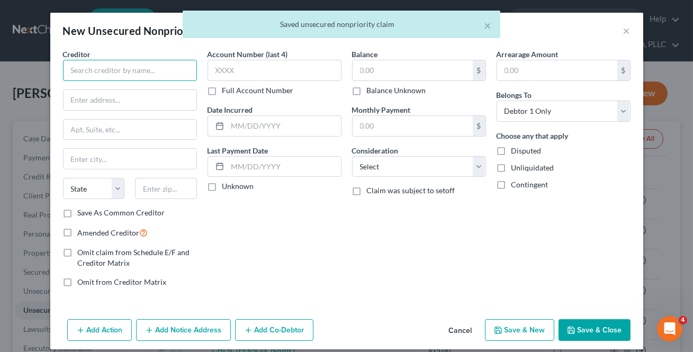
drag, startPoint x: 97, startPoint y: 73, endPoint x: 99, endPoint y: 78, distance: 5.4
click at [97, 72] on input "text" at bounding box center [130, 70] width 134 height 21
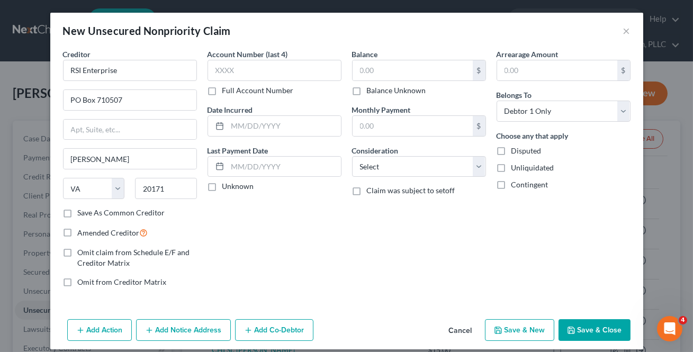
click at [78, 212] on label "Save As Common Creditor" at bounding box center [121, 212] width 87 height 11
click at [82, 212] on input "Save As Common Creditor" at bounding box center [85, 210] width 7 height 7
click at [384, 72] on input "text" at bounding box center [412, 70] width 120 height 20
click at [524, 329] on button "Save & New" at bounding box center [519, 330] width 69 height 22
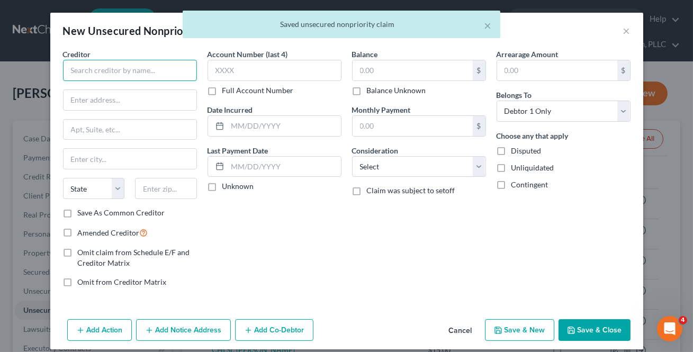
click at [101, 70] on input "text" at bounding box center [130, 70] width 134 height 21
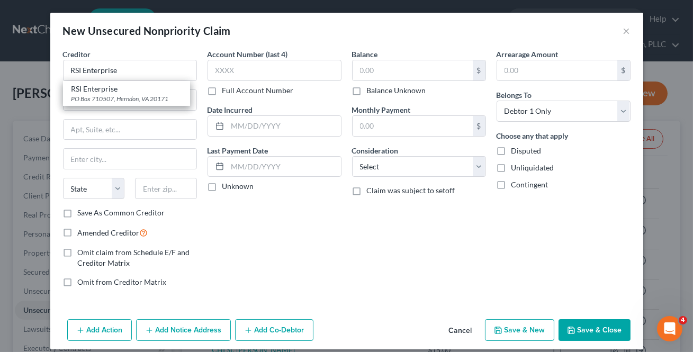
drag, startPoint x: 77, startPoint y: 94, endPoint x: 444, endPoint y: 90, distance: 367.7
click at [77, 94] on div "PO Box 710507, Herndon, VA 20171" at bounding box center [126, 98] width 110 height 9
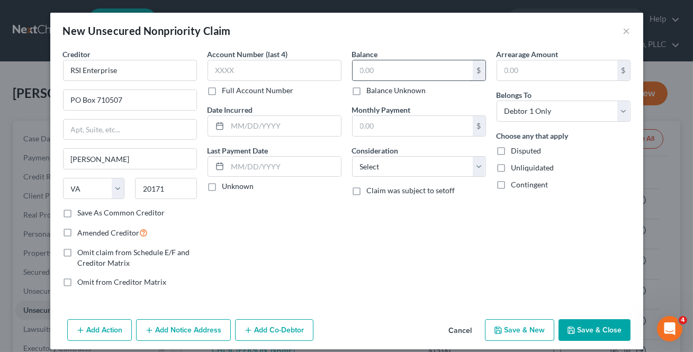
click at [397, 74] on input "text" at bounding box center [412, 70] width 120 height 20
click at [513, 330] on button "Save & New" at bounding box center [519, 330] width 69 height 22
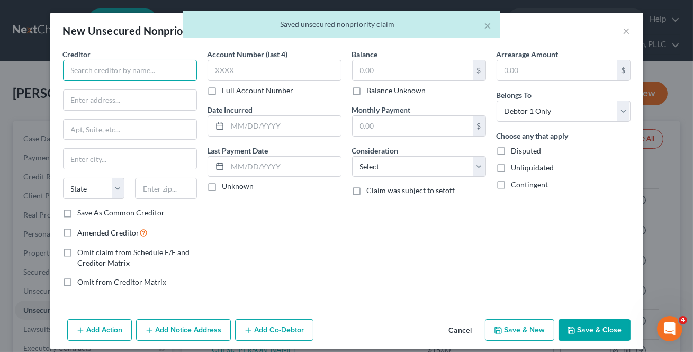
click at [185, 77] on input "text" at bounding box center [130, 70] width 134 height 21
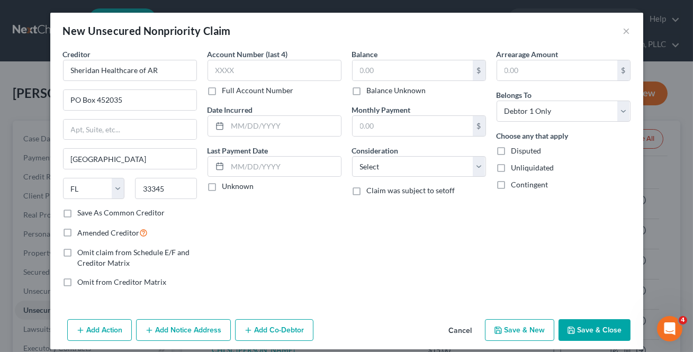
click at [78, 216] on label "Save As Common Creditor" at bounding box center [121, 212] width 87 height 11
click at [82, 214] on input "Save As Common Creditor" at bounding box center [85, 210] width 7 height 7
click at [379, 74] on input "text" at bounding box center [412, 70] width 120 height 20
click at [519, 332] on button "Save & New" at bounding box center [519, 330] width 69 height 22
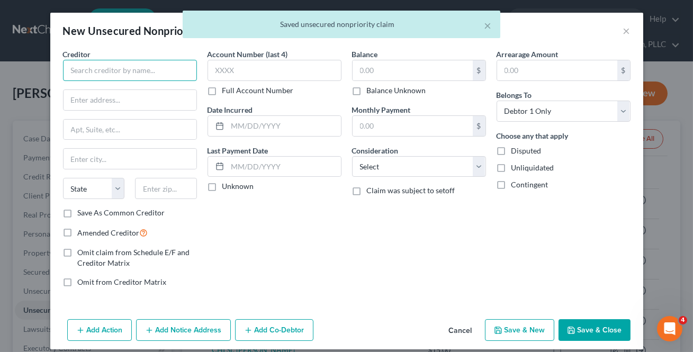
click at [86, 74] on input "text" at bounding box center [130, 70] width 134 height 21
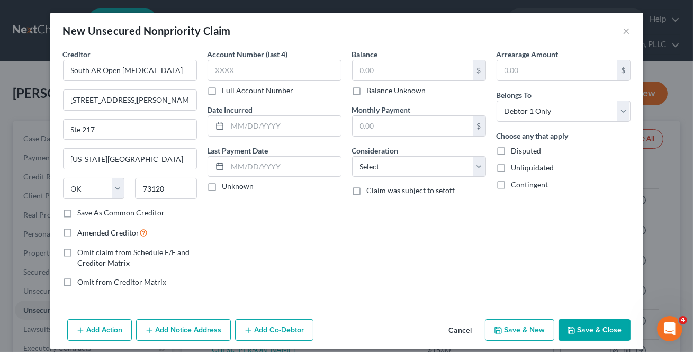
click at [78, 213] on label "Save As Common Creditor" at bounding box center [121, 212] width 87 height 11
click at [82, 213] on input "Save As Common Creditor" at bounding box center [85, 210] width 7 height 7
click at [377, 65] on input "text" at bounding box center [412, 70] width 120 height 20
click at [508, 324] on button "Save & New" at bounding box center [519, 330] width 69 height 22
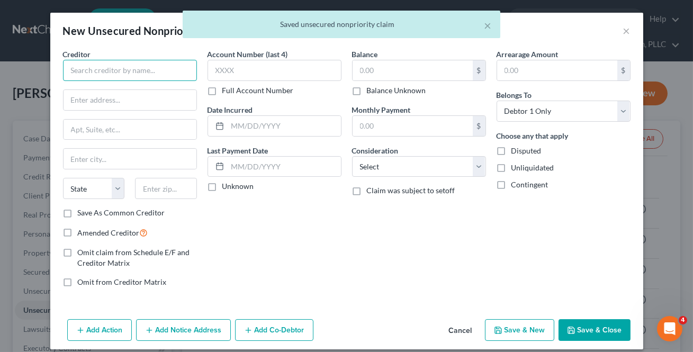
click at [116, 75] on input "text" at bounding box center [130, 70] width 134 height 21
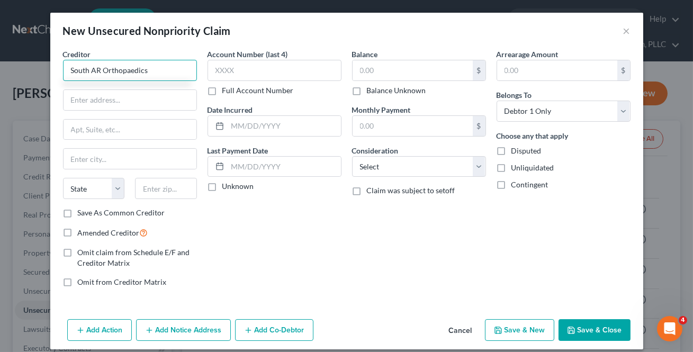
drag, startPoint x: 128, startPoint y: 69, endPoint x: 145, endPoint y: 70, distance: 17.5
click at [128, 69] on input "South AR Orthopaedics" at bounding box center [130, 70] width 134 height 21
click at [146, 69] on input "South AR Orthopedics" at bounding box center [130, 70] width 134 height 21
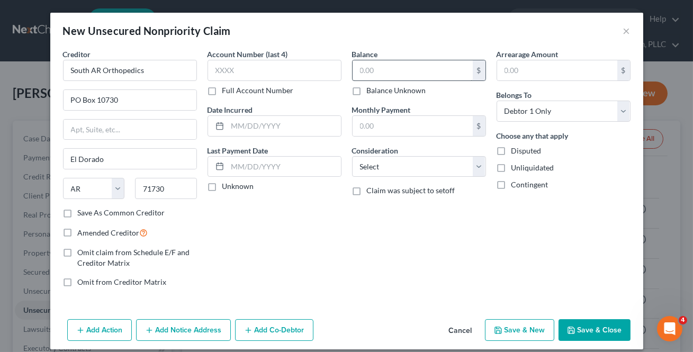
drag, startPoint x: 64, startPoint y: 213, endPoint x: 374, endPoint y: 69, distance: 341.1
click at [78, 212] on label "Save As Common Creditor" at bounding box center [121, 212] width 87 height 11
click at [82, 212] on input "Save As Common Creditor" at bounding box center [85, 210] width 7 height 7
click at [382, 70] on input "text" at bounding box center [412, 70] width 120 height 20
click at [374, 69] on input "text" at bounding box center [412, 70] width 120 height 20
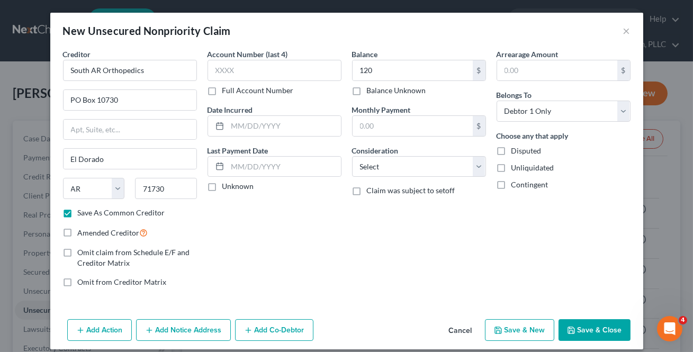
click at [502, 326] on button "Save & New" at bounding box center [519, 330] width 69 height 22
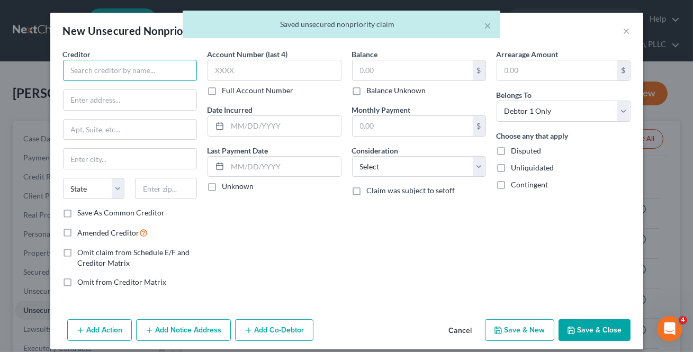
click at [101, 72] on input "text" at bounding box center [130, 70] width 134 height 21
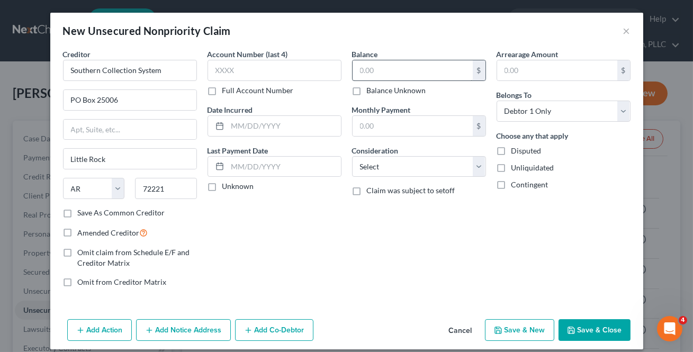
click at [78, 214] on label "Save As Common Creditor" at bounding box center [121, 212] width 87 height 11
click at [82, 214] on input "Save As Common Creditor" at bounding box center [85, 210] width 7 height 7
click at [377, 67] on input "text" at bounding box center [412, 70] width 120 height 20
click at [376, 68] on input "text" at bounding box center [412, 70] width 120 height 20
click at [525, 333] on button "Save & New" at bounding box center [519, 330] width 69 height 22
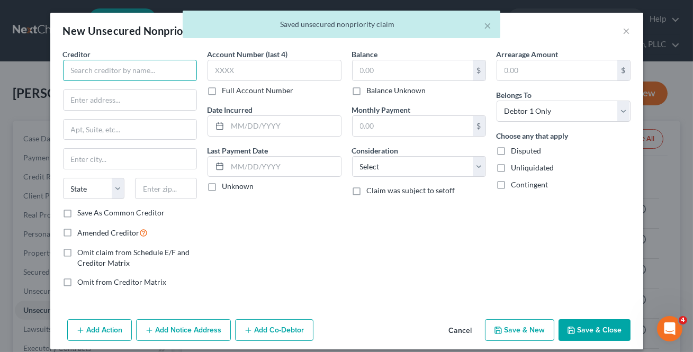
click at [90, 75] on input "text" at bounding box center [130, 70] width 134 height 21
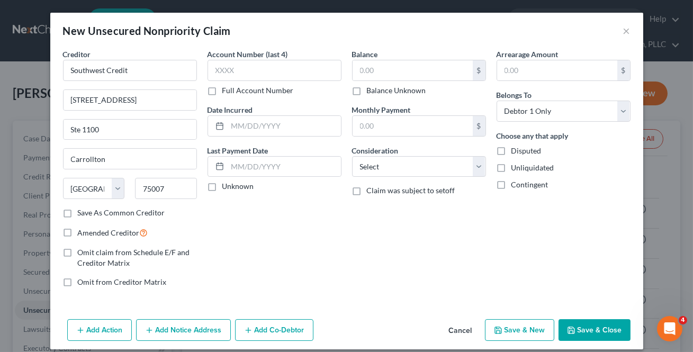
click at [78, 213] on label "Save As Common Creditor" at bounding box center [121, 212] width 87 height 11
click at [82, 213] on input "Save As Common Creditor" at bounding box center [85, 210] width 7 height 7
click at [396, 64] on input "text" at bounding box center [412, 70] width 120 height 20
click at [527, 338] on button "Save & New" at bounding box center [519, 330] width 69 height 22
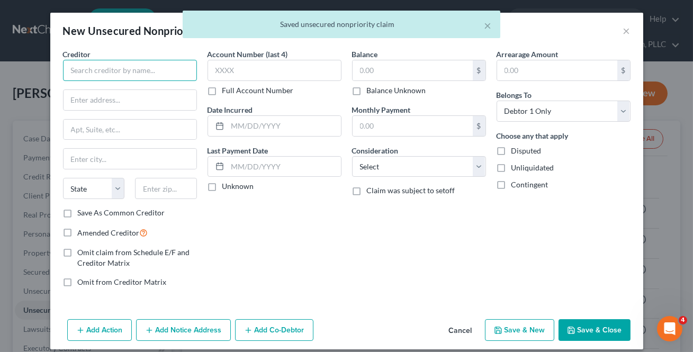
click at [116, 76] on input "text" at bounding box center [130, 70] width 134 height 21
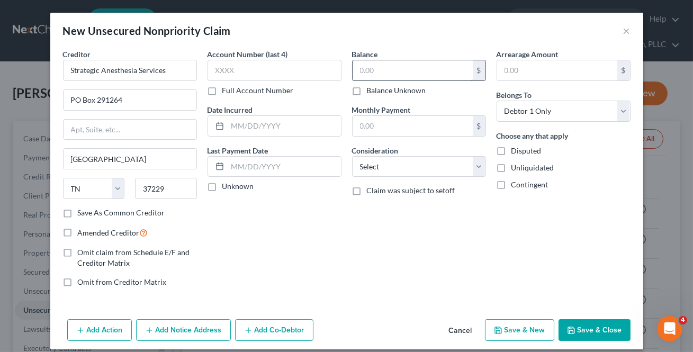
click at [386, 71] on input "text" at bounding box center [412, 70] width 120 height 20
click at [78, 213] on label "Save As Common Creditor" at bounding box center [121, 212] width 87 height 11
click at [82, 213] on input "Save As Common Creditor" at bounding box center [85, 210] width 7 height 7
click at [514, 333] on button "Save & New" at bounding box center [519, 330] width 69 height 22
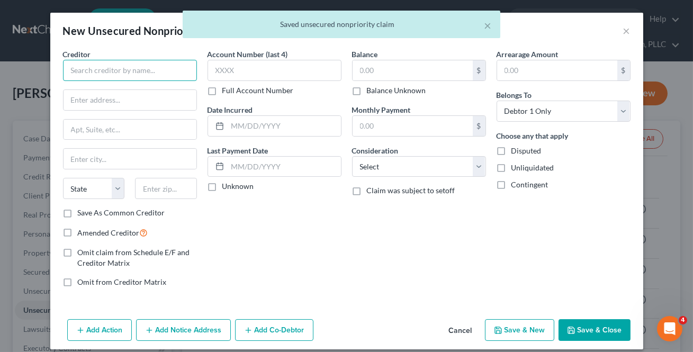
drag, startPoint x: 142, startPoint y: 70, endPoint x: 185, endPoint y: 44, distance: 50.4
click at [143, 68] on input "text" at bounding box center [130, 70] width 134 height 21
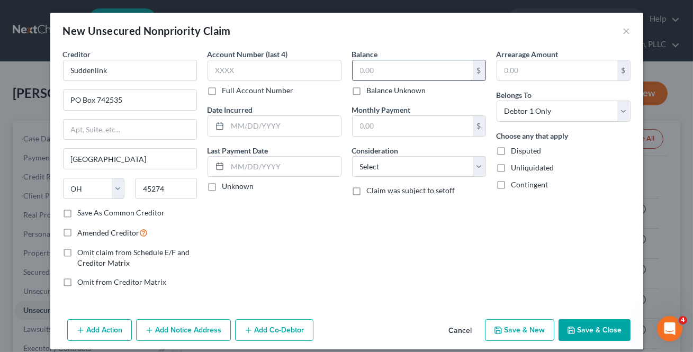
drag, startPoint x: 66, startPoint y: 217, endPoint x: 406, endPoint y: 70, distance: 370.4
click at [78, 216] on label "Save As Common Creditor" at bounding box center [121, 212] width 87 height 11
click at [82, 214] on input "Save As Common Creditor" at bounding box center [85, 210] width 7 height 7
click at [406, 70] on input "text" at bounding box center [412, 70] width 120 height 20
drag, startPoint x: 406, startPoint y: 70, endPoint x: 420, endPoint y: 60, distance: 16.6
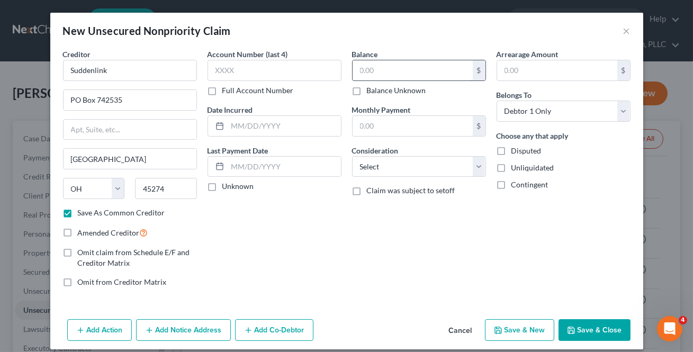
click at [406, 69] on input "text" at bounding box center [412, 70] width 120 height 20
click at [507, 334] on button "Save & New" at bounding box center [519, 330] width 69 height 22
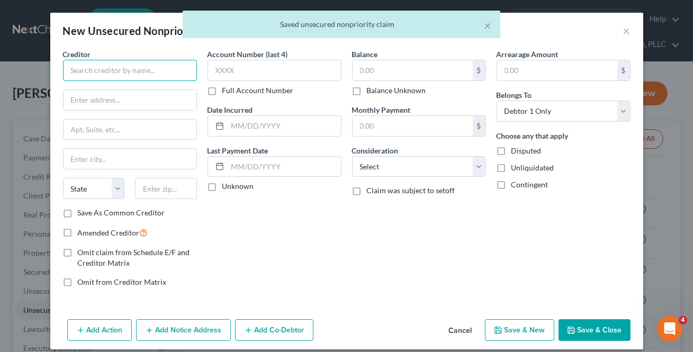
click at [138, 60] on input "text" at bounding box center [130, 70] width 134 height 21
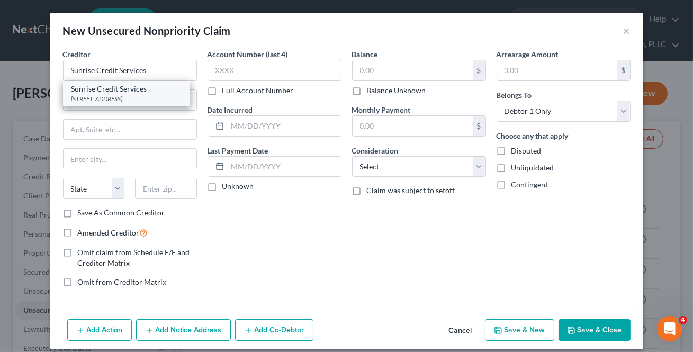
click at [106, 97] on div "[STREET_ADDRESS]" at bounding box center [126, 98] width 110 height 9
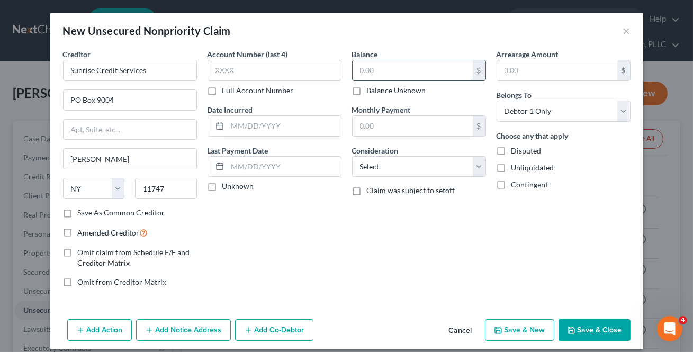
click at [414, 66] on input "text" at bounding box center [412, 70] width 120 height 20
click at [518, 336] on button "Save & New" at bounding box center [519, 330] width 69 height 22
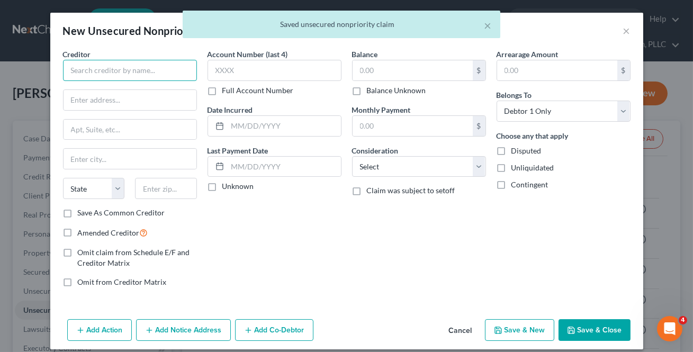
click at [79, 74] on input "text" at bounding box center [130, 70] width 134 height 21
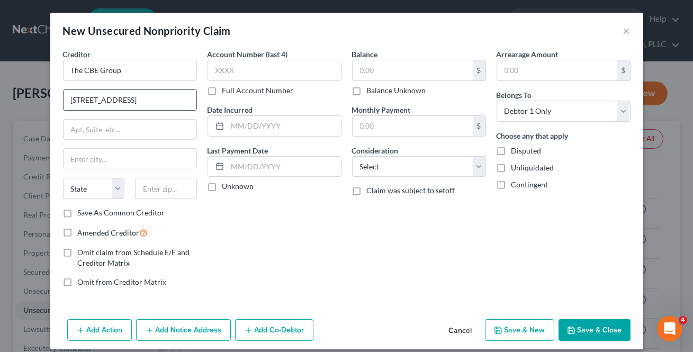
click at [109, 101] on input "[STREET_ADDRESS]" at bounding box center [129, 100] width 133 height 20
drag, startPoint x: 76, startPoint y: 151, endPoint x: 95, endPoint y: 144, distance: 20.2
click at [76, 151] on input "text" at bounding box center [129, 159] width 133 height 20
drag, startPoint x: 57, startPoint y: 213, endPoint x: 386, endPoint y: 58, distance: 364.0
click at [78, 212] on label "Save As Common Creditor" at bounding box center [121, 212] width 87 height 11
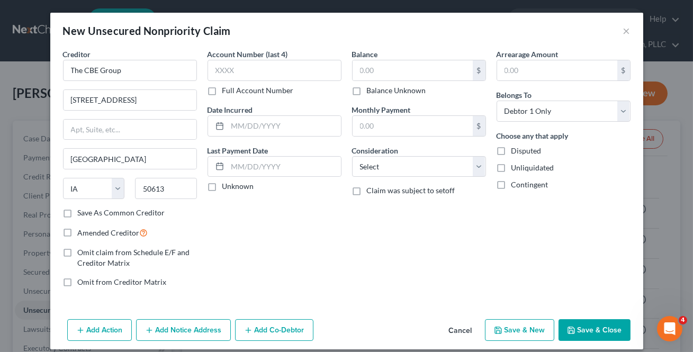
click at [78, 212] on label "Save As Common Creditor" at bounding box center [121, 212] width 87 height 11
click at [82, 212] on input "Save As Common Creditor" at bounding box center [85, 210] width 7 height 7
drag, startPoint x: 386, startPoint y: 58, endPoint x: 401, endPoint y: 80, distance: 27.4
click at [381, 63] on div "Balance $ Balance Unknown Balance Undetermined $ Balance Unknown" at bounding box center [419, 72] width 134 height 47
click at [376, 70] on input "text" at bounding box center [412, 70] width 120 height 20
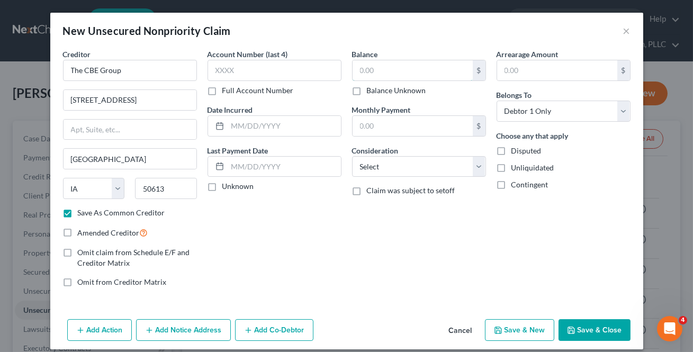
click at [375, 71] on input "text" at bounding box center [412, 70] width 120 height 20
click at [505, 336] on button "Save & New" at bounding box center [519, 330] width 69 height 22
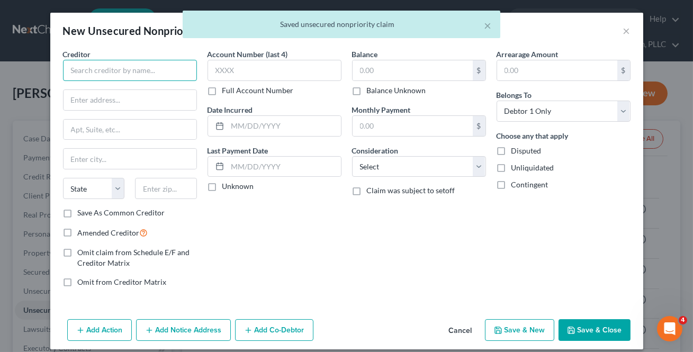
click at [114, 78] on input "text" at bounding box center [130, 70] width 134 height 21
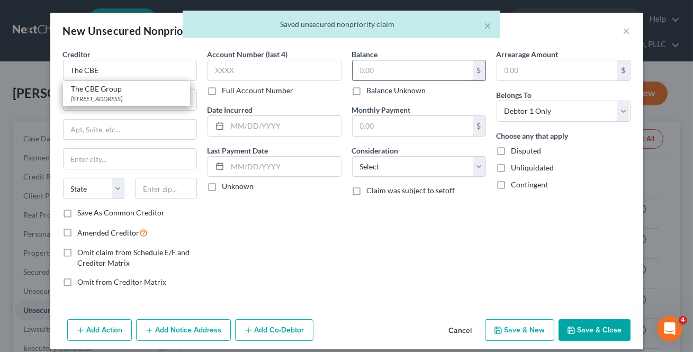
drag, startPoint x: 108, startPoint y: 90, endPoint x: 403, endPoint y: 72, distance: 294.7
click at [108, 90] on div "The CBE Group" at bounding box center [126, 89] width 110 height 11
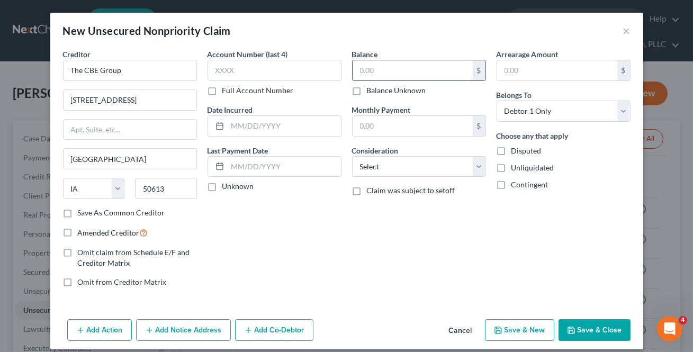
click at [403, 72] on input "text" at bounding box center [412, 70] width 120 height 20
click at [514, 328] on button "Save & New" at bounding box center [519, 330] width 69 height 22
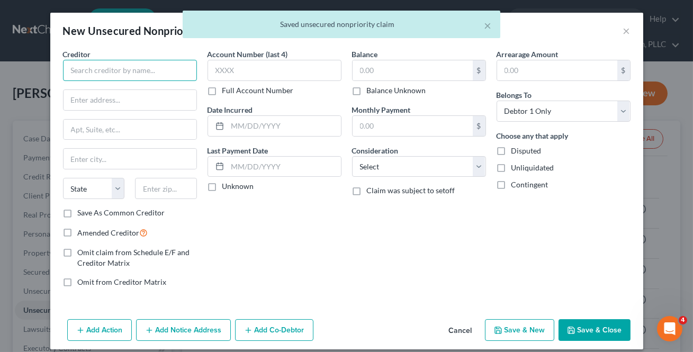
click at [102, 69] on input "text" at bounding box center [130, 70] width 134 height 21
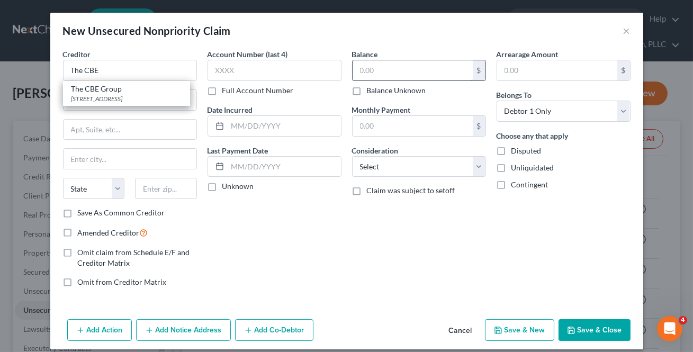
click at [122, 94] on div "[STREET_ADDRESS]" at bounding box center [126, 98] width 110 height 9
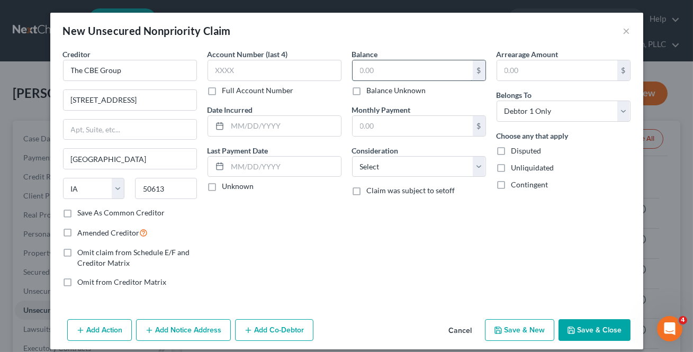
click at [418, 74] on input "text" at bounding box center [412, 70] width 120 height 20
drag, startPoint x: 444, startPoint y: 77, endPoint x: -238, endPoint y: -19, distance: 689.2
click at [503, 327] on button "Save & New" at bounding box center [519, 330] width 69 height 22
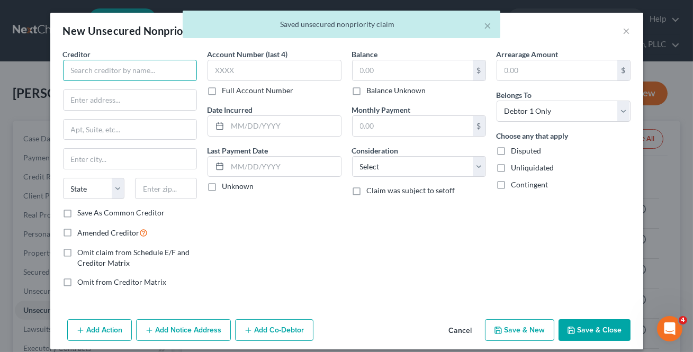
click at [111, 74] on input "text" at bounding box center [130, 70] width 134 height 21
click at [117, 74] on input "text" at bounding box center [130, 70] width 134 height 21
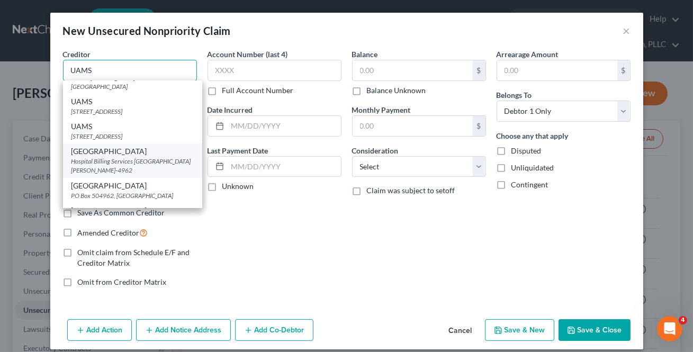
scroll to position [41, 0]
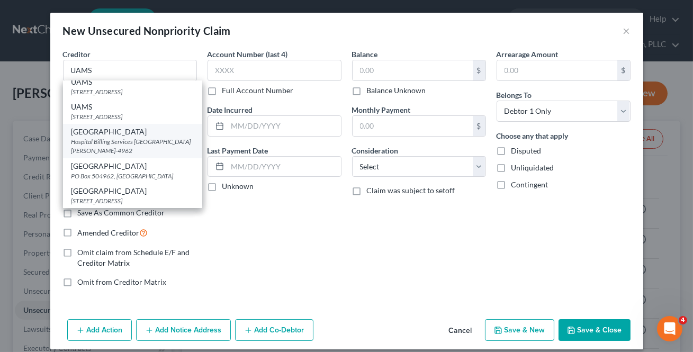
click at [130, 138] on div "Hospital Billing Services [GEOGRAPHIC_DATA][PERSON_NAME]-4962" at bounding box center [132, 146] width 122 height 18
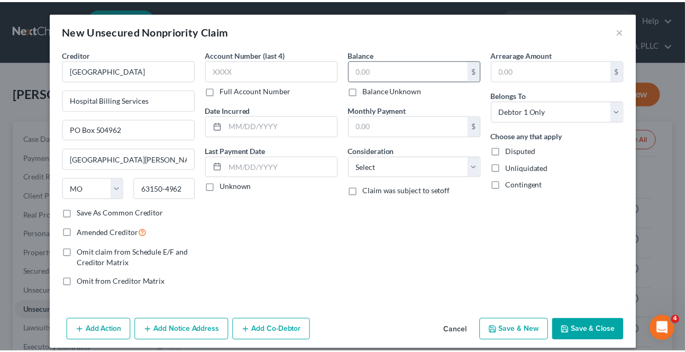
scroll to position [0, 0]
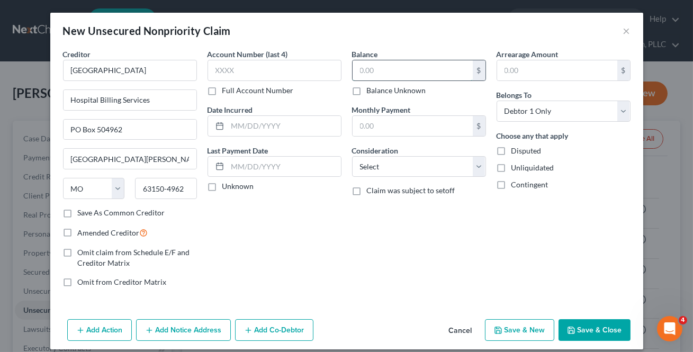
click at [371, 66] on input "text" at bounding box center [412, 70] width 120 height 20
drag, startPoint x: 576, startPoint y: 331, endPoint x: 580, endPoint y: 318, distance: 13.6
click at [576, 329] on button "Save & Close" at bounding box center [594, 330] width 72 height 22
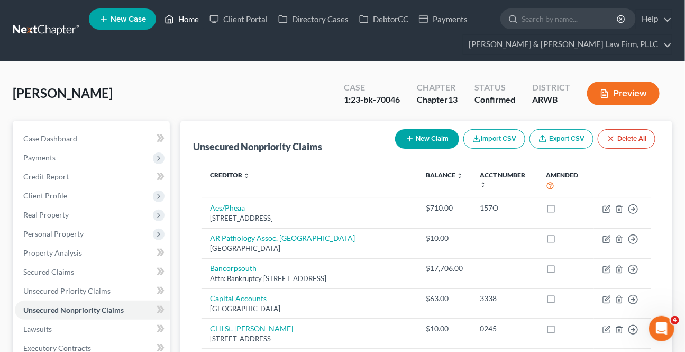
click at [167, 27] on link "Home" at bounding box center [181, 19] width 45 height 19
click at [171, 21] on polyline at bounding box center [169, 21] width 3 height 4
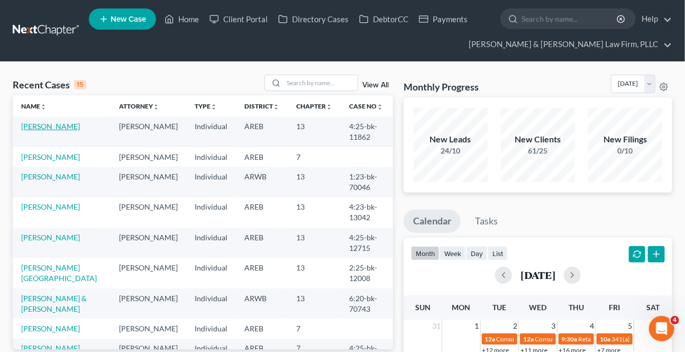
drag, startPoint x: 37, startPoint y: 124, endPoint x: 56, endPoint y: 132, distance: 20.4
click at [37, 124] on link "[PERSON_NAME]" at bounding box center [50, 126] width 59 height 9
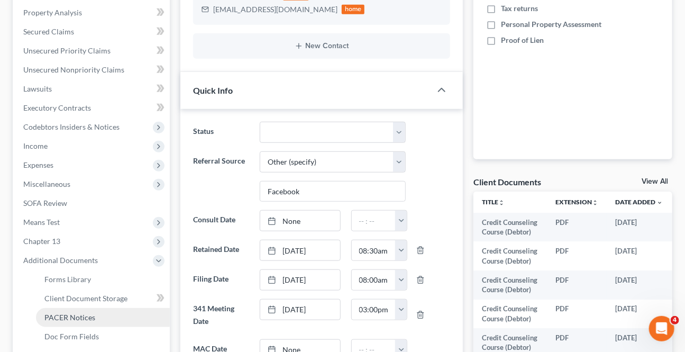
click at [68, 313] on span "PACER Notices" at bounding box center [69, 317] width 51 height 9
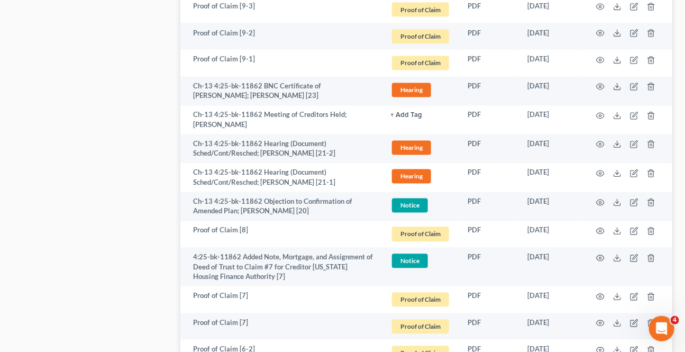
scroll to position [721, 0]
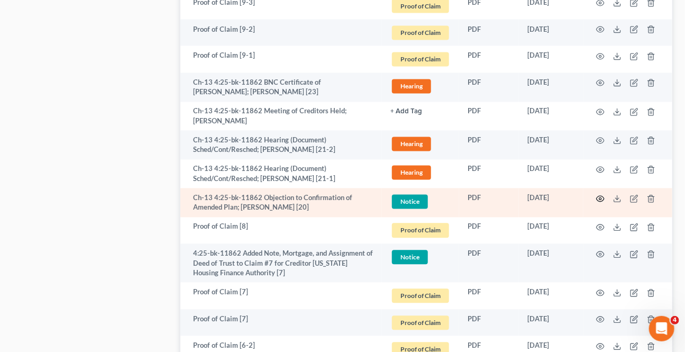
click at [598, 196] on icon "button" at bounding box center [601, 199] width 8 height 6
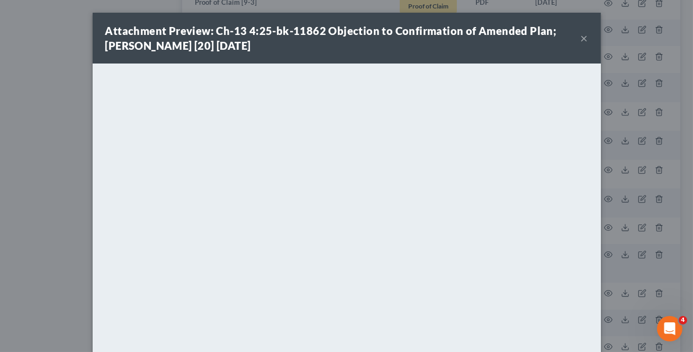
click at [580, 35] on button "×" at bounding box center [583, 38] width 7 height 13
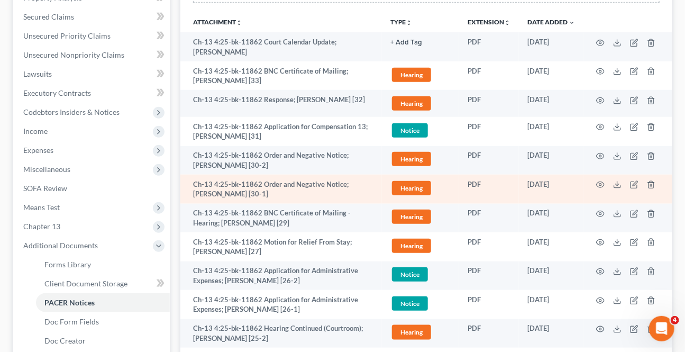
scroll to position [240, 0]
